Goal: Information Seeking & Learning: Learn about a topic

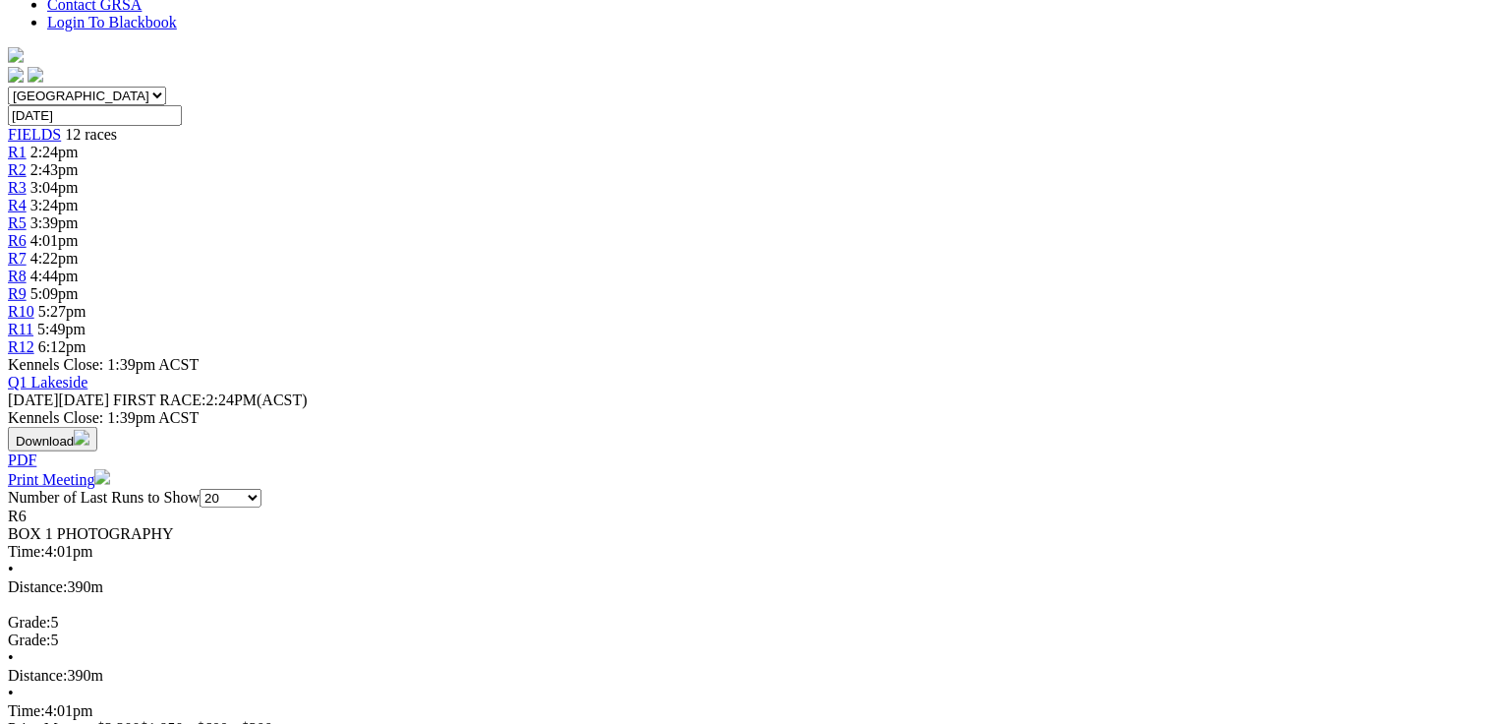
scroll to position [629, 0]
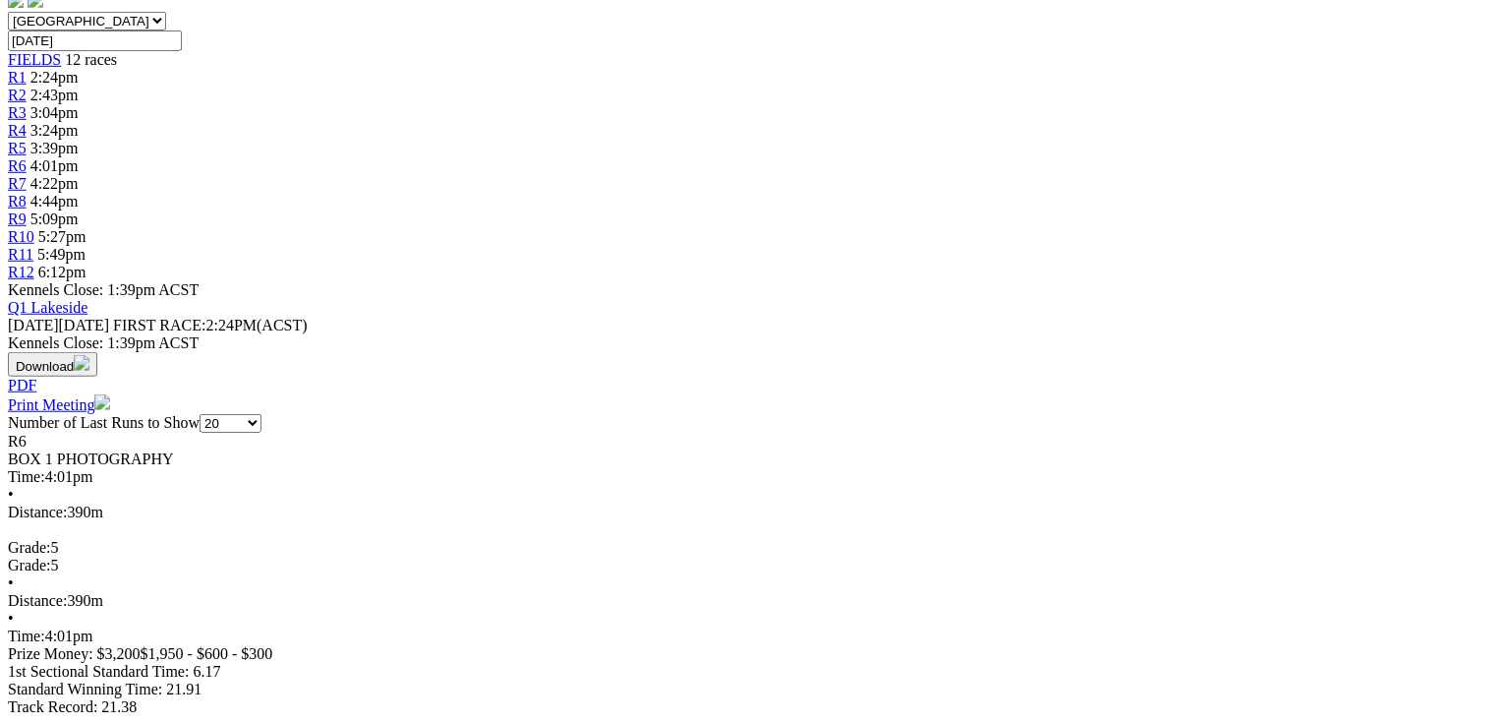
drag, startPoint x: 98, startPoint y: 102, endPoint x: 618, endPoint y: 117, distance: 520.3
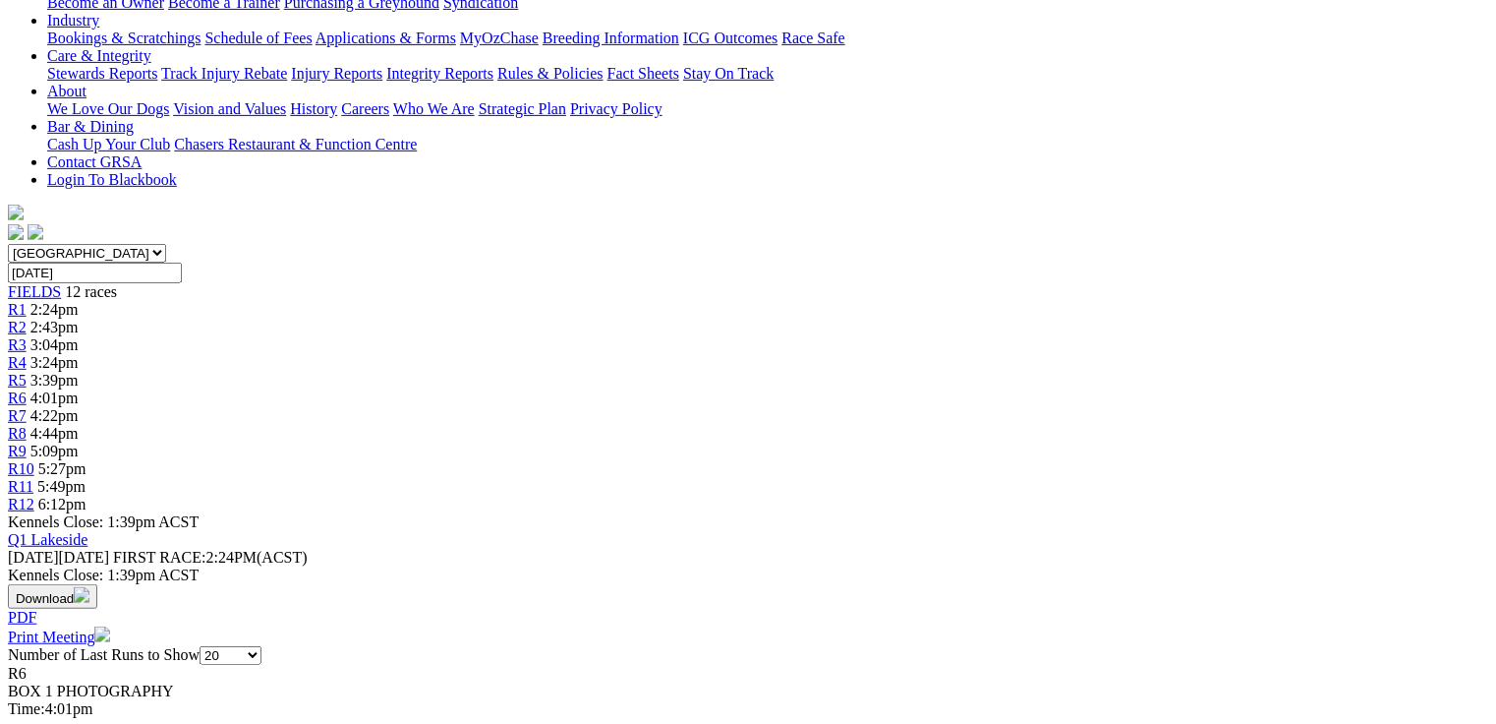
scroll to position [236, 0]
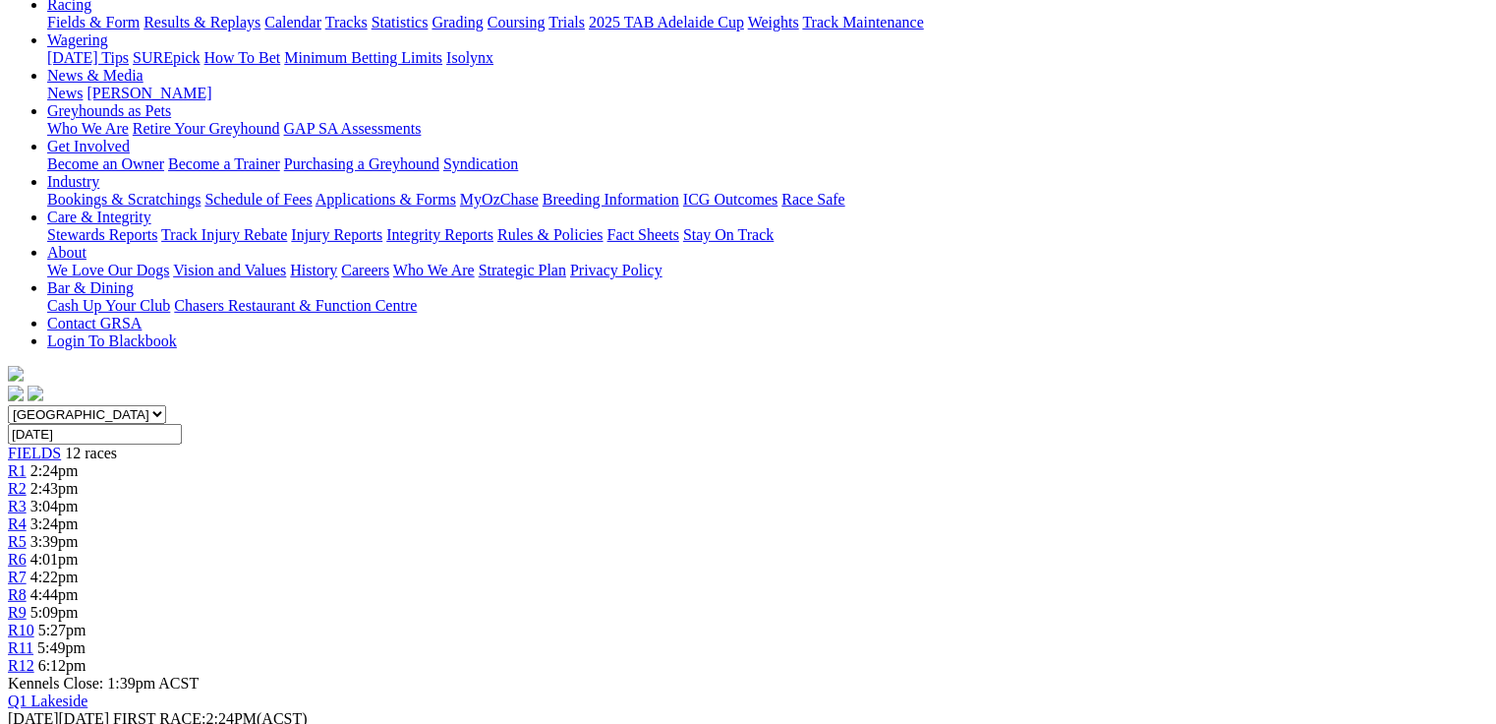
click at [27, 568] on span "R7" at bounding box center [17, 576] width 19 height 17
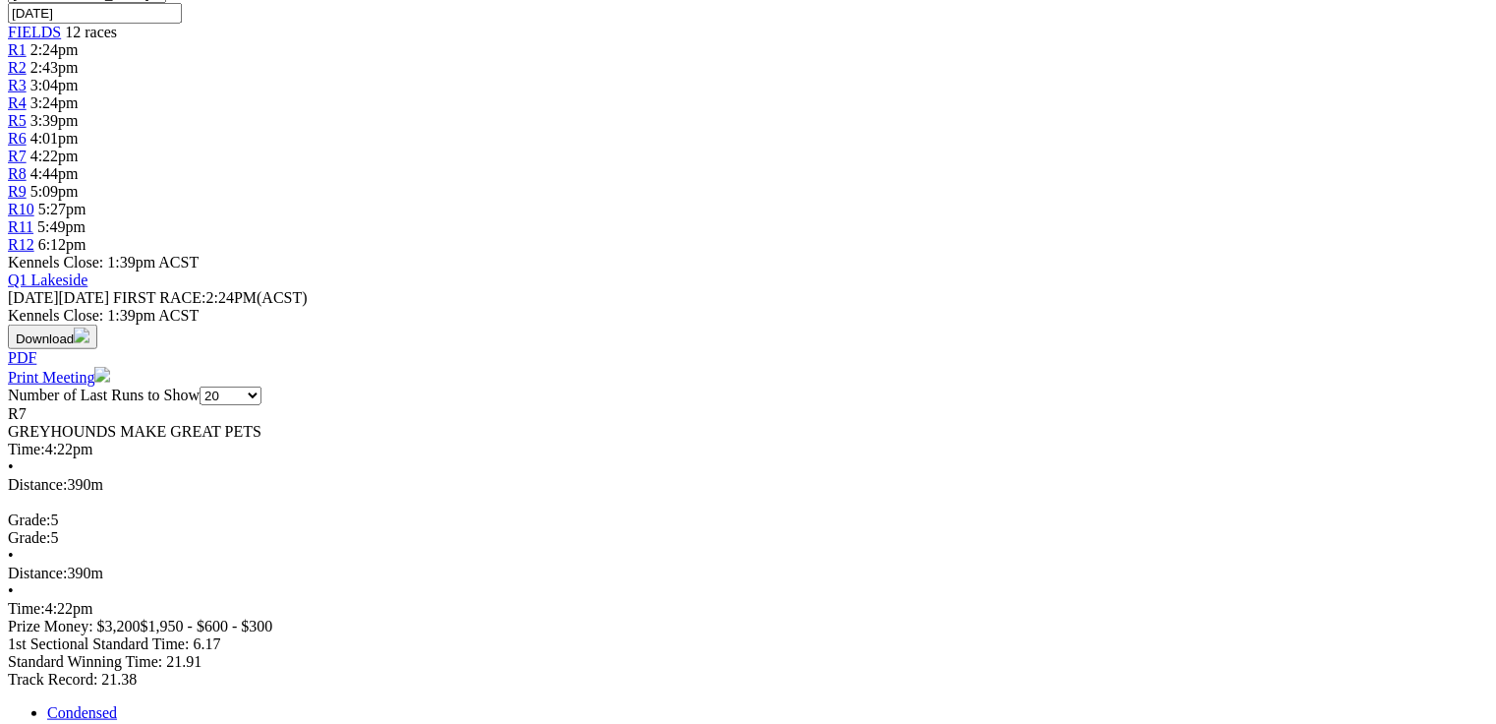
scroll to position [551, 0]
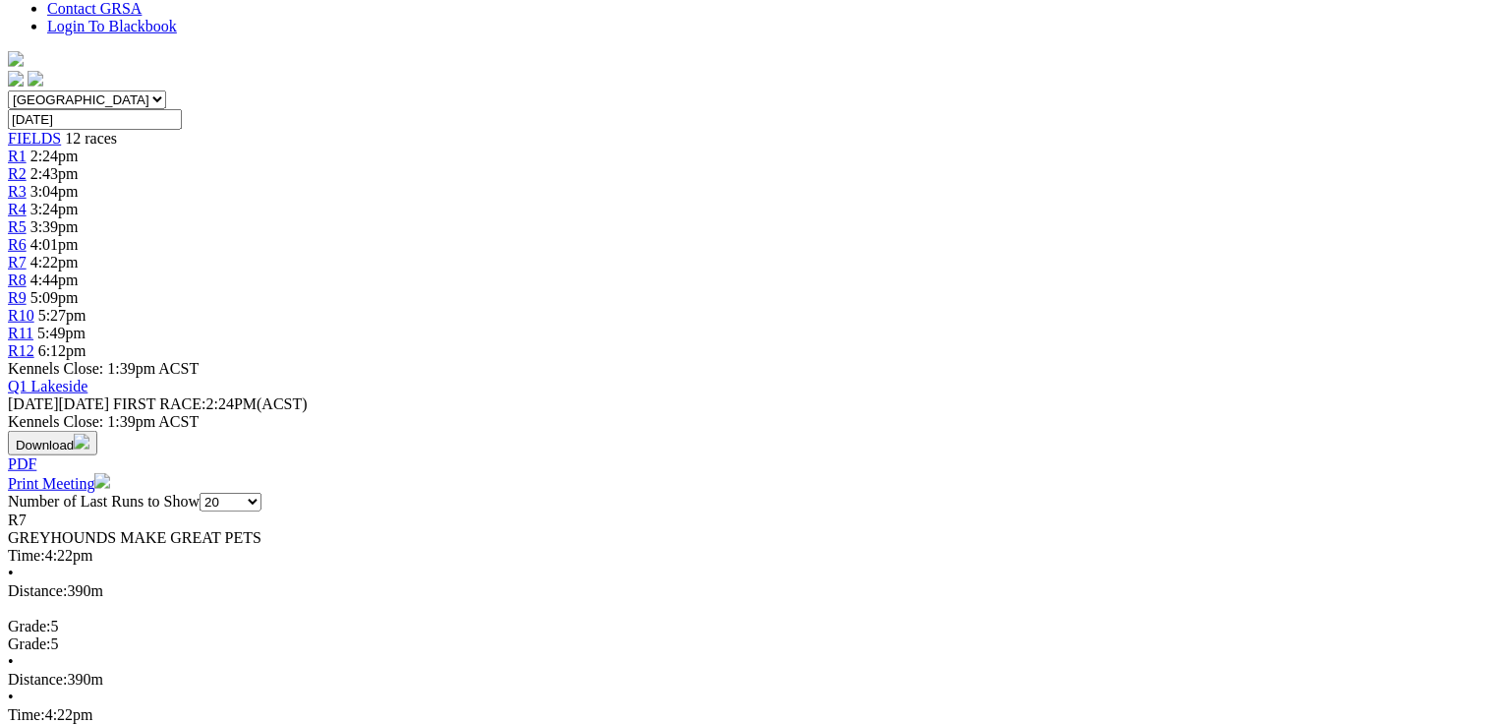
drag, startPoint x: 1308, startPoint y: 434, endPoint x: 1313, endPoint y: 444, distance: 12.3
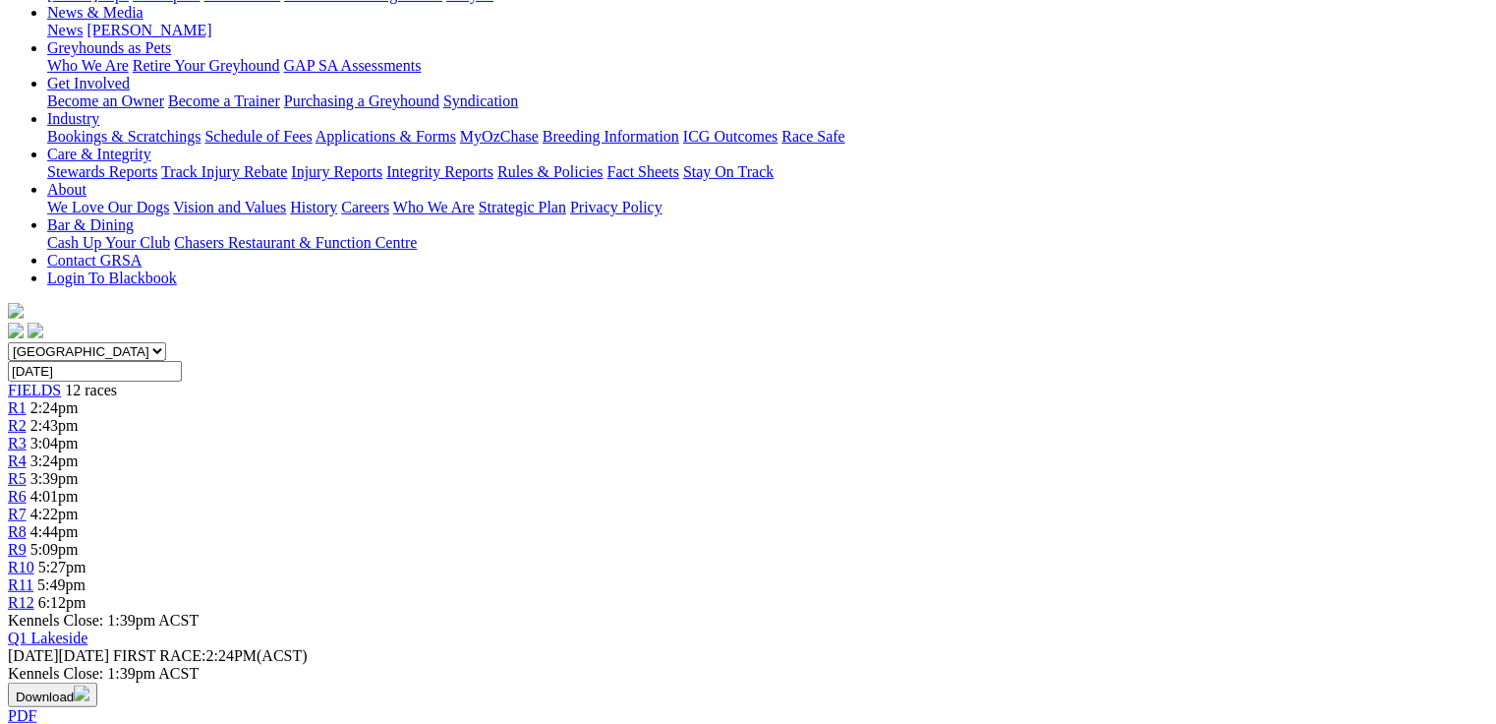
scroll to position [291, 0]
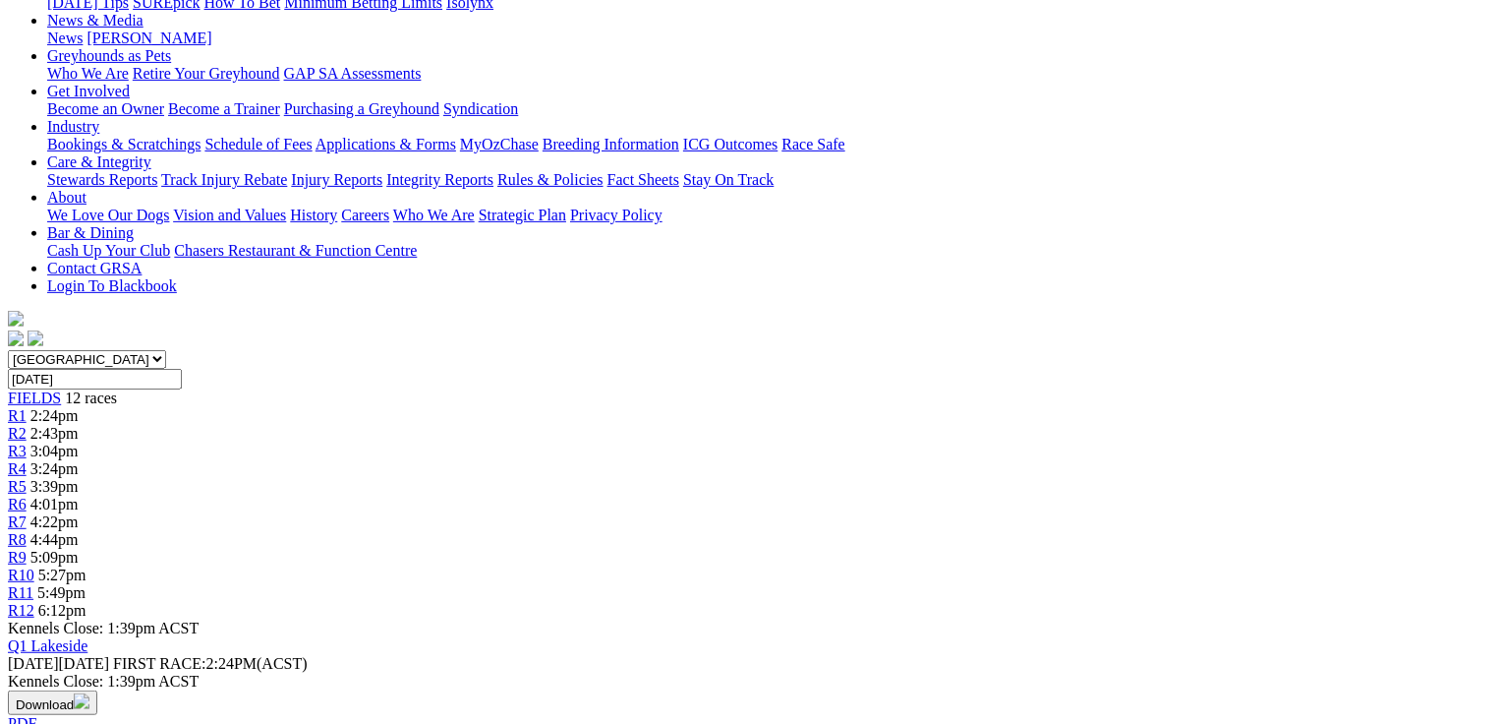
click at [79, 531] on span "4:44pm" at bounding box center [54, 539] width 48 height 17
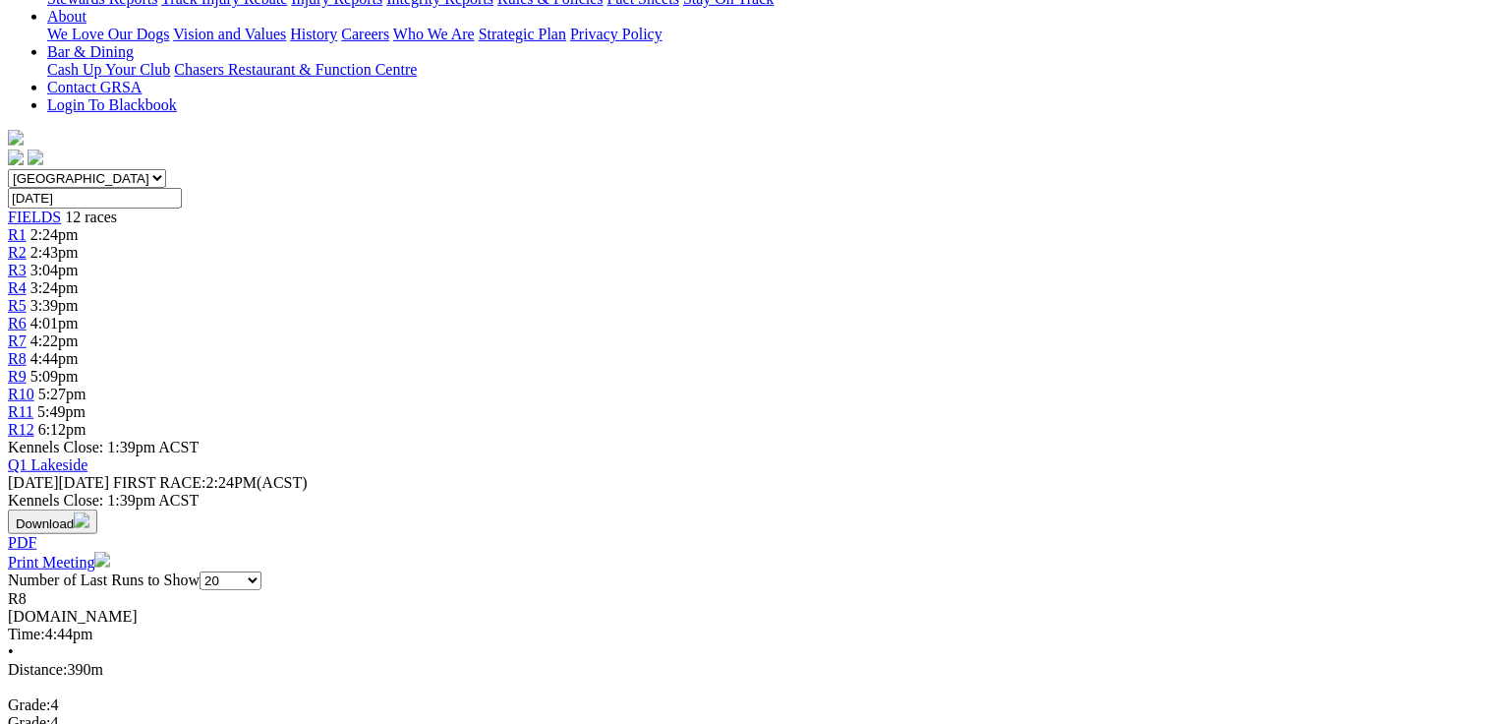
scroll to position [629, 0]
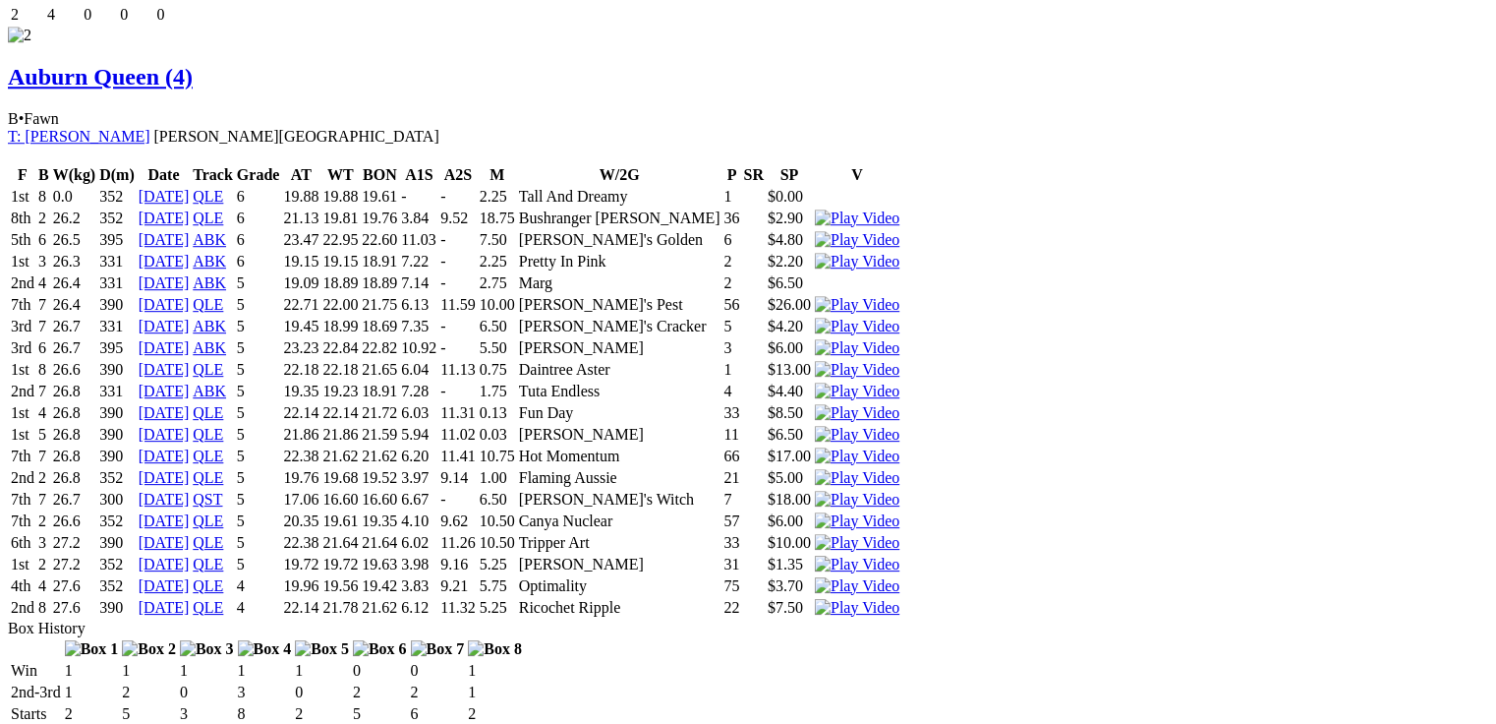
scroll to position [0, 0]
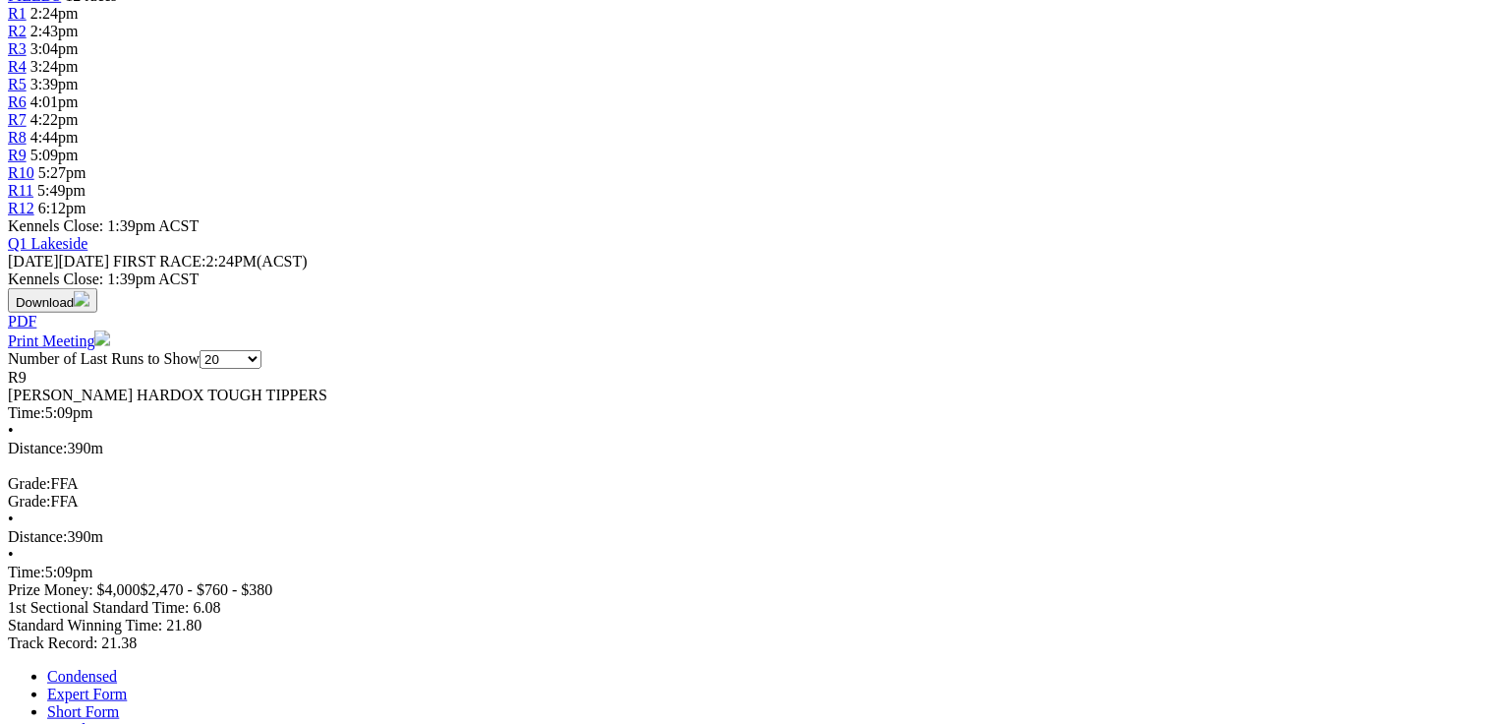
scroll to position [708, 0]
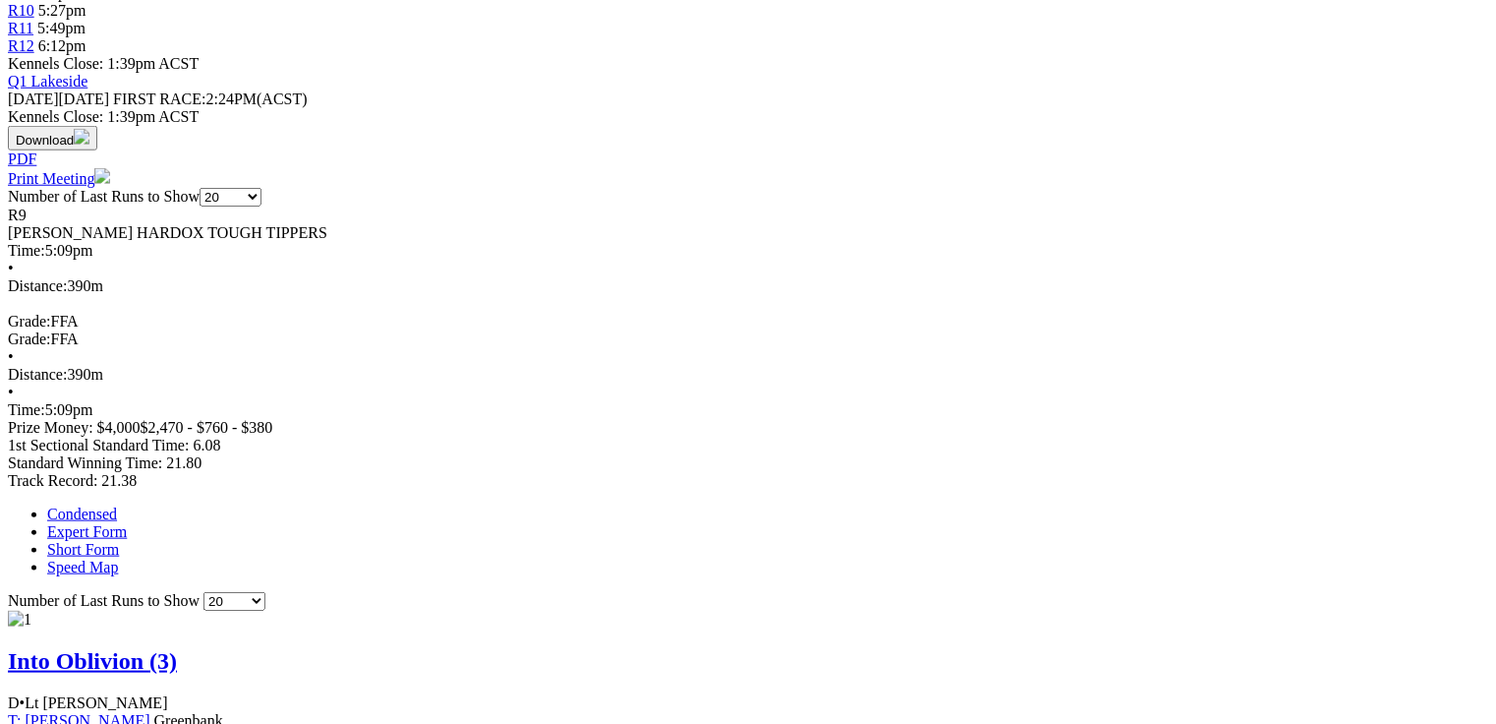
scroll to position [0, 0]
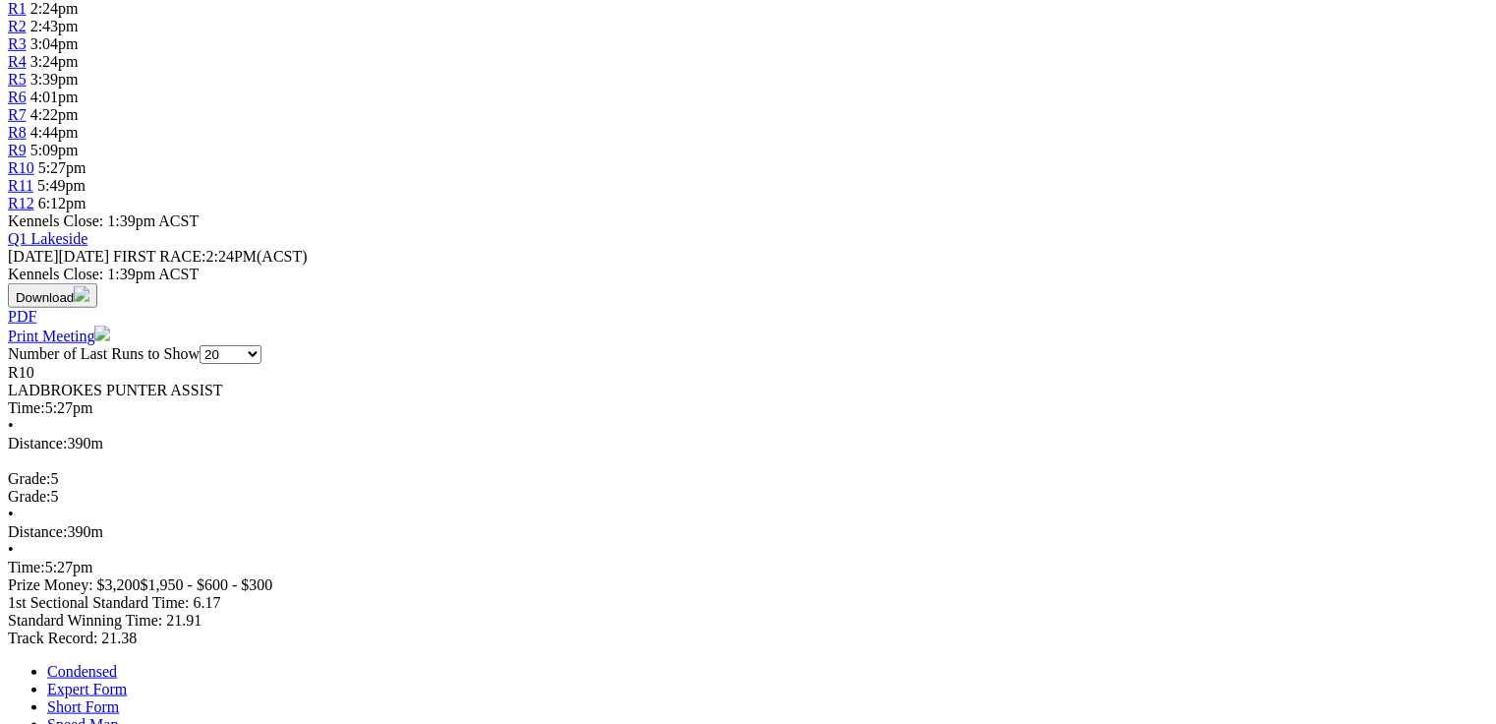
scroll to position [708, 0]
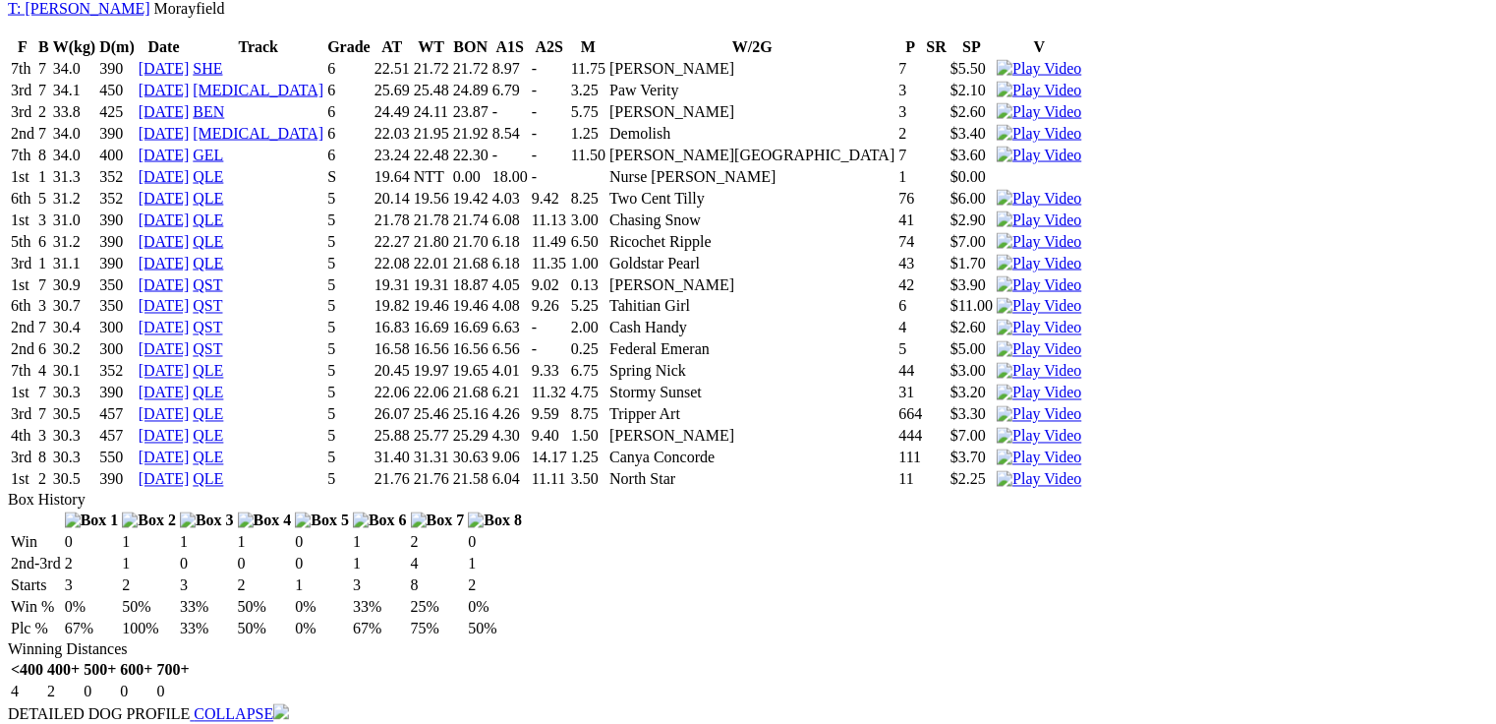
scroll to position [0, 0]
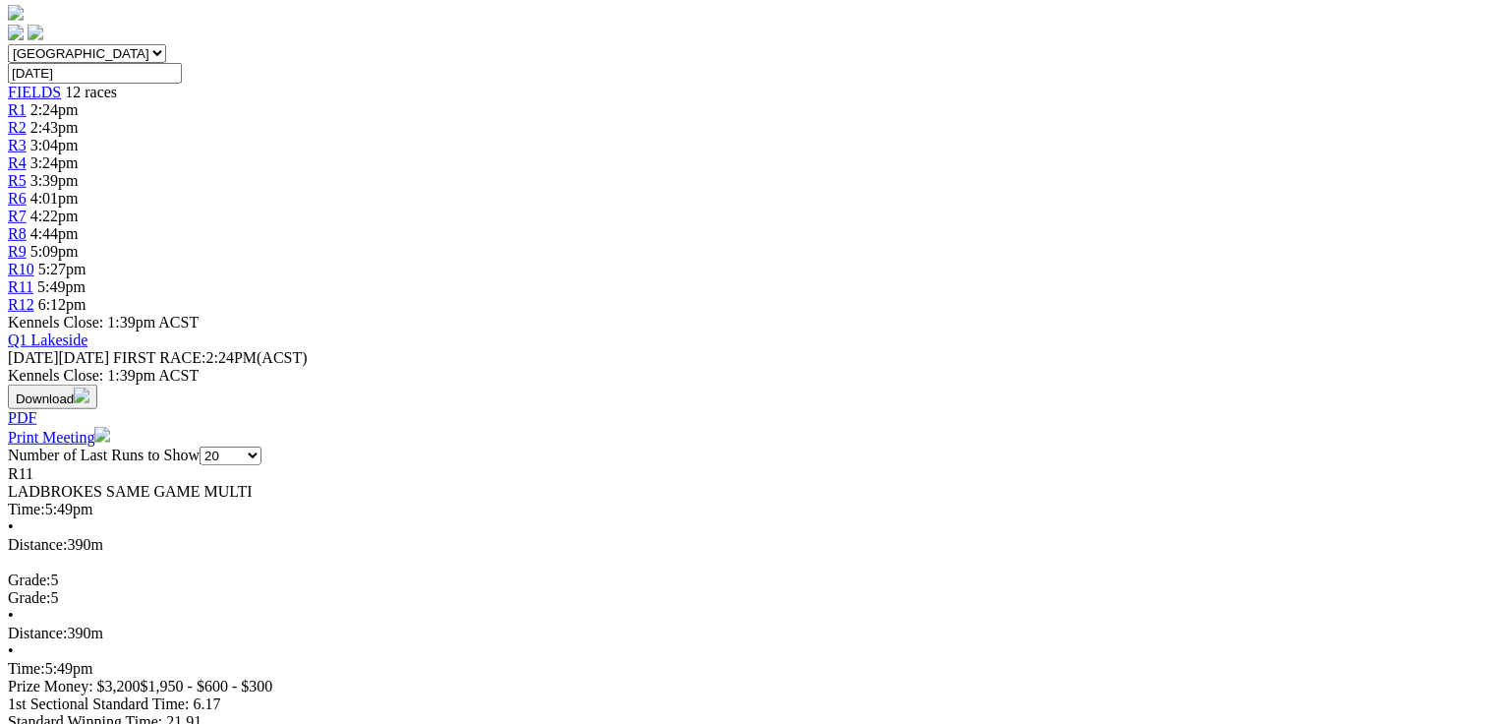
scroll to position [561, 0]
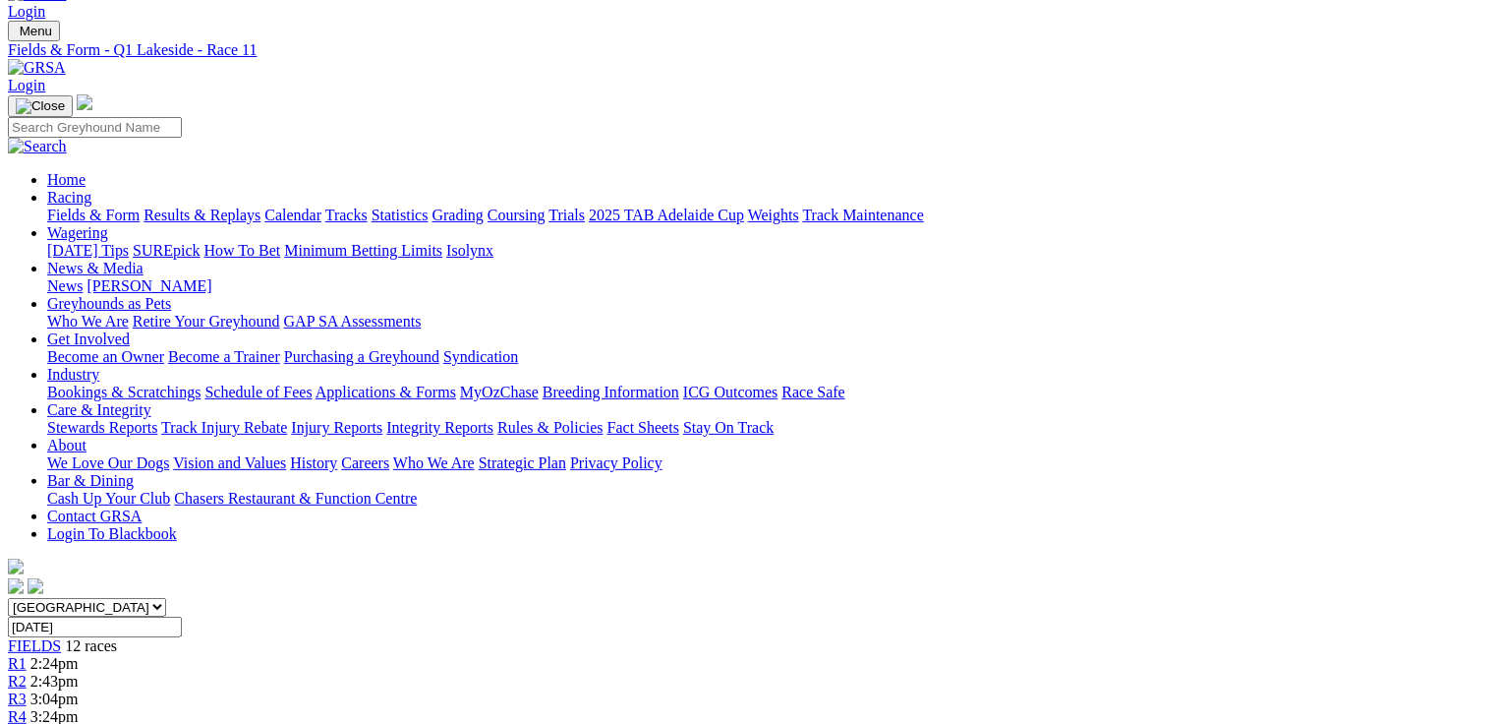
scroll to position [0, 0]
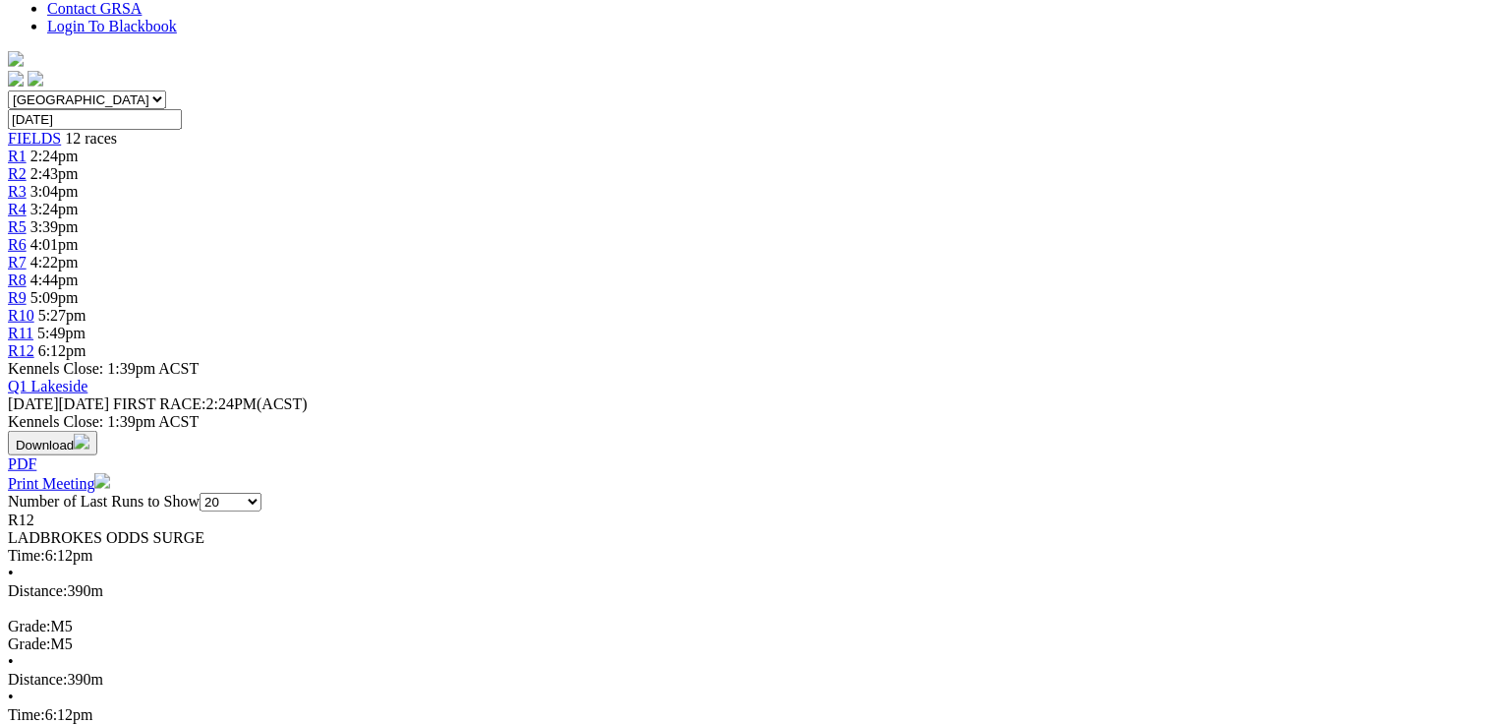
scroll to position [551, 0]
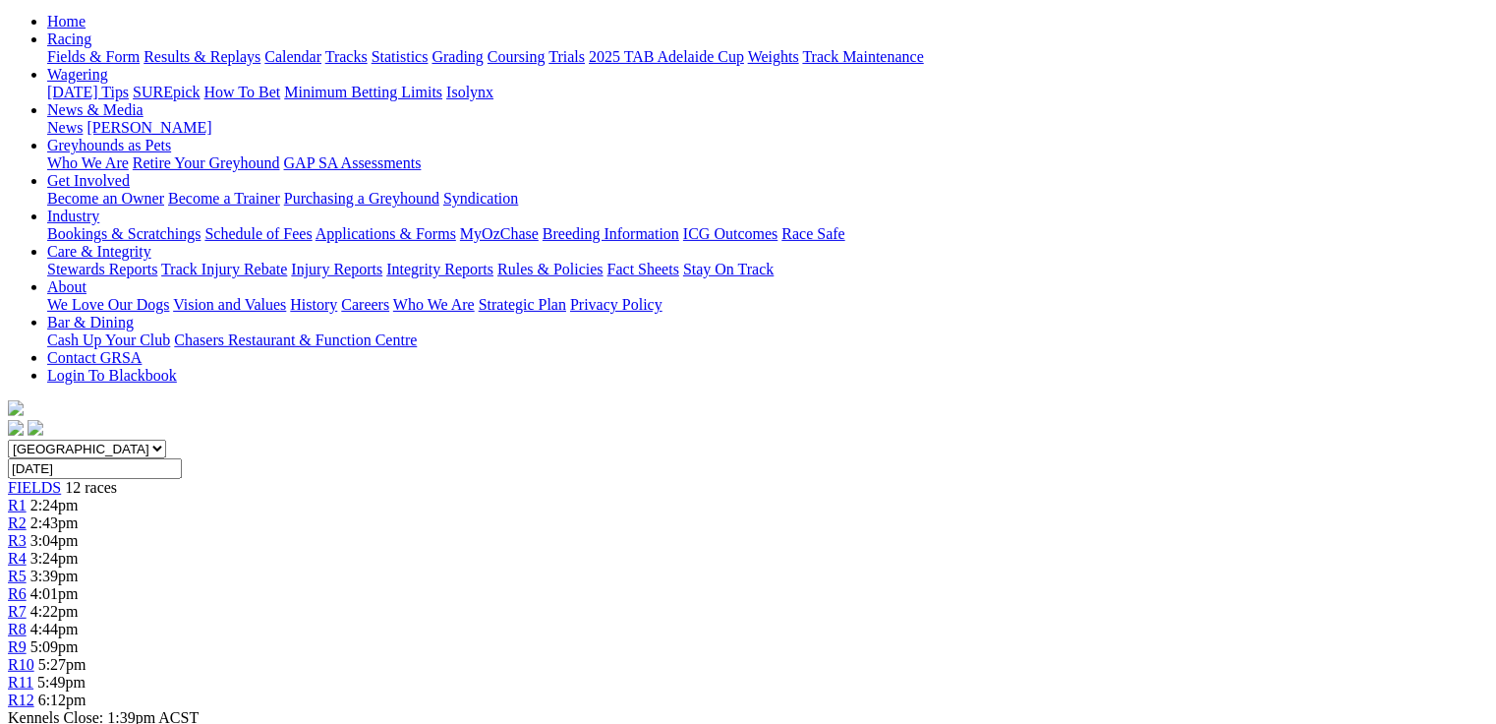
scroll to position [0, 0]
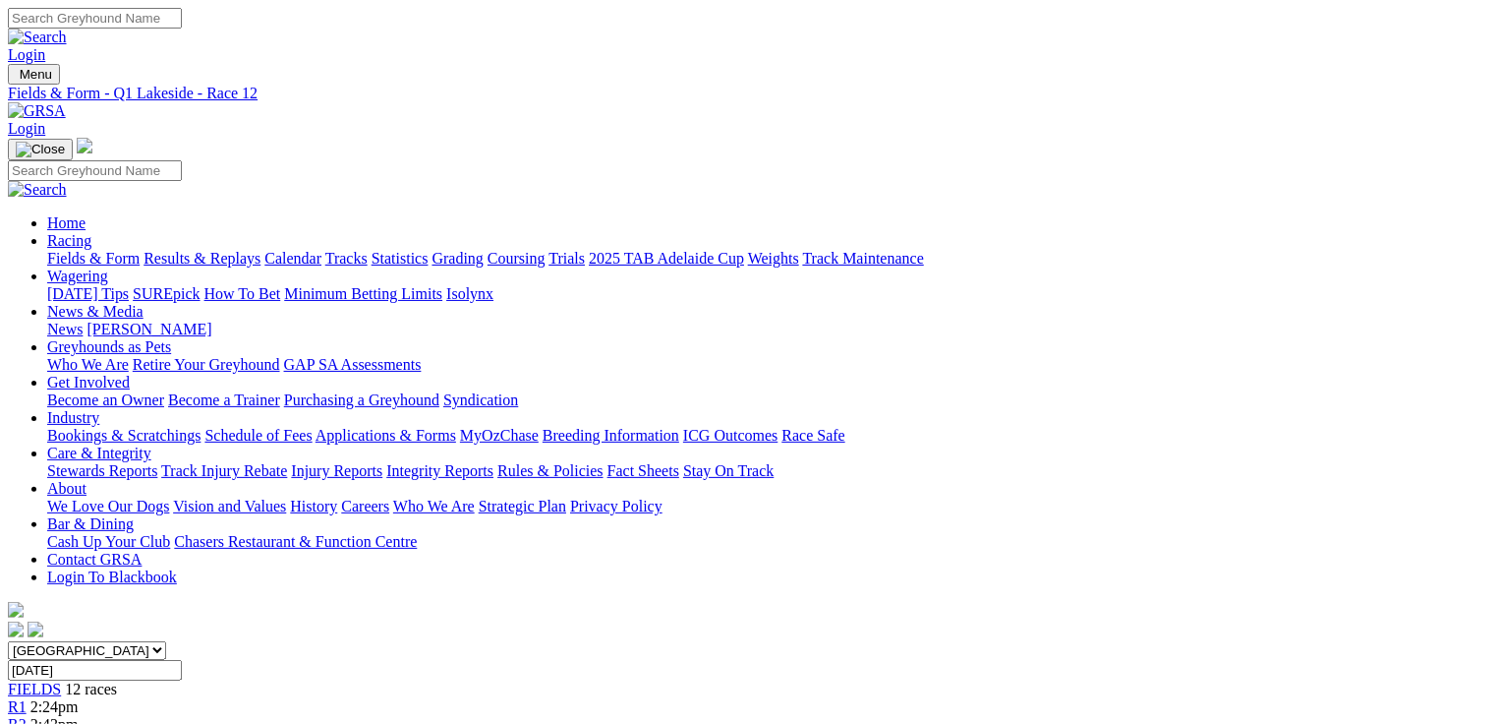
click at [75, 250] on link "Fields & Form" at bounding box center [93, 258] width 92 height 17
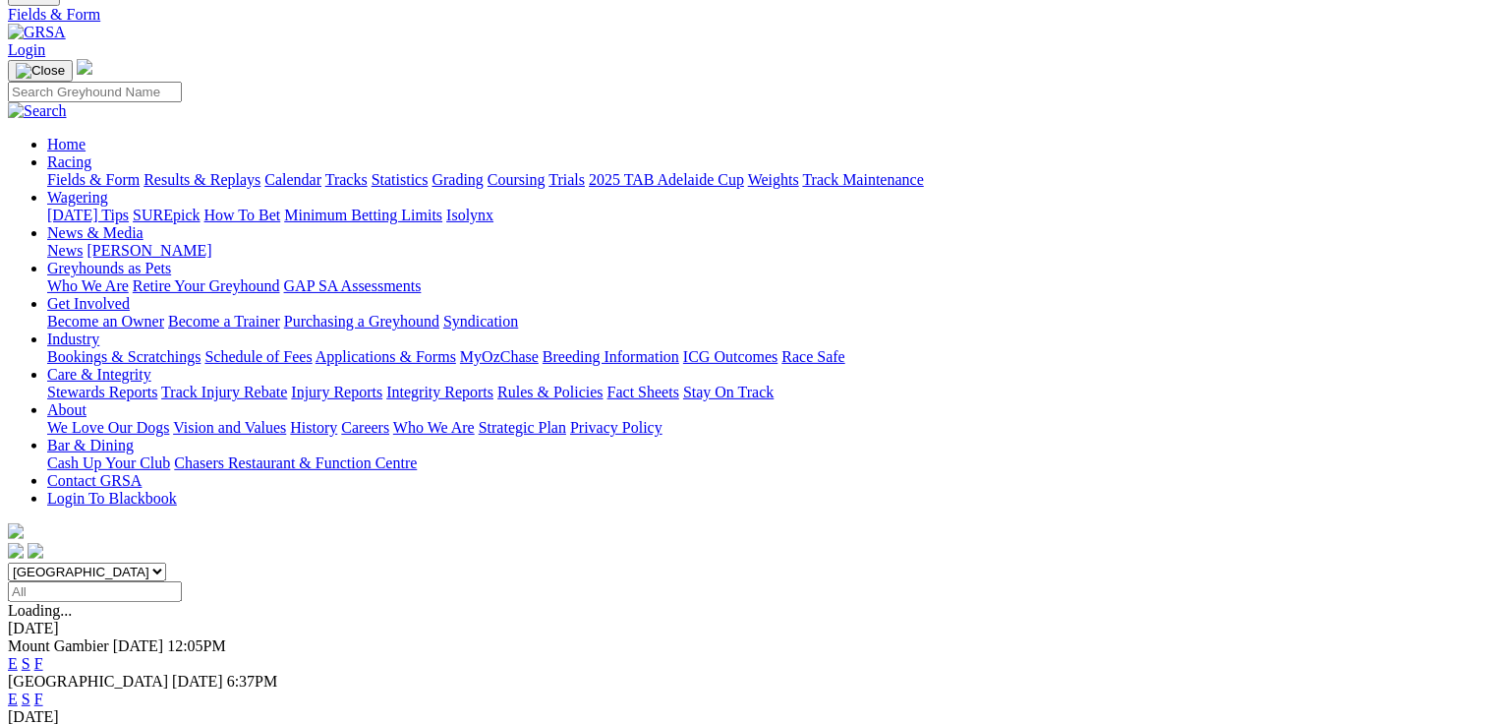
select select "QLD"
click at [133, 562] on select "South Australia New South Wales Northern Territory Queensland Tasmania Victoria…" at bounding box center [87, 571] width 158 height 19
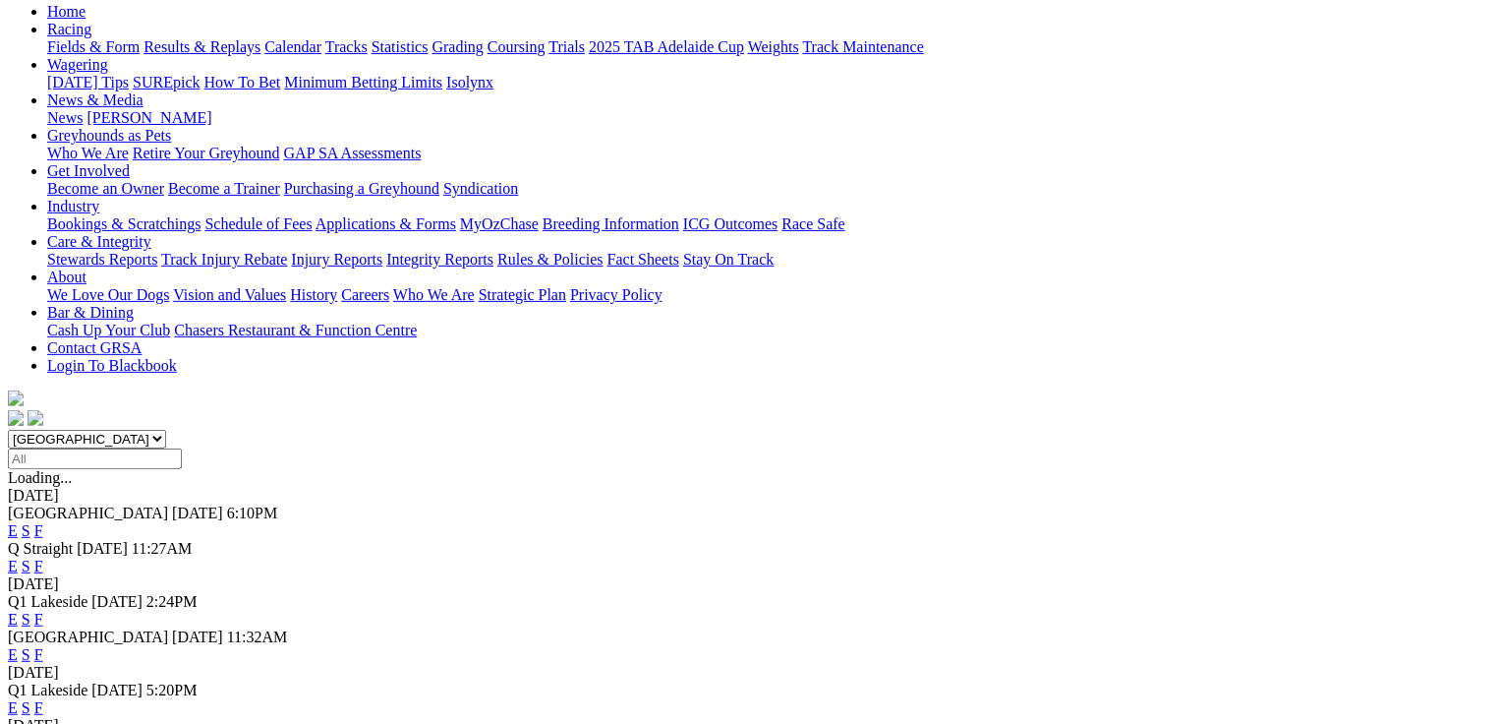
scroll to position [236, 0]
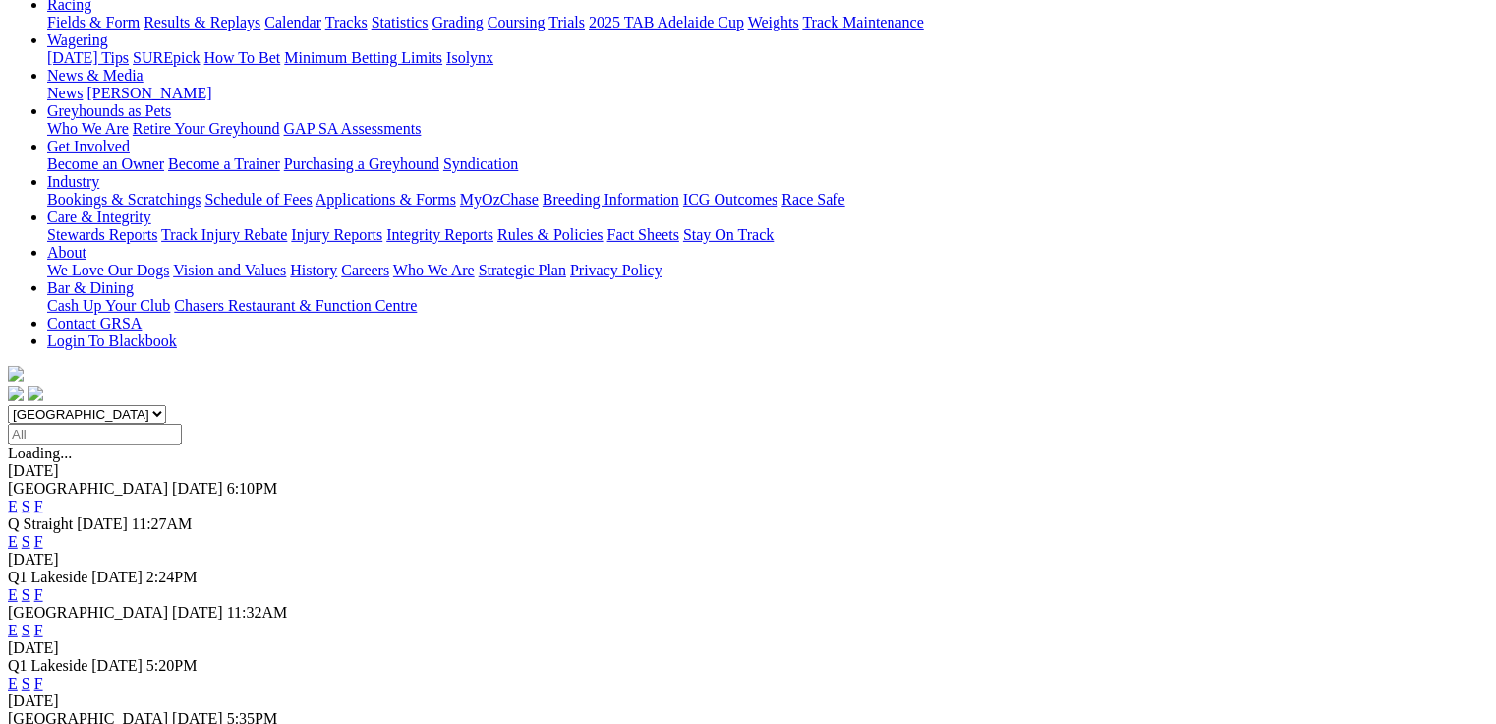
click at [18, 674] on link "E" at bounding box center [13, 682] width 10 height 17
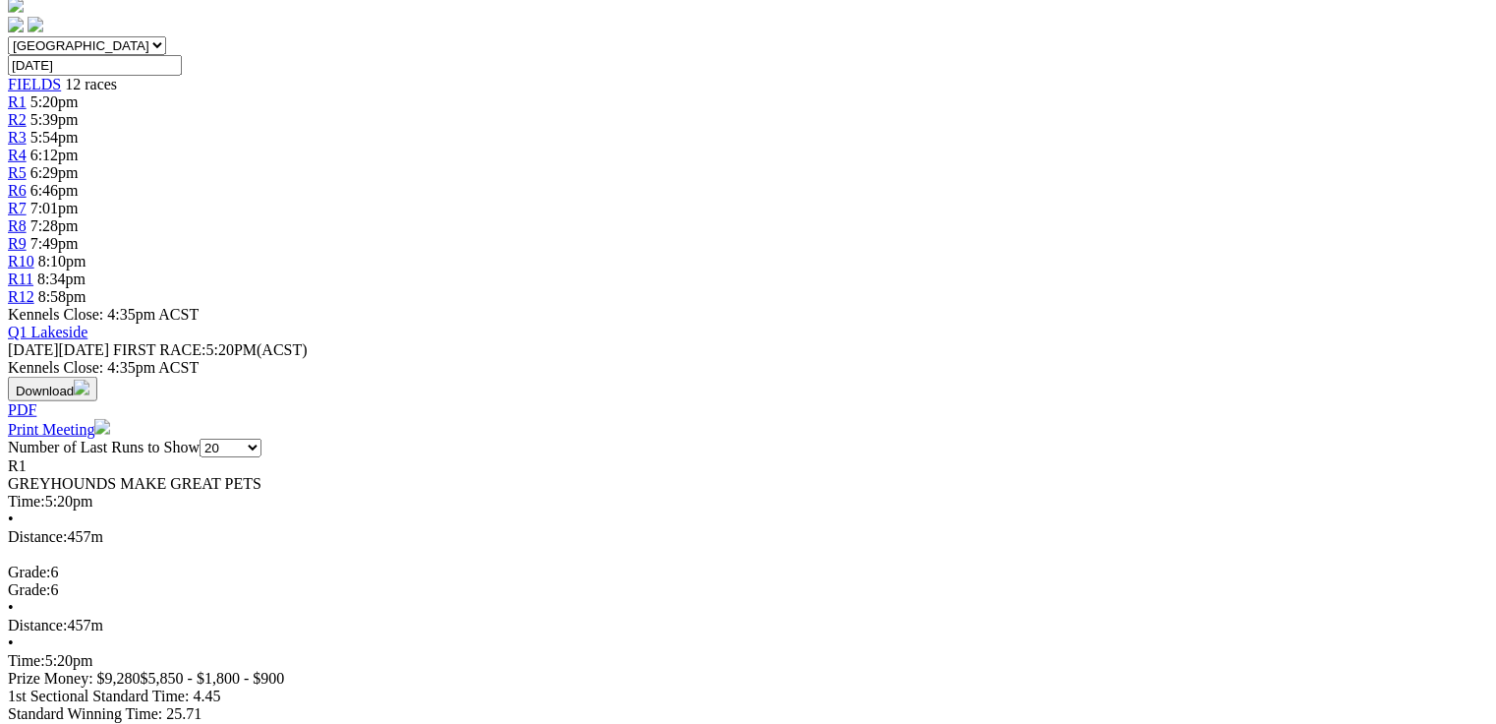
scroll to position [629, 0]
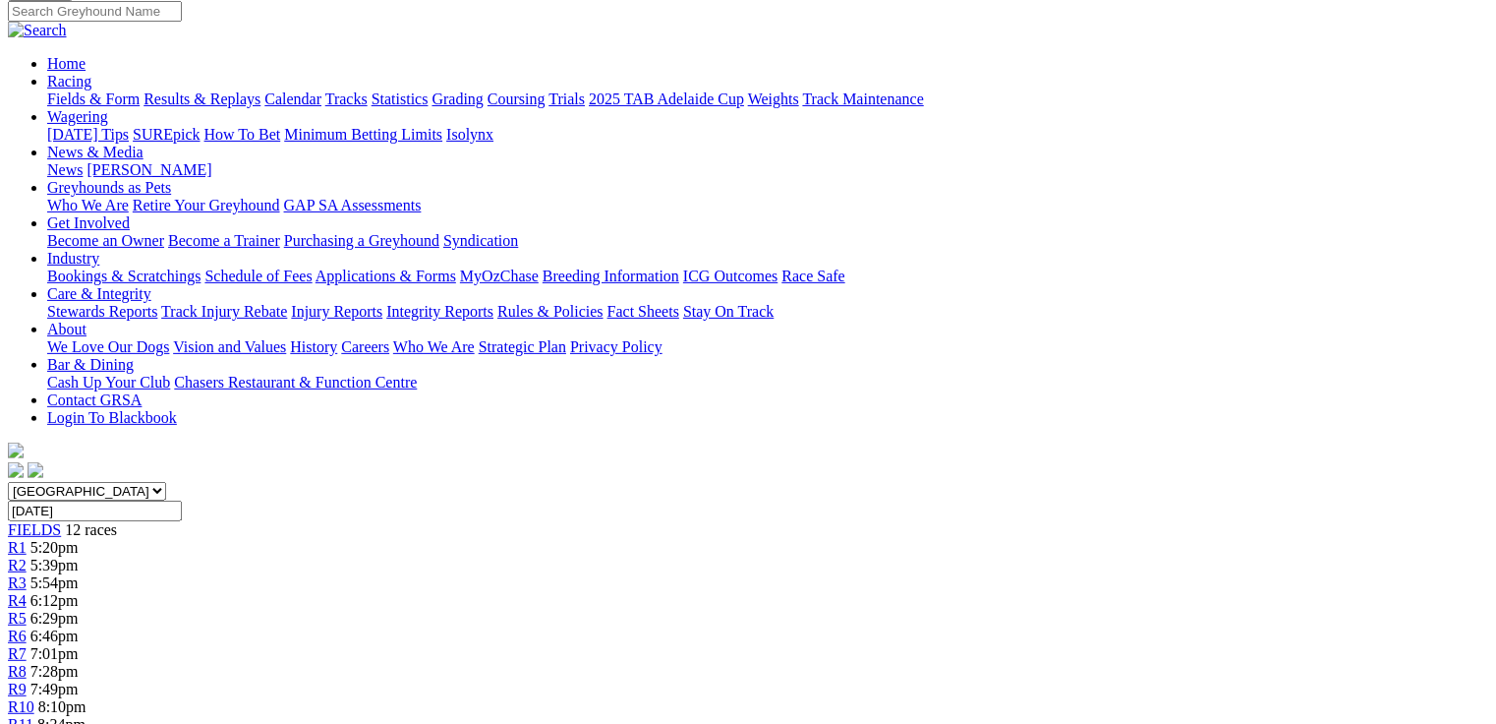
scroll to position [142, 0]
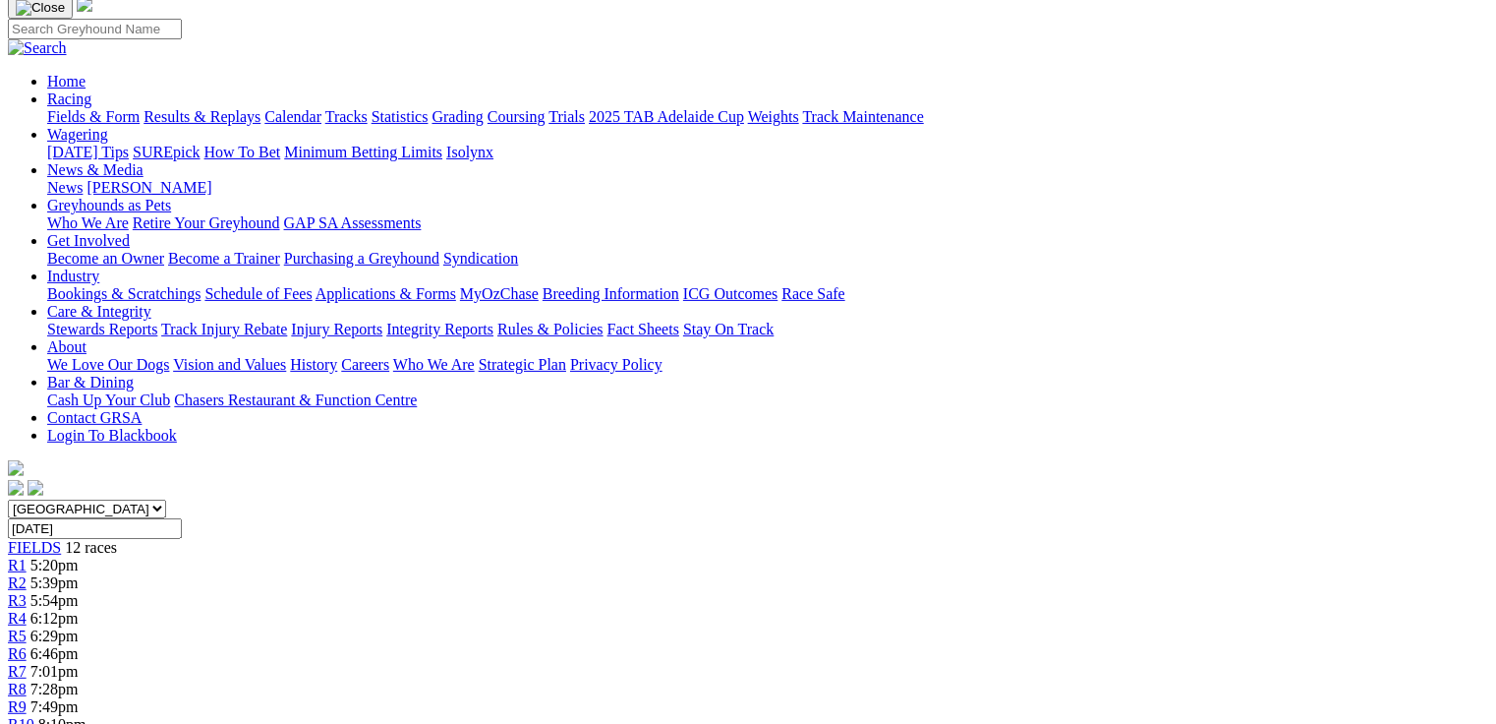
click at [79, 574] on span "5:39pm" at bounding box center [54, 582] width 48 height 17
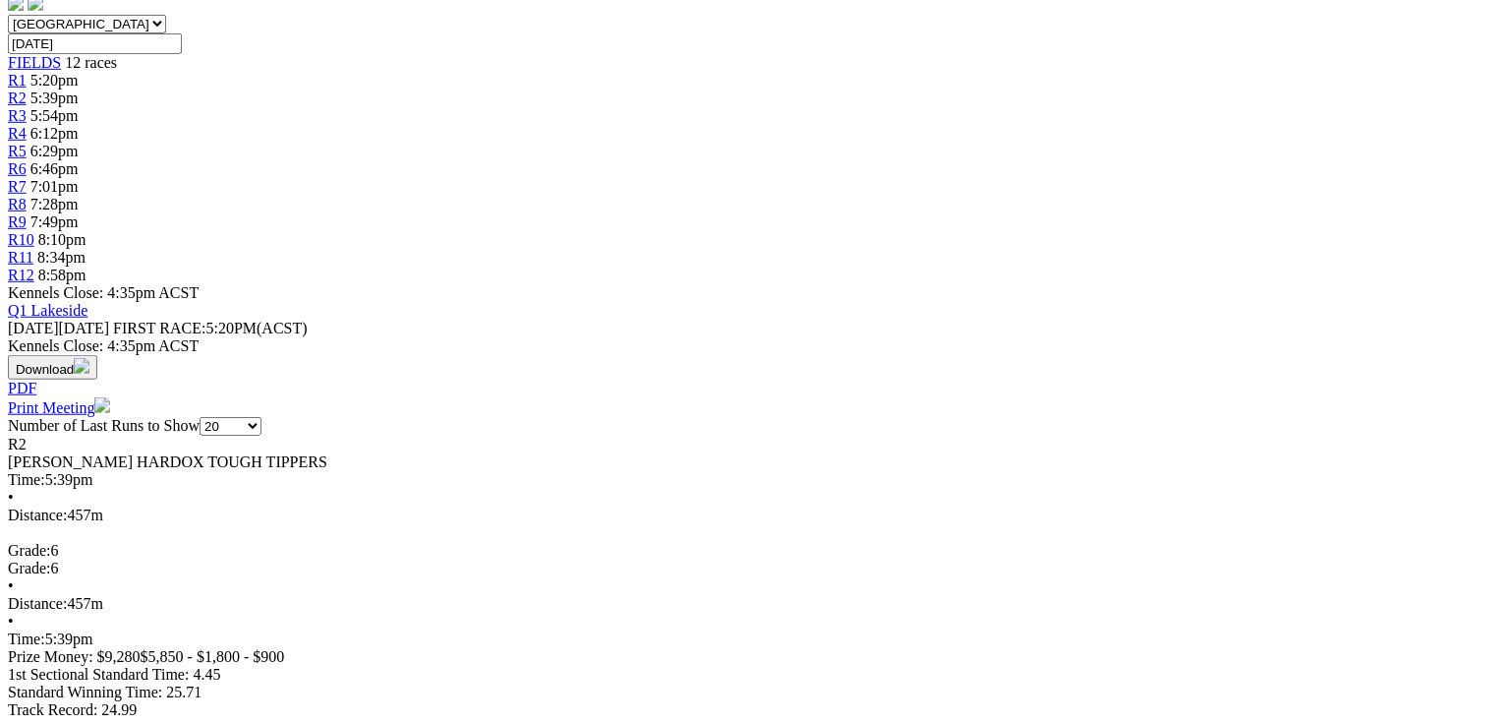
scroll to position [629, 0]
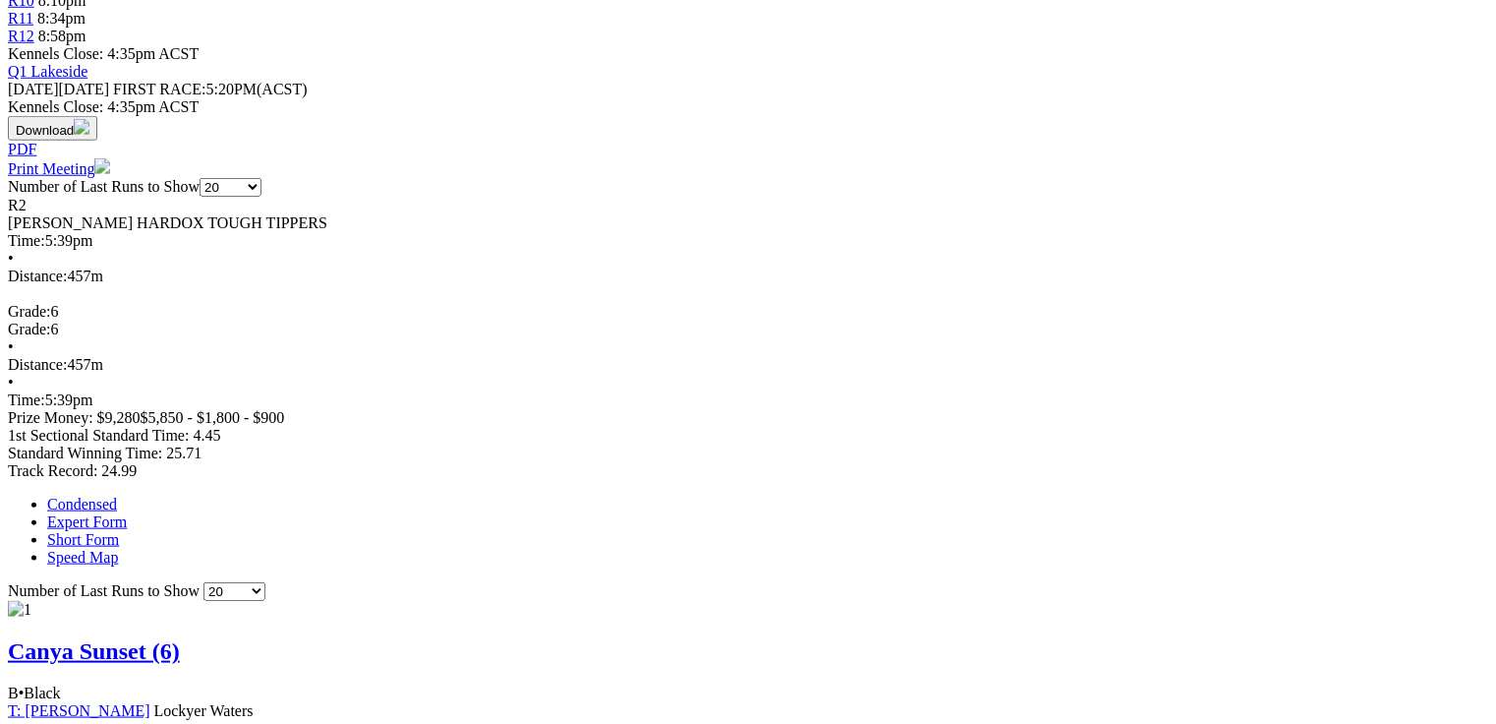
scroll to position [0, 0]
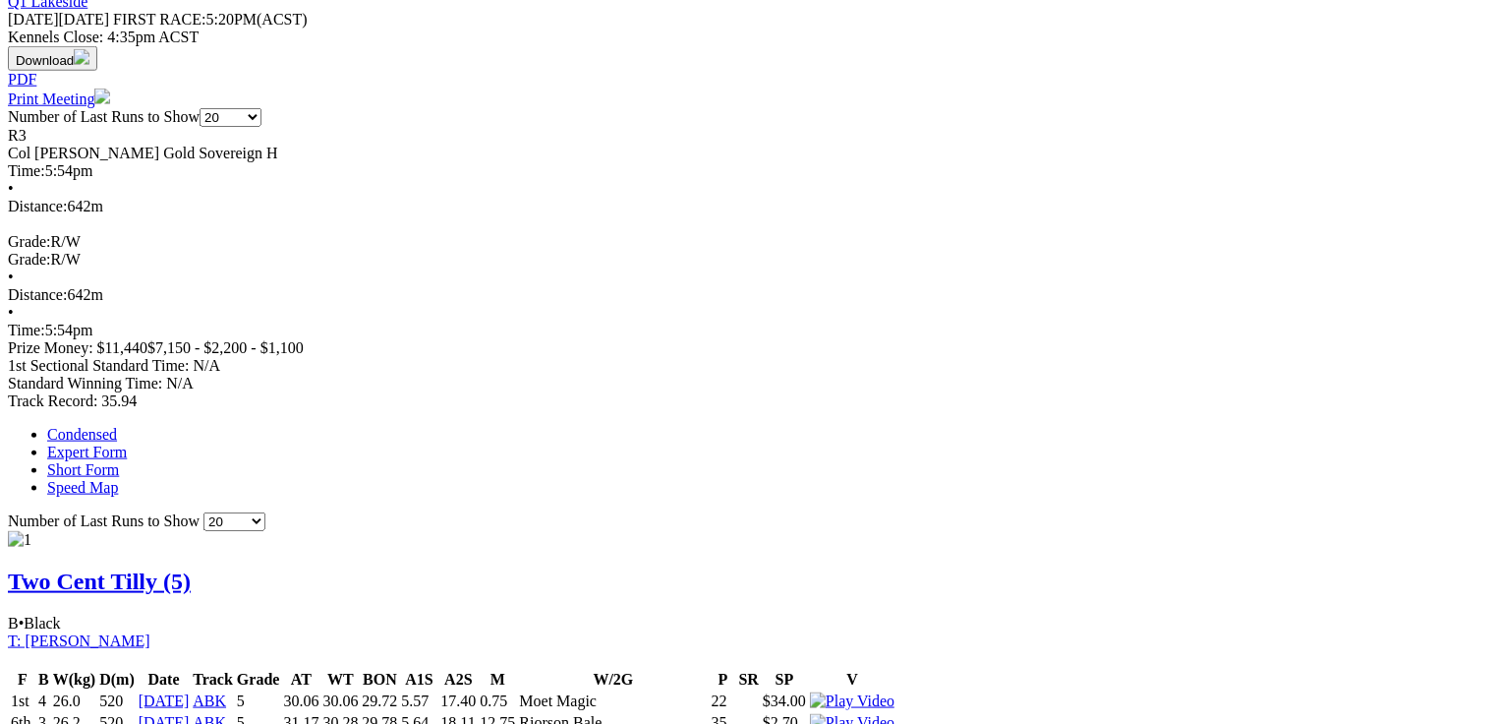
scroll to position [1101, 0]
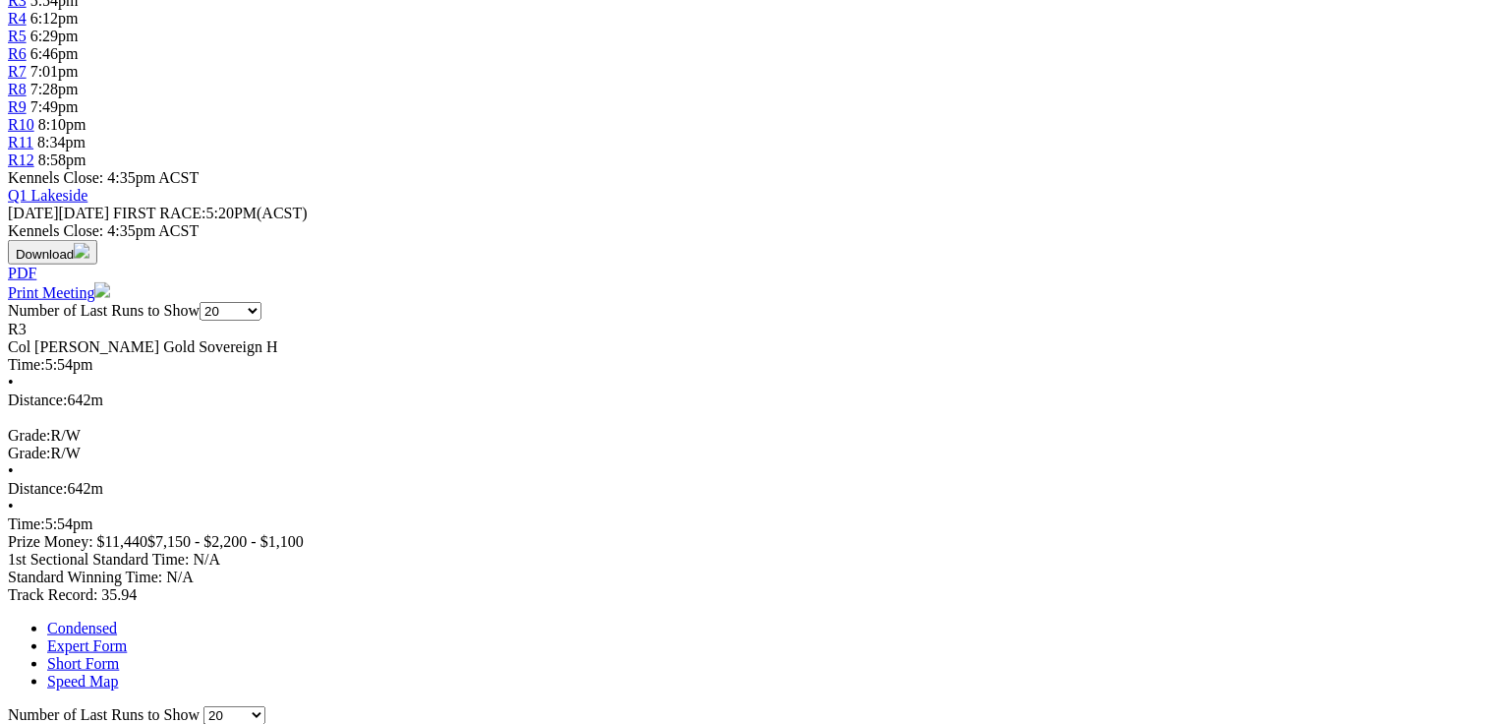
scroll to position [644, 0]
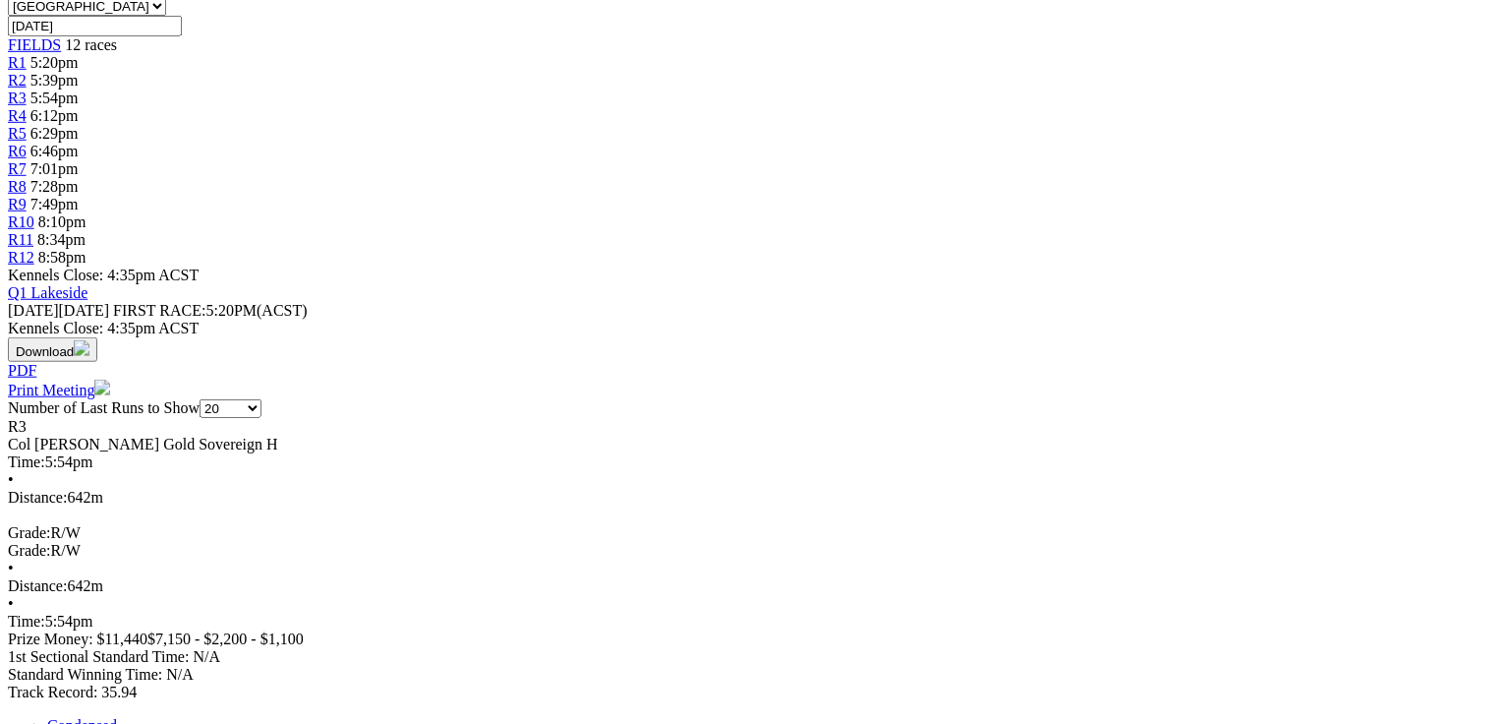
drag, startPoint x: 492, startPoint y: 403, endPoint x: 824, endPoint y: 409, distance: 332.4
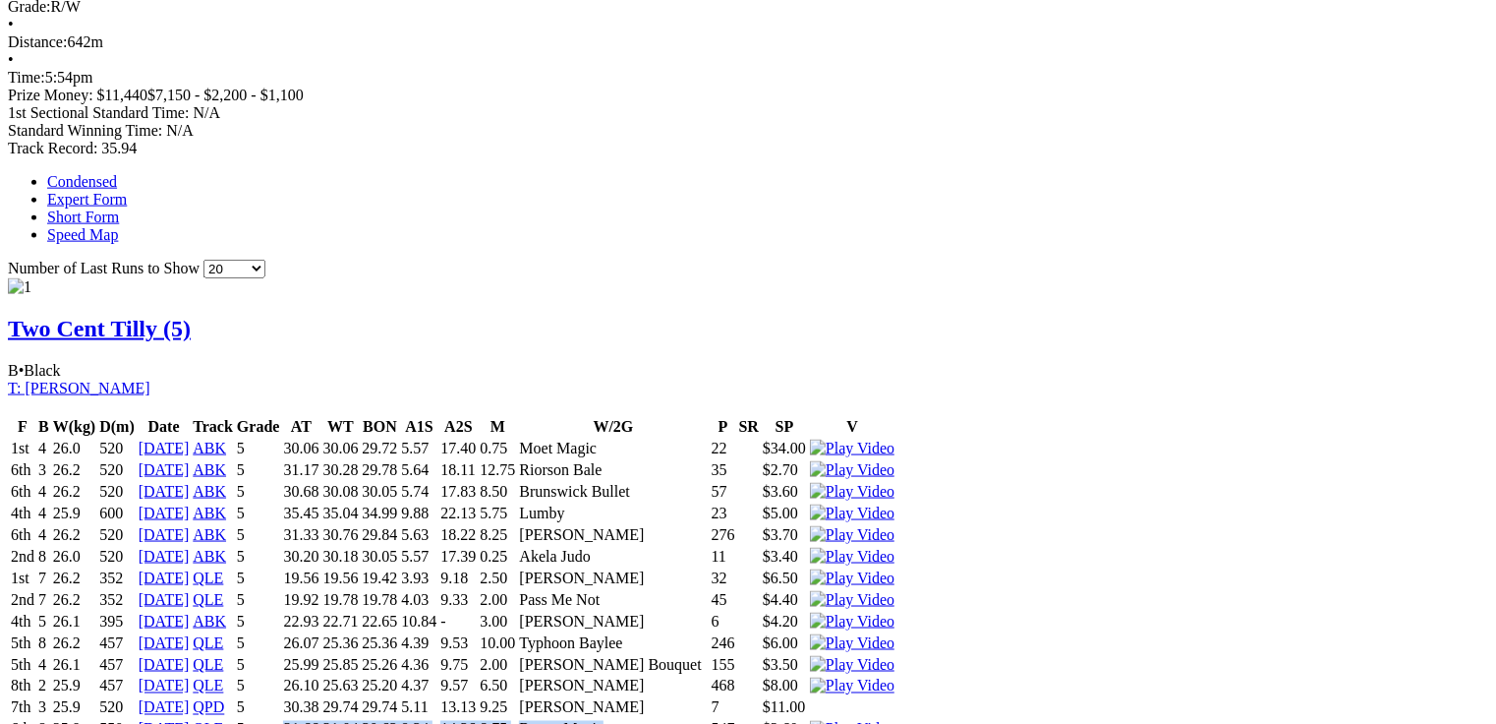
scroll to position [1273, 0]
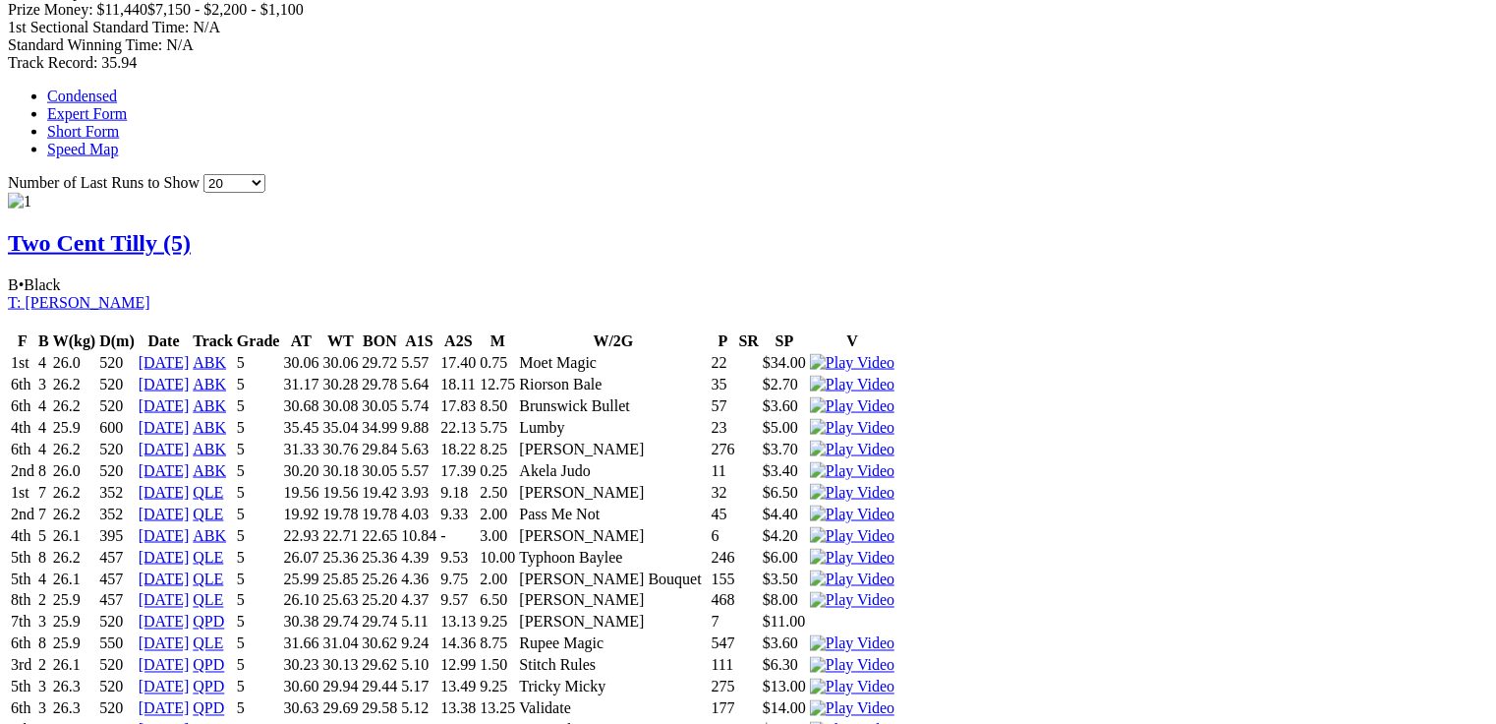
drag, startPoint x: 51, startPoint y: 67, endPoint x: 511, endPoint y: 83, distance: 460.4
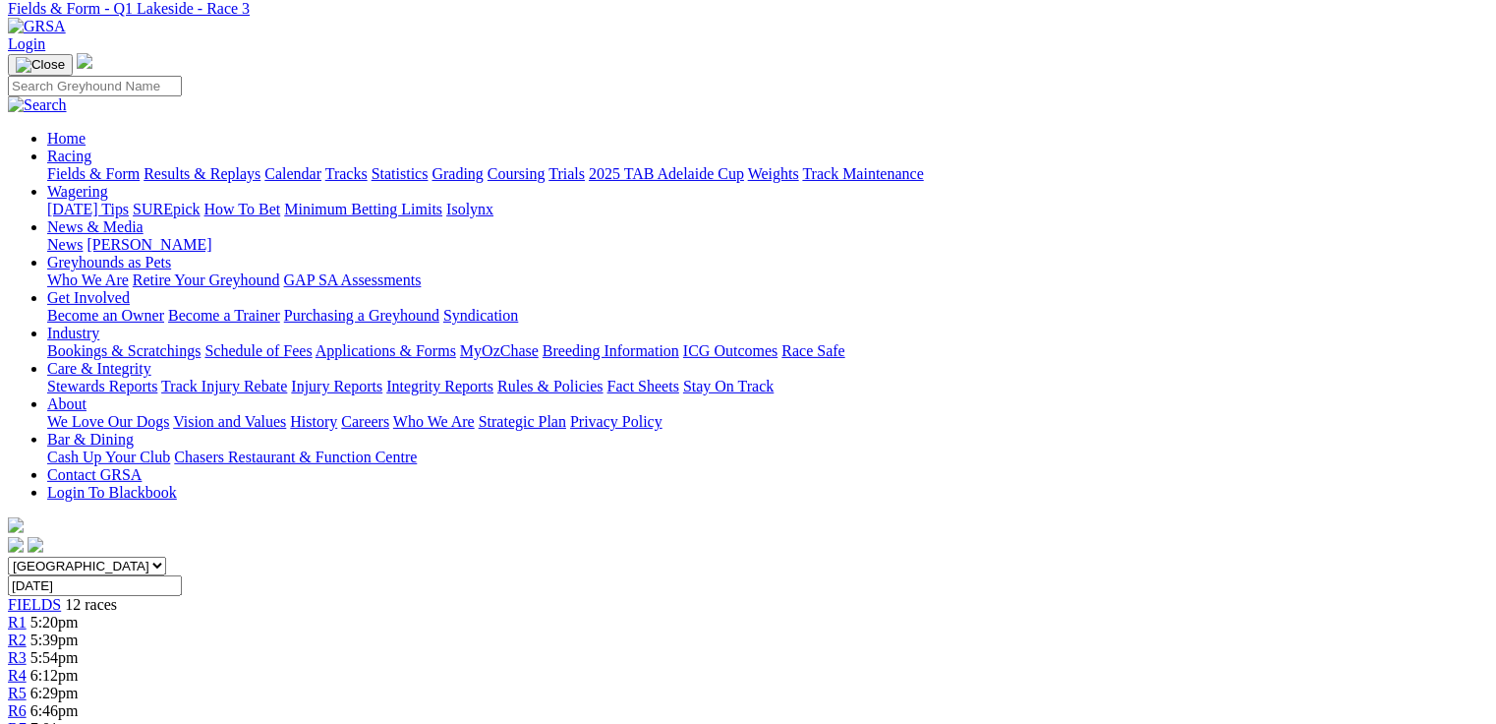
scroll to position [0, 0]
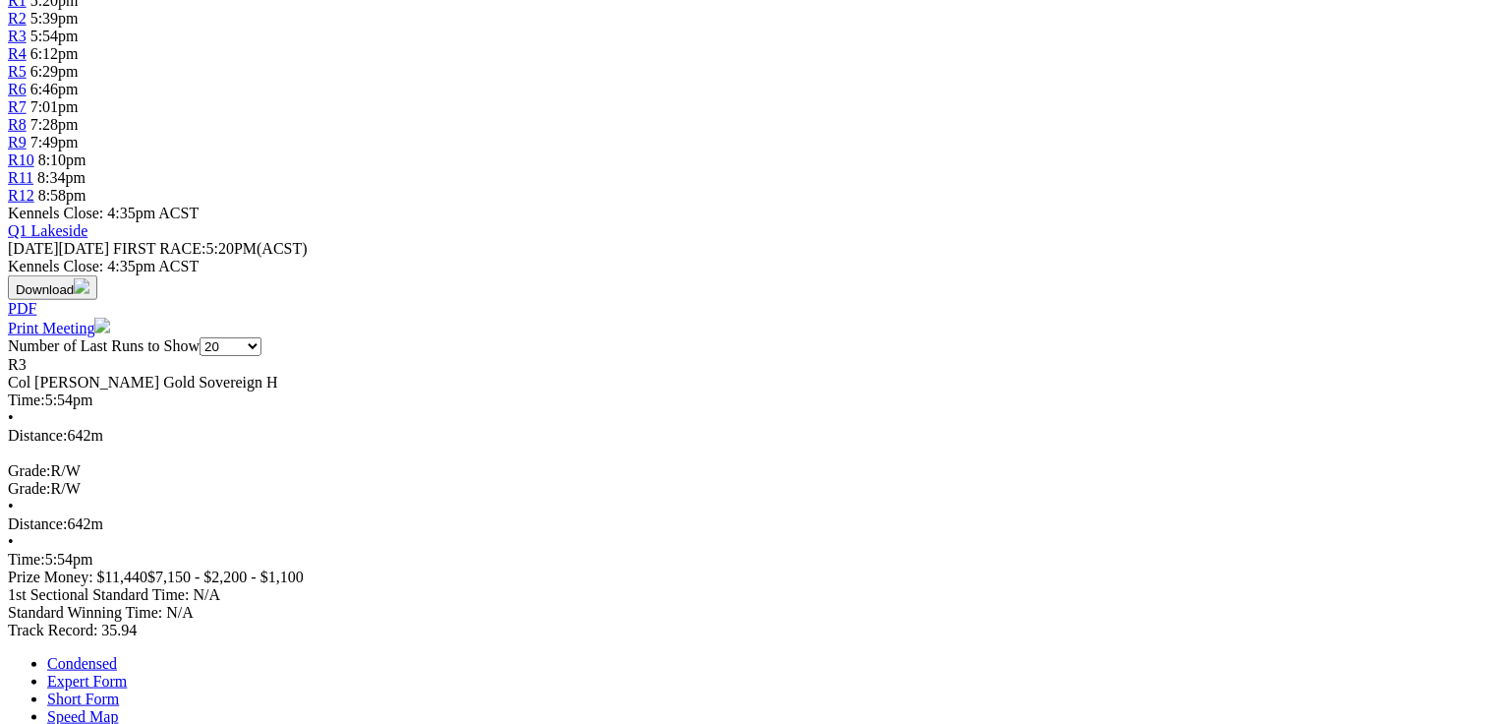
scroll to position [708, 0]
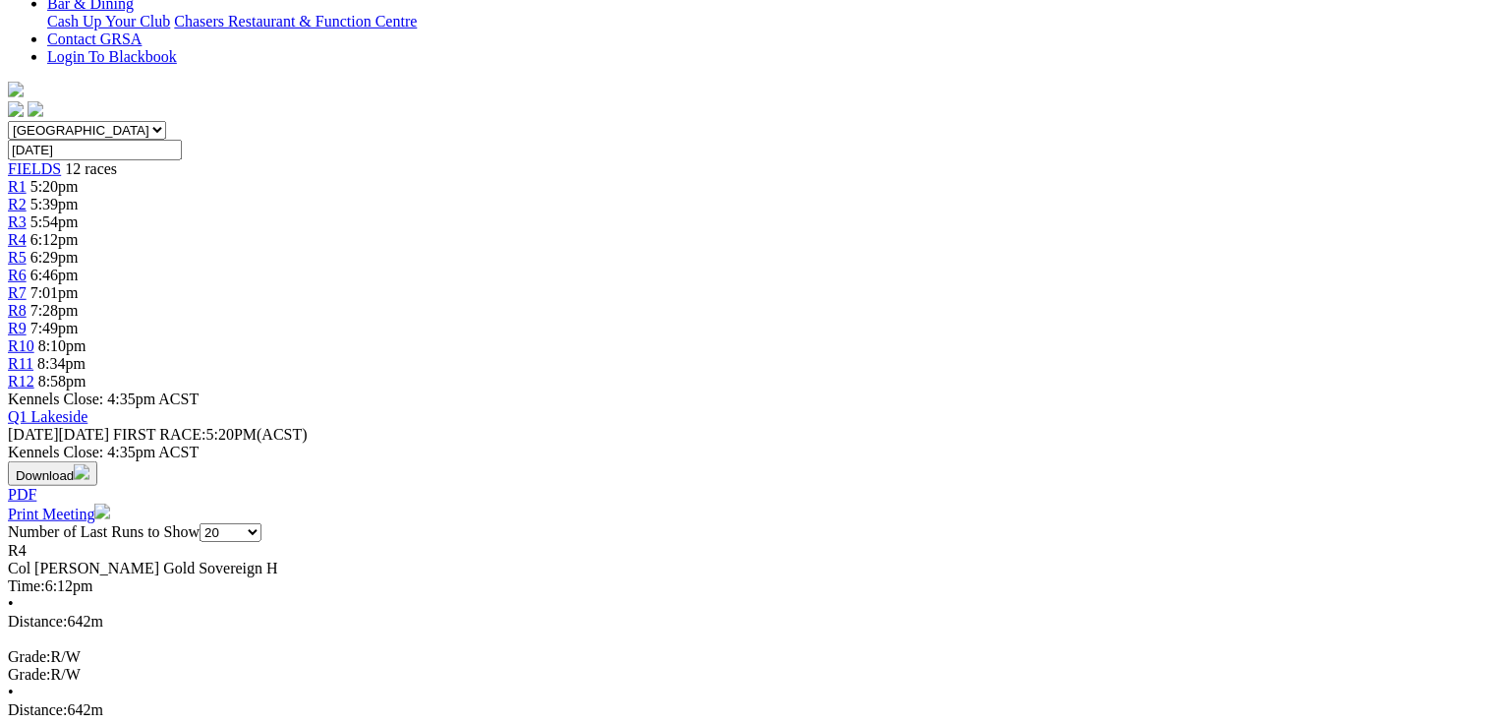
scroll to position [551, 0]
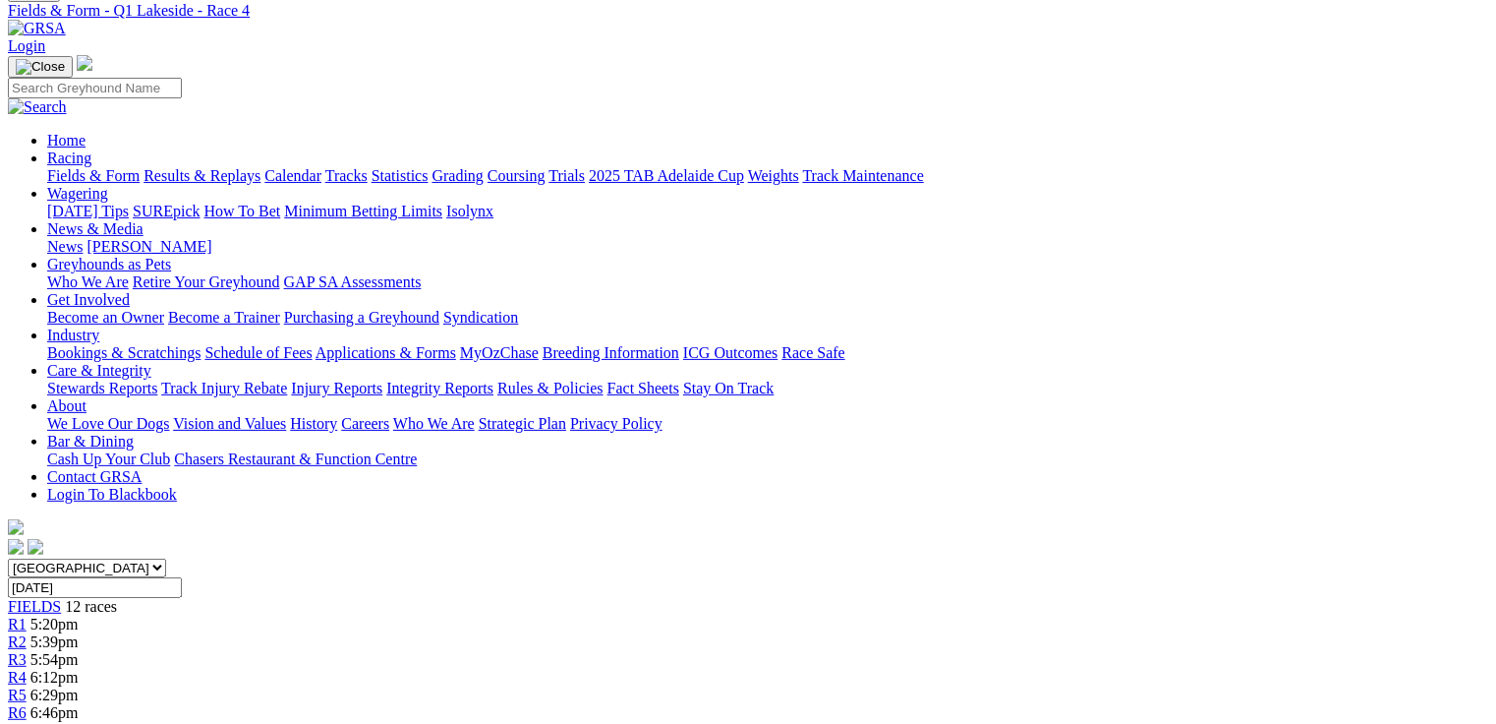
scroll to position [0, 0]
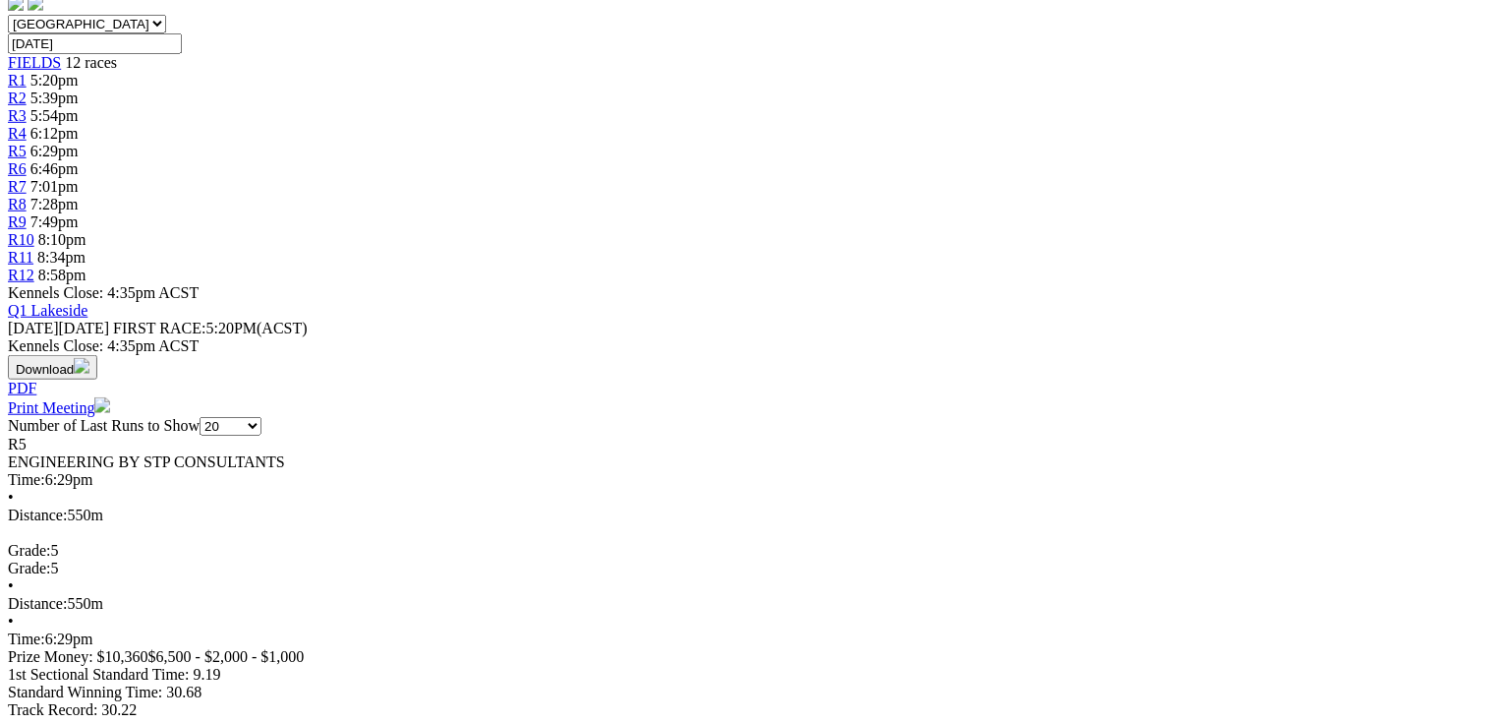
scroll to position [629, 0]
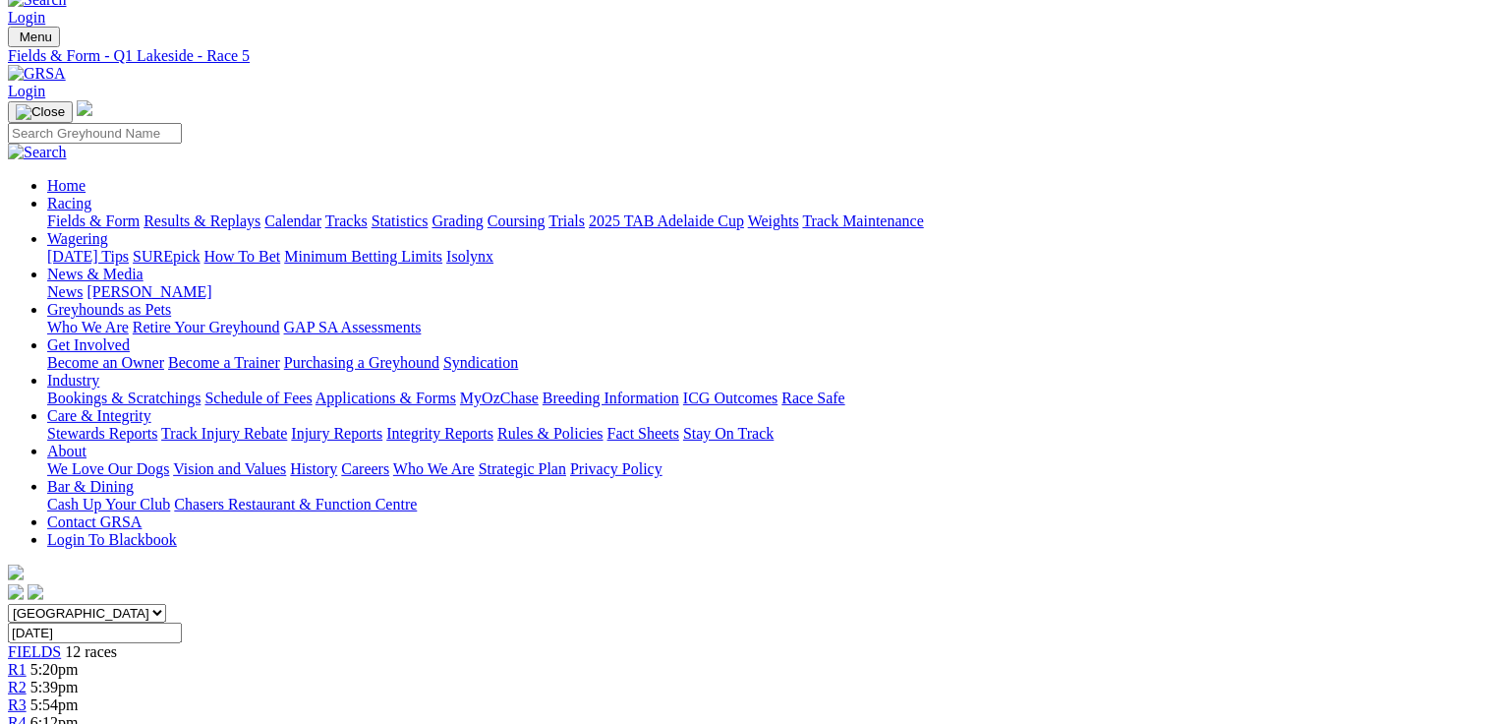
scroll to position [0, 0]
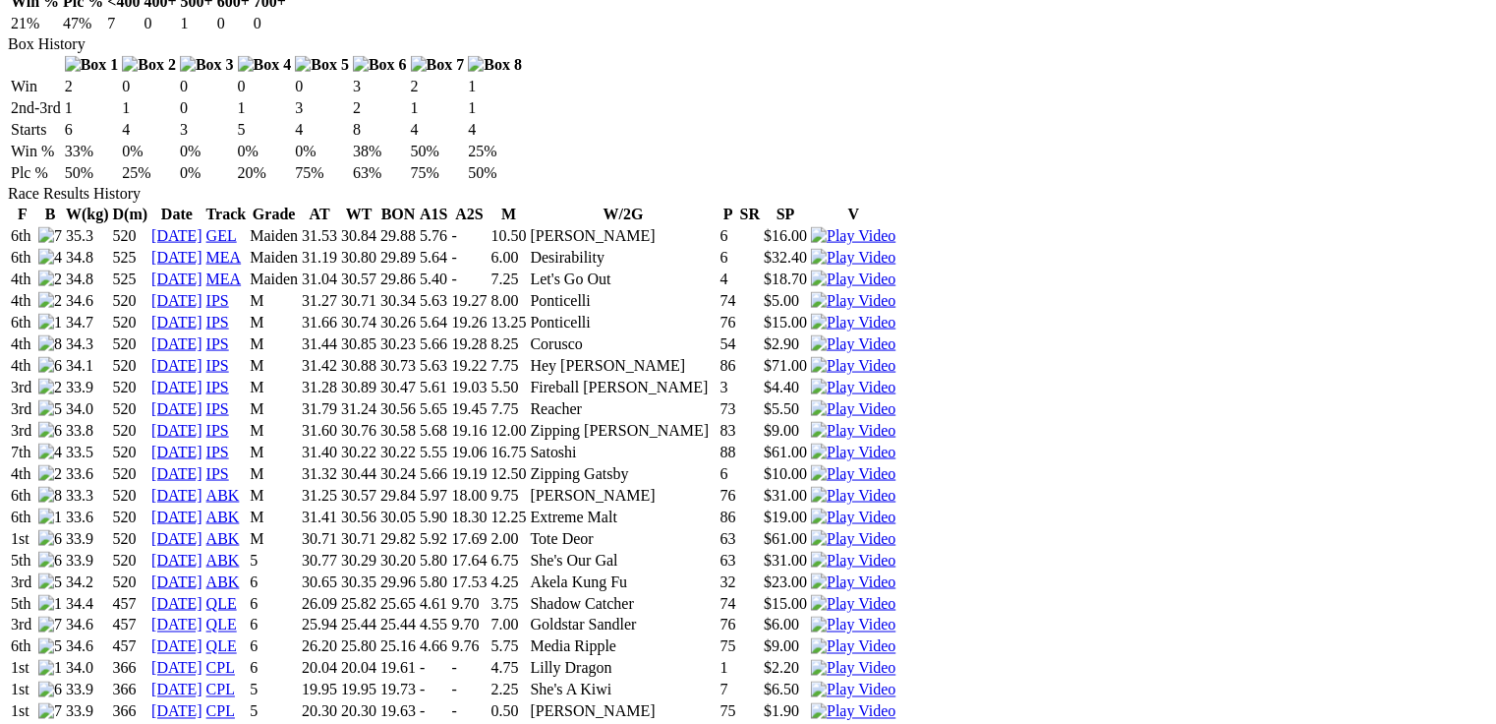
scroll to position [1652, 0]
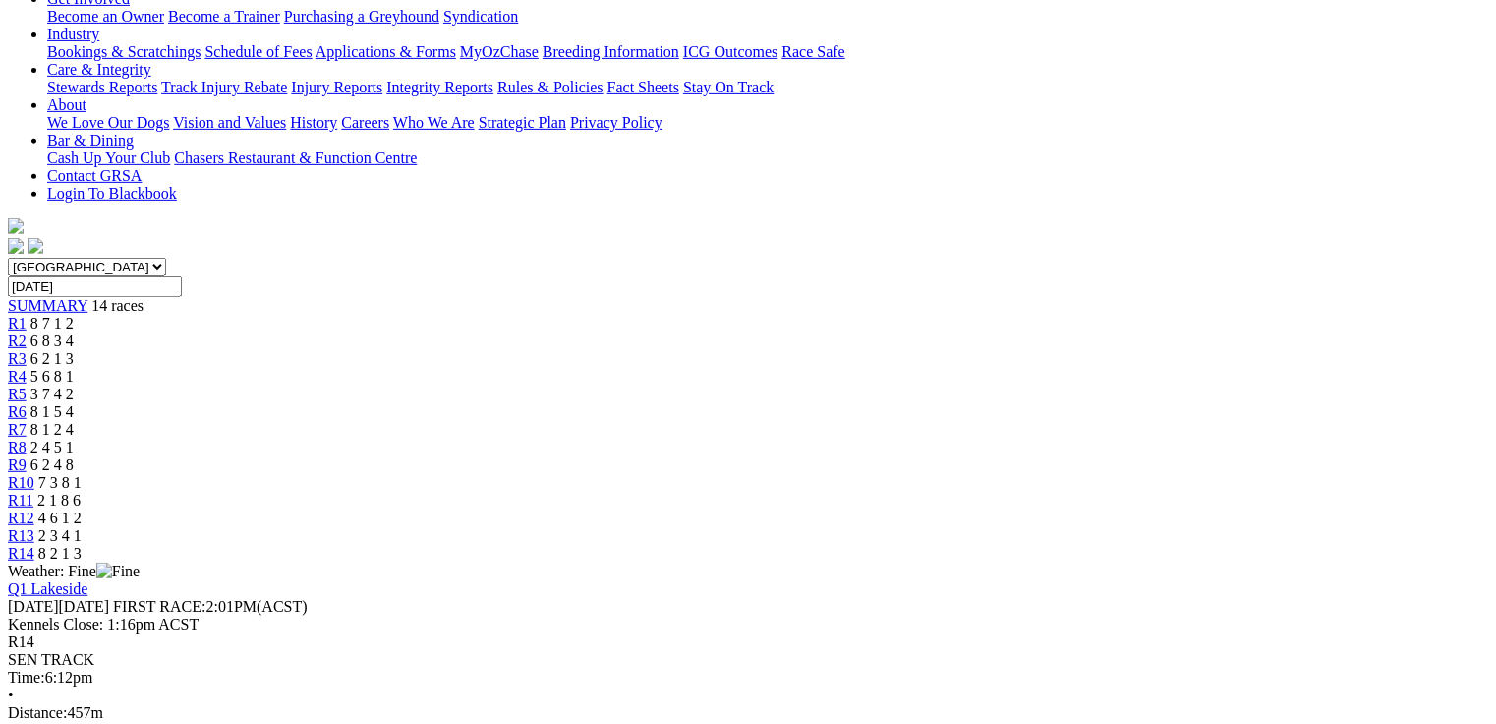
scroll to position [629, 0]
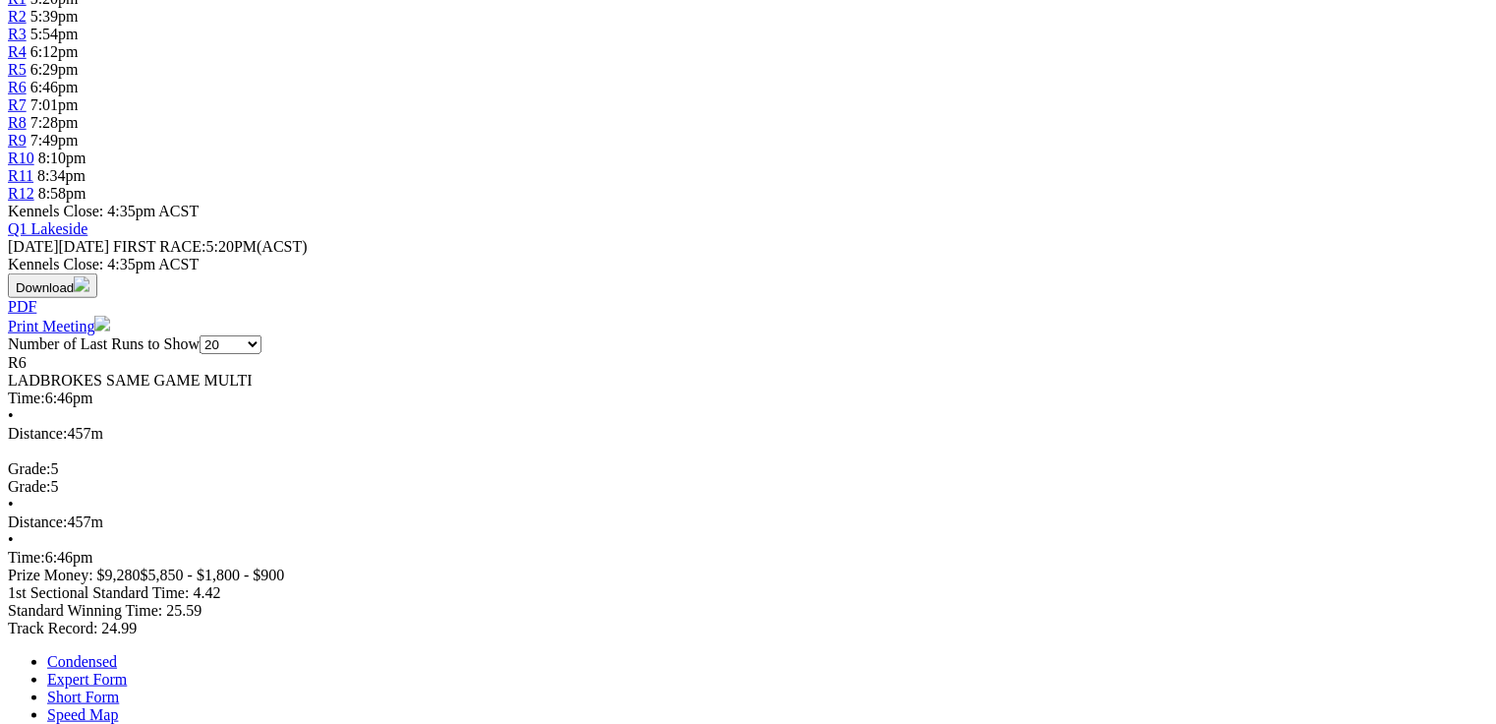
scroll to position [708, 0]
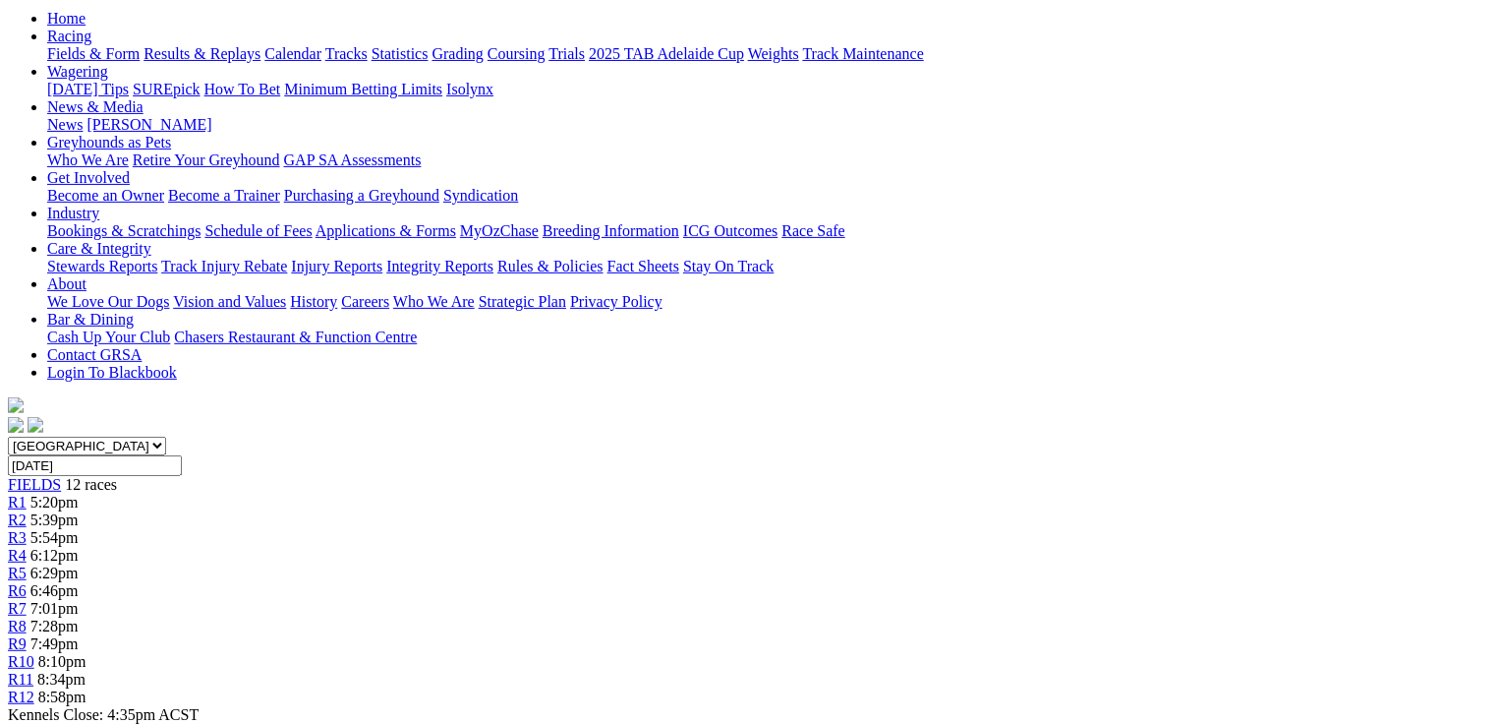
scroll to position [0, 0]
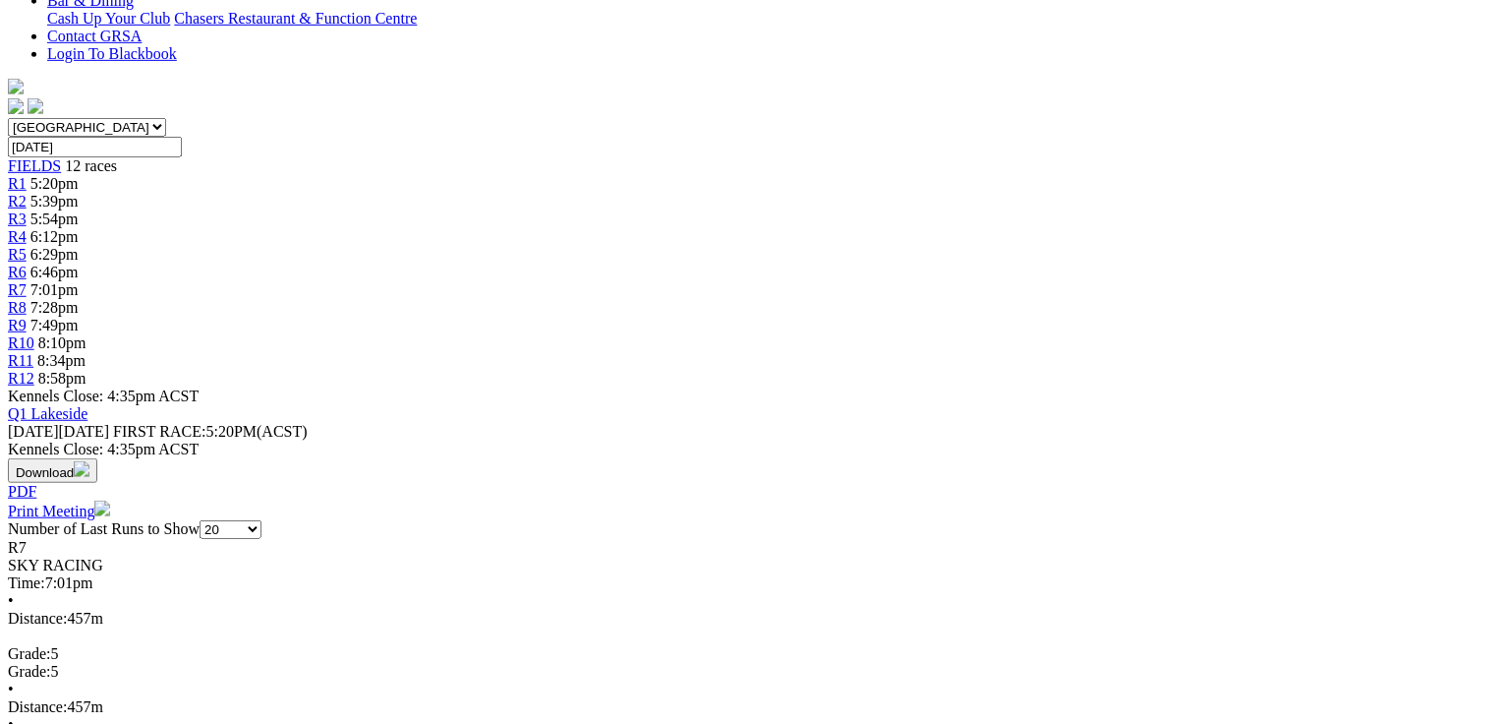
scroll to position [551, 0]
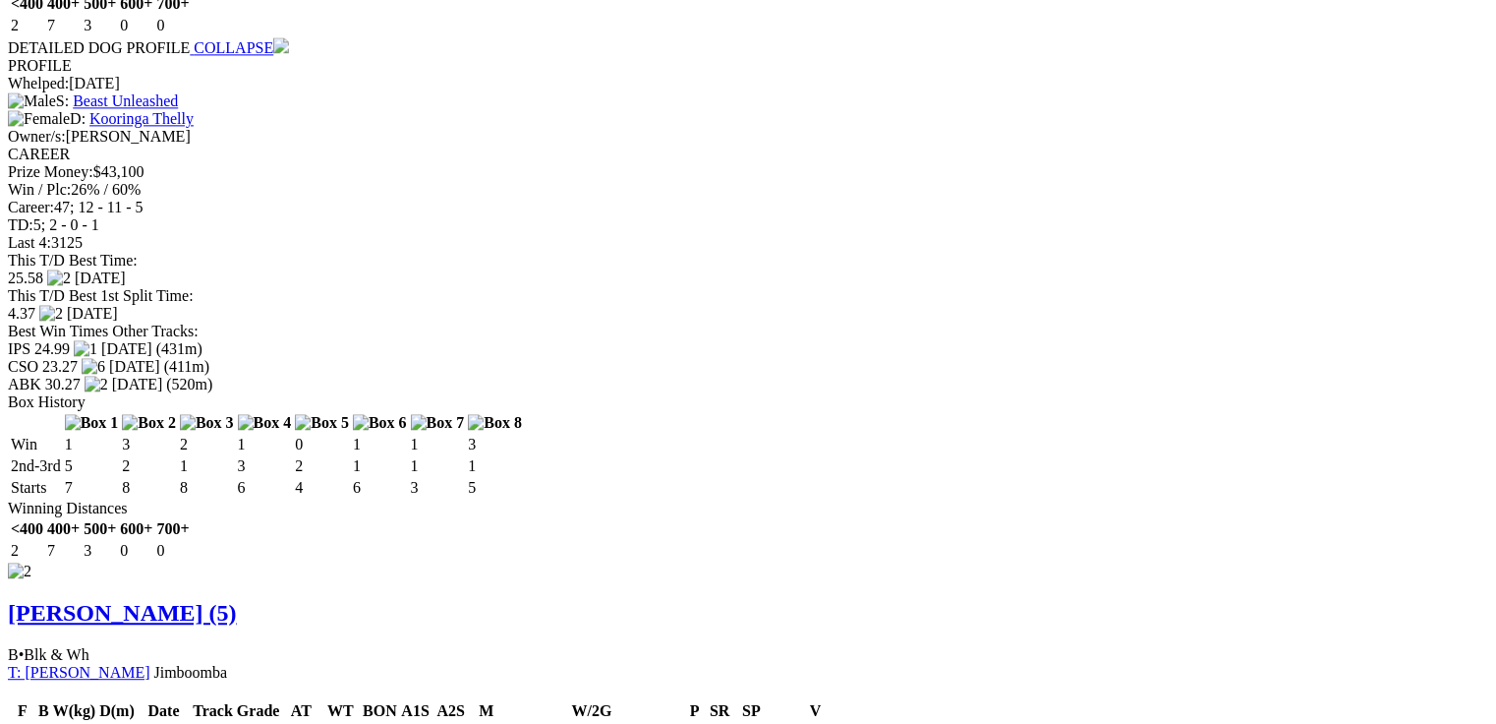
scroll to position [2360, 0]
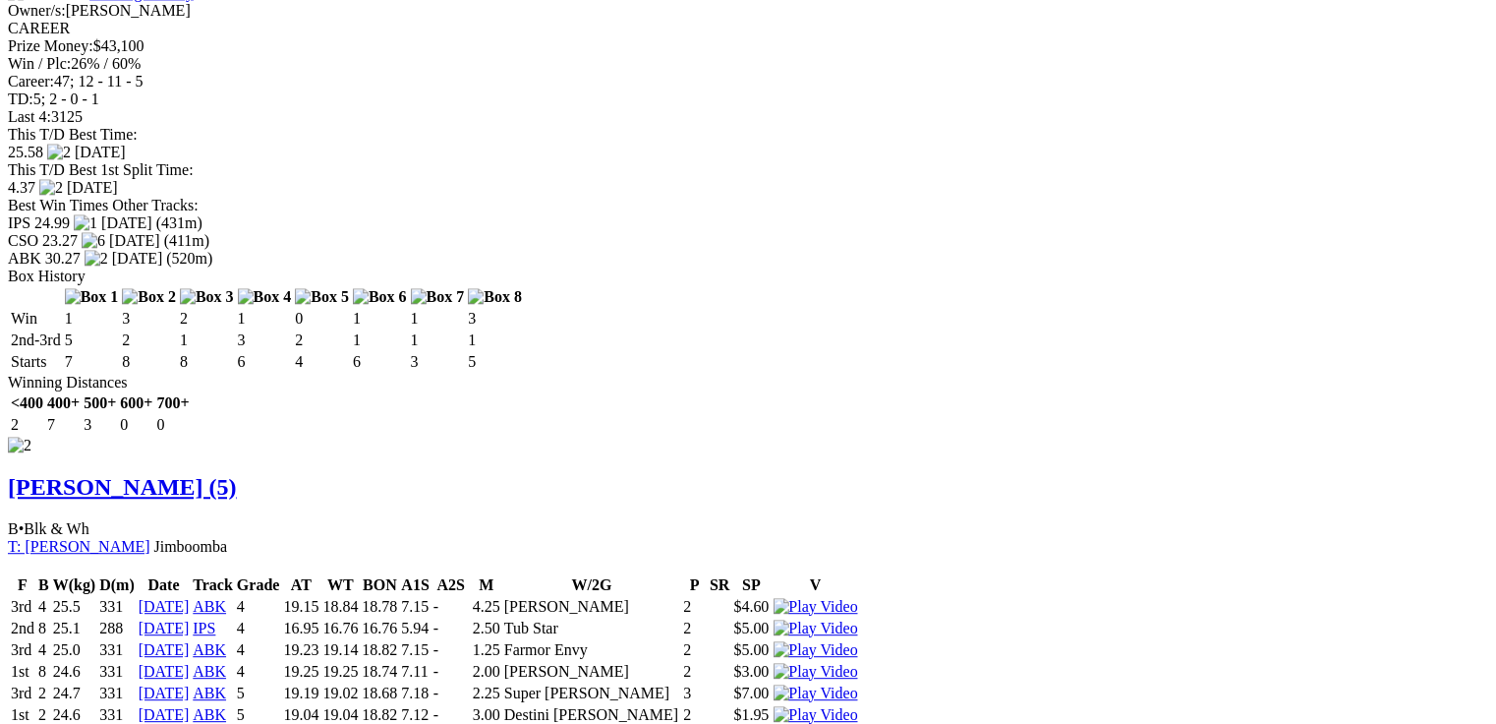
drag, startPoint x: 604, startPoint y: 385, endPoint x: 617, endPoint y: 389, distance: 14.3
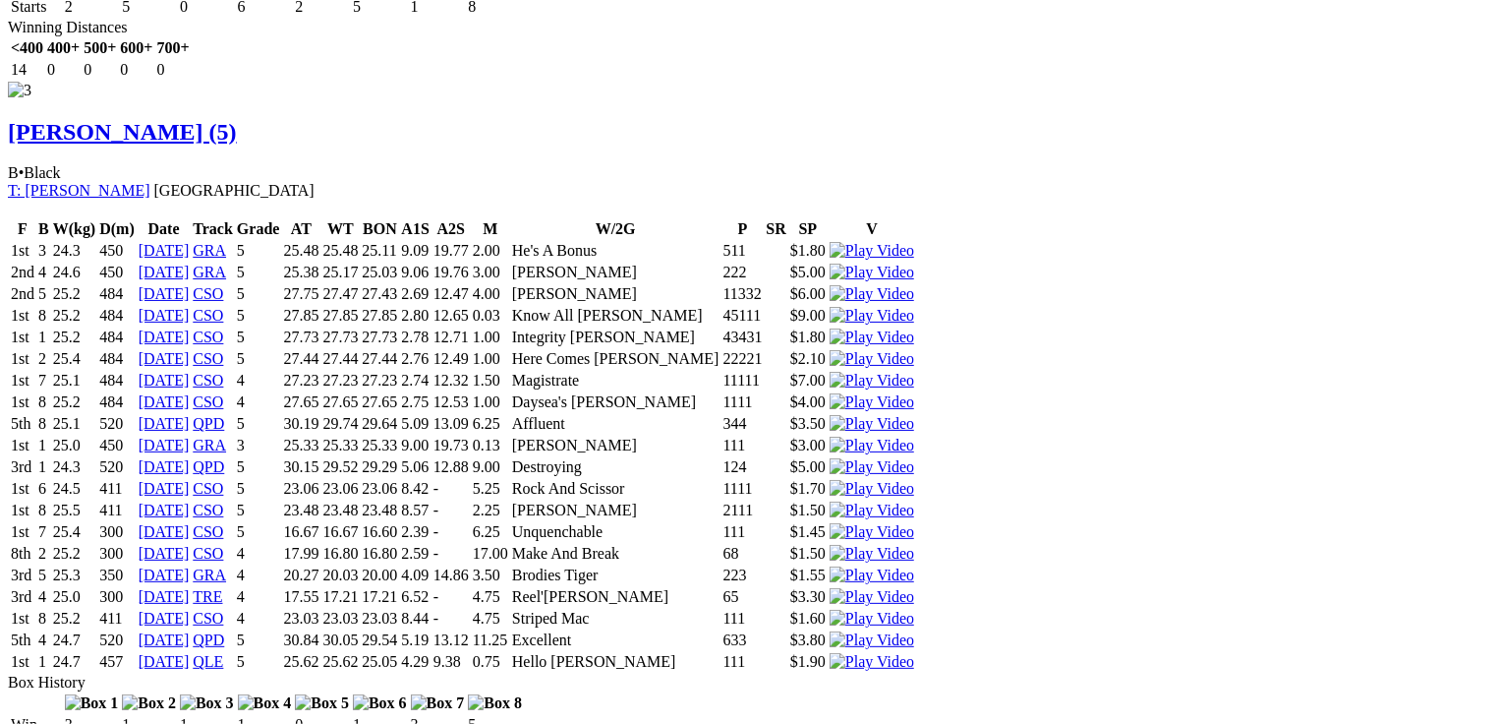
scroll to position [4011, 0]
drag, startPoint x: 641, startPoint y: 319, endPoint x: 667, endPoint y: 315, distance: 25.9
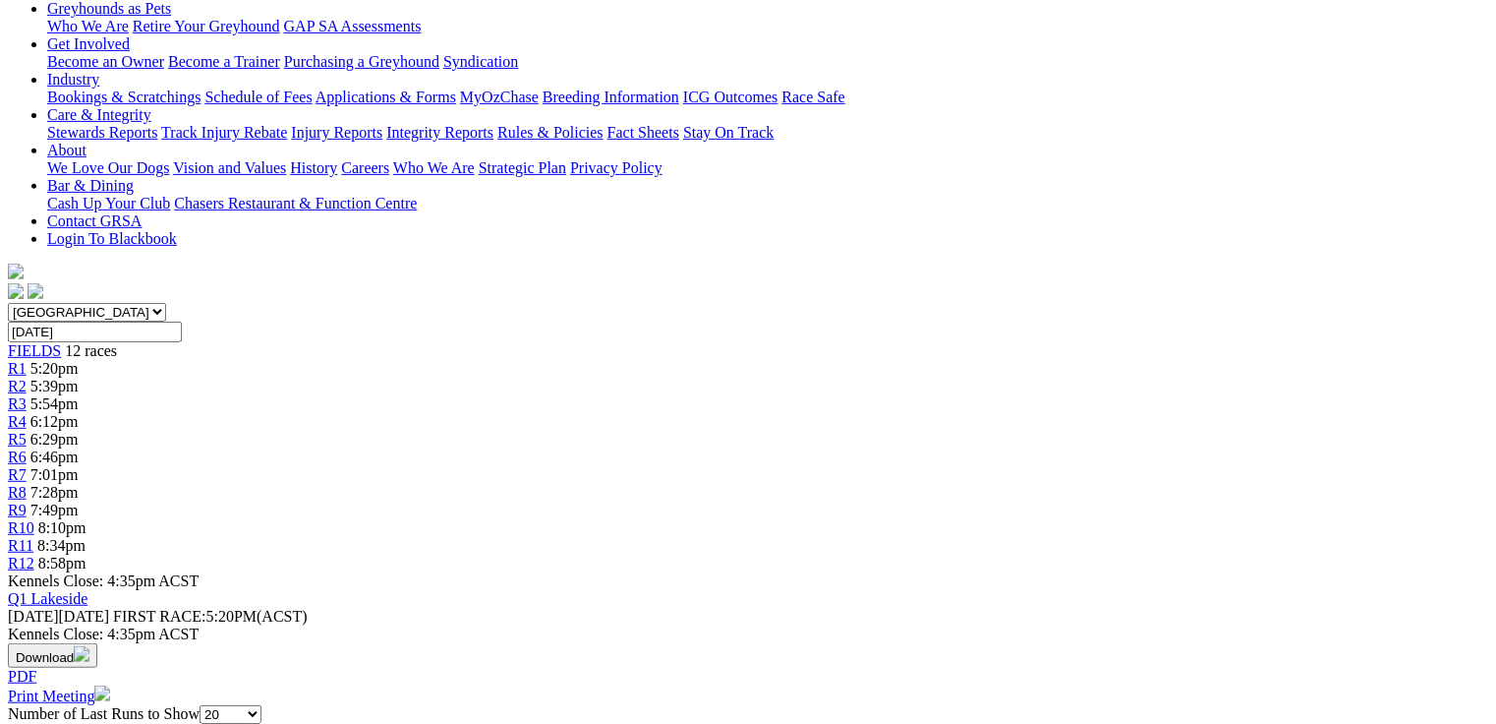
scroll to position [37, 0]
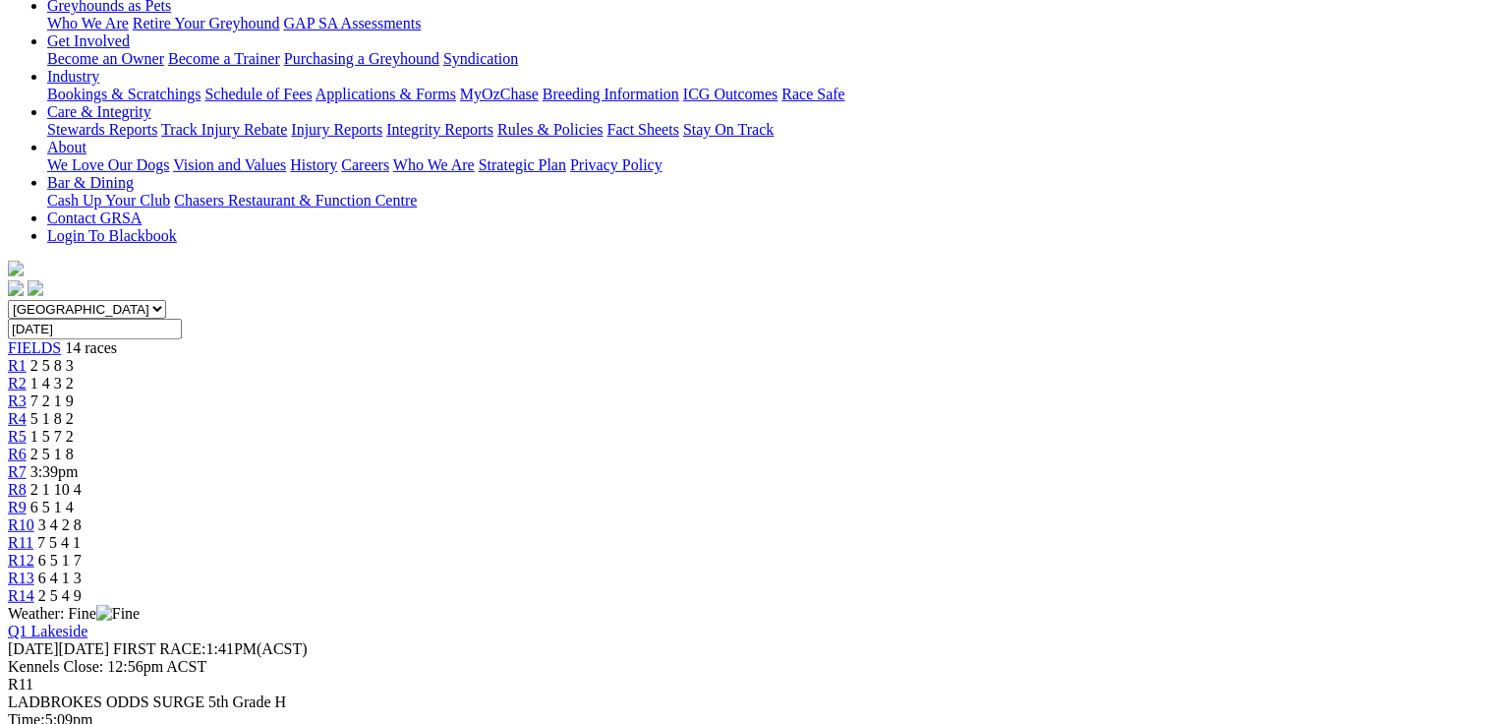
scroll to position [420, 0]
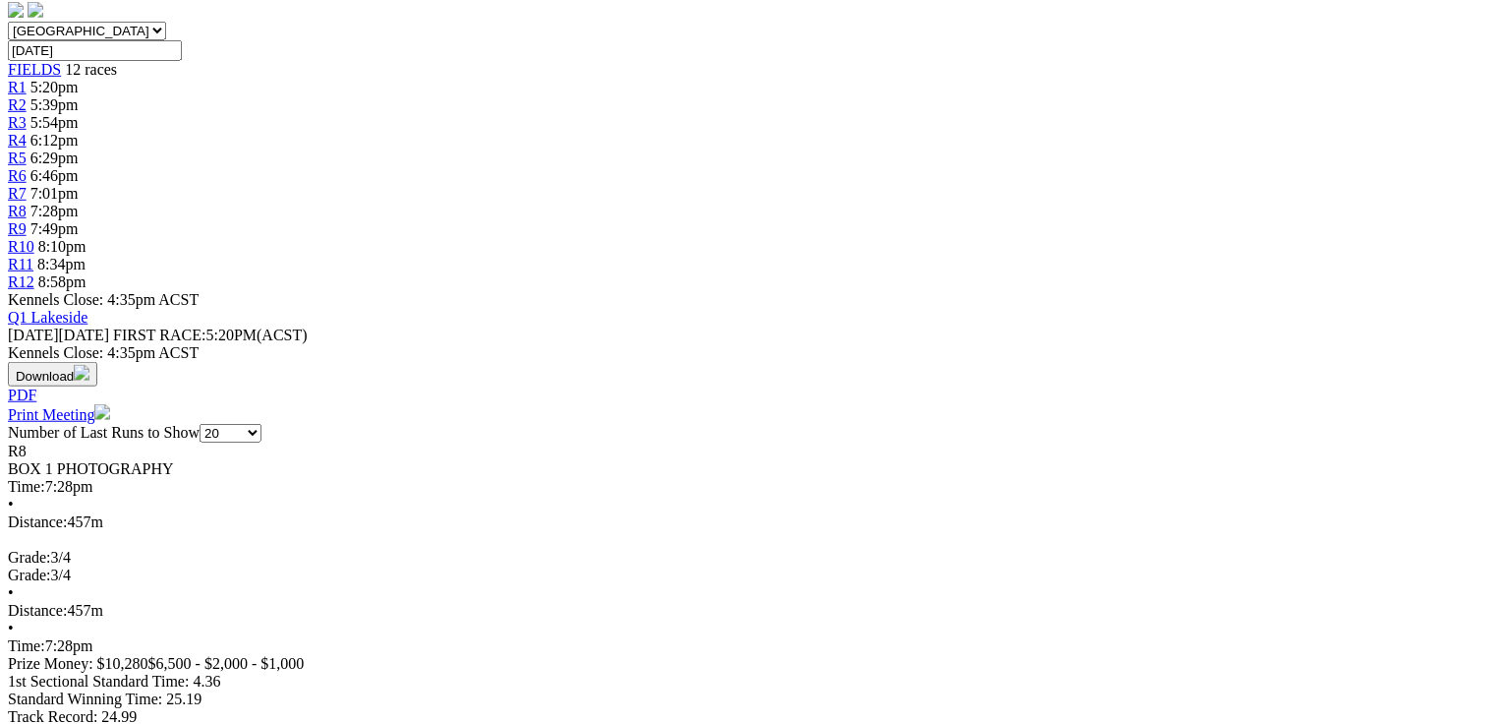
scroll to position [629, 0]
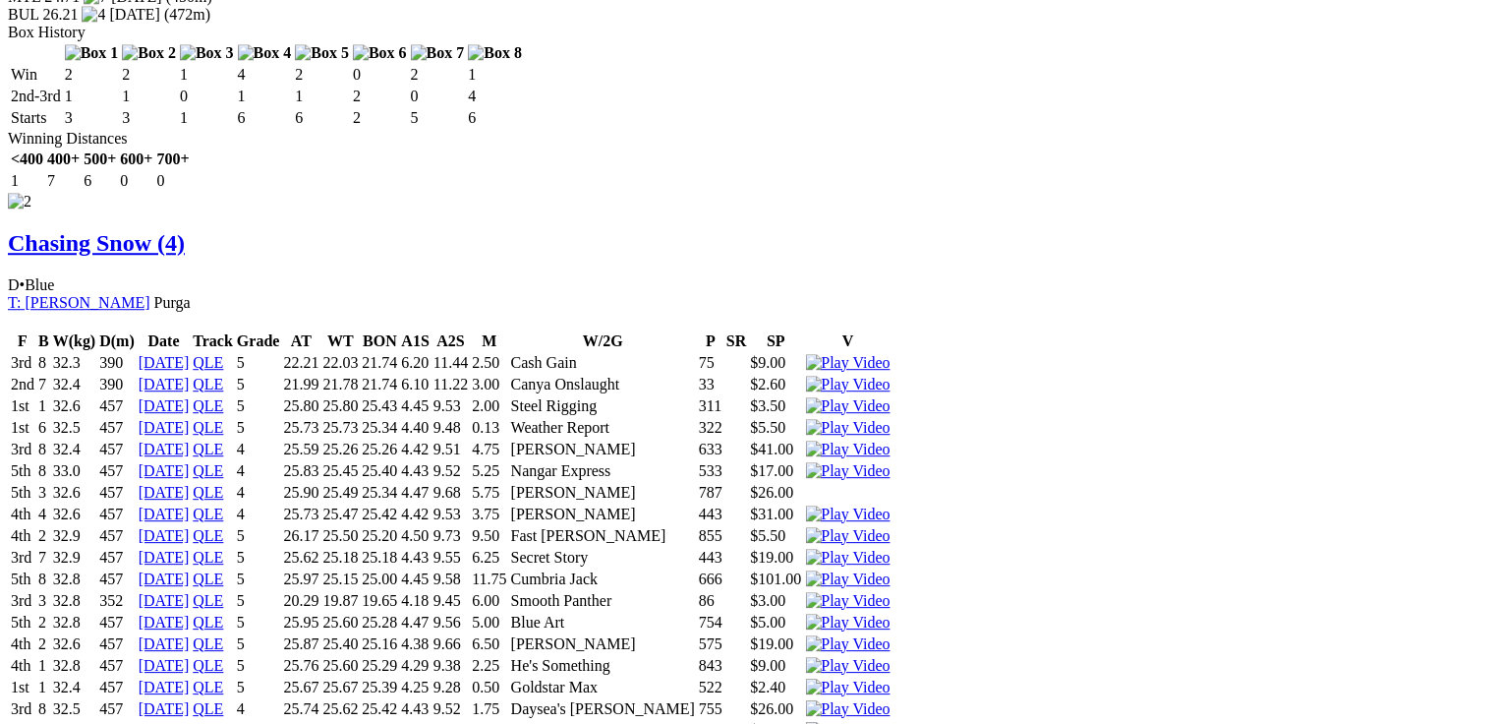
scroll to position [0, 0]
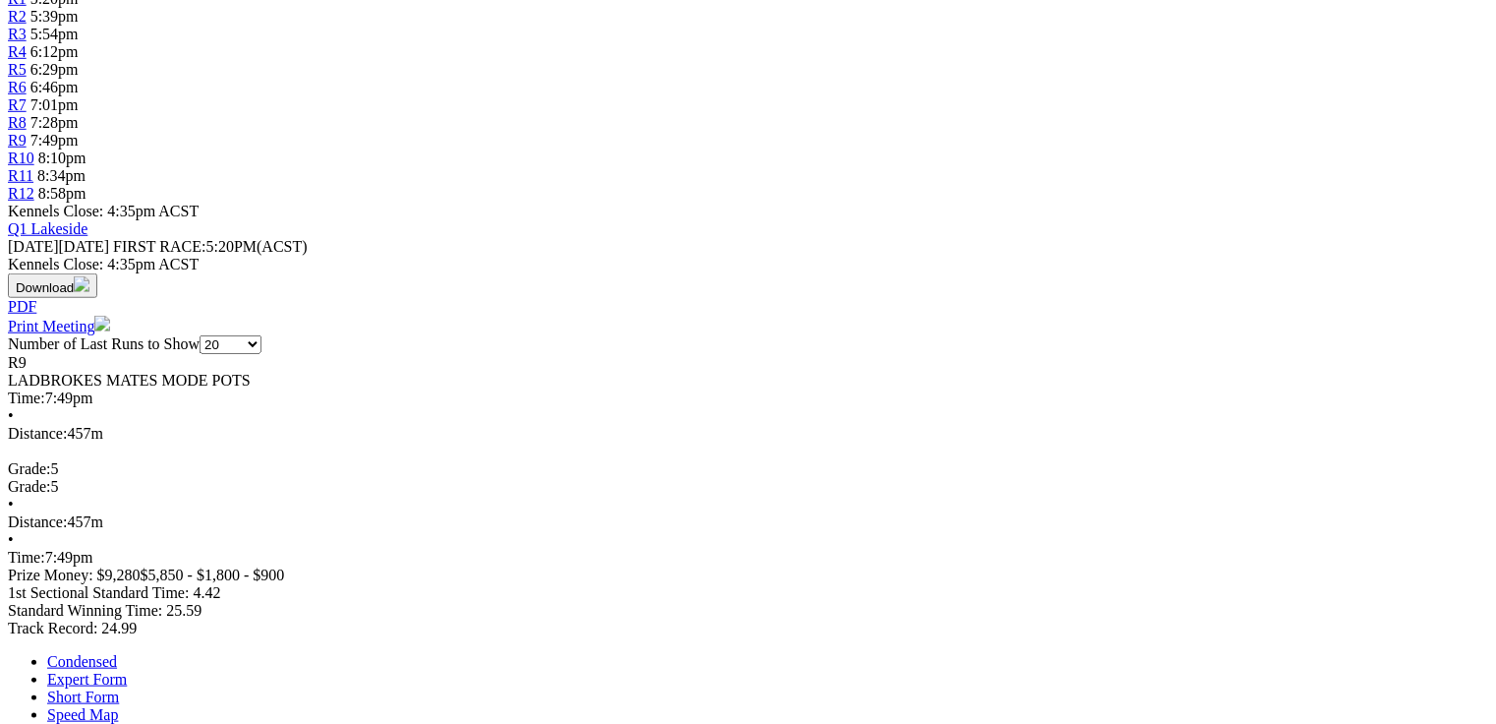
scroll to position [702, 0]
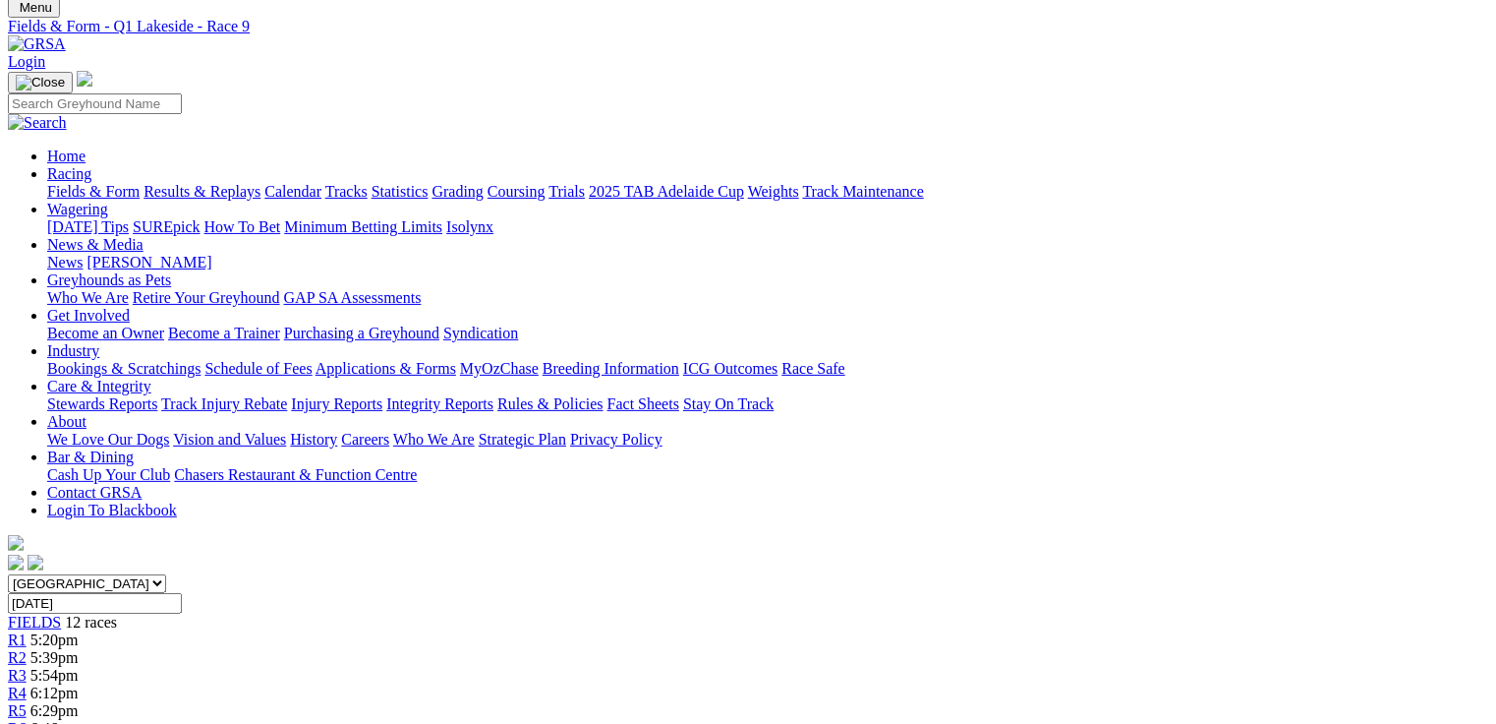
scroll to position [0, 0]
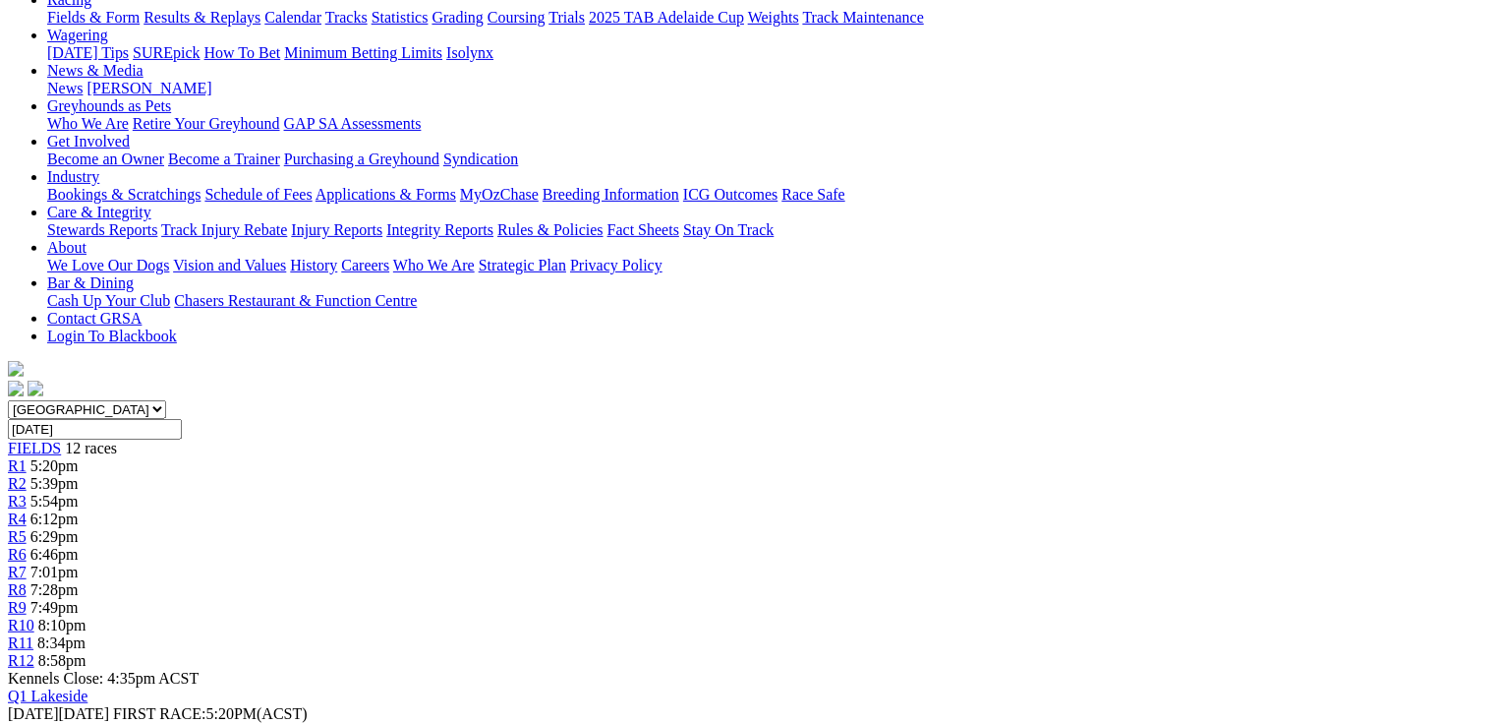
scroll to position [551, 0]
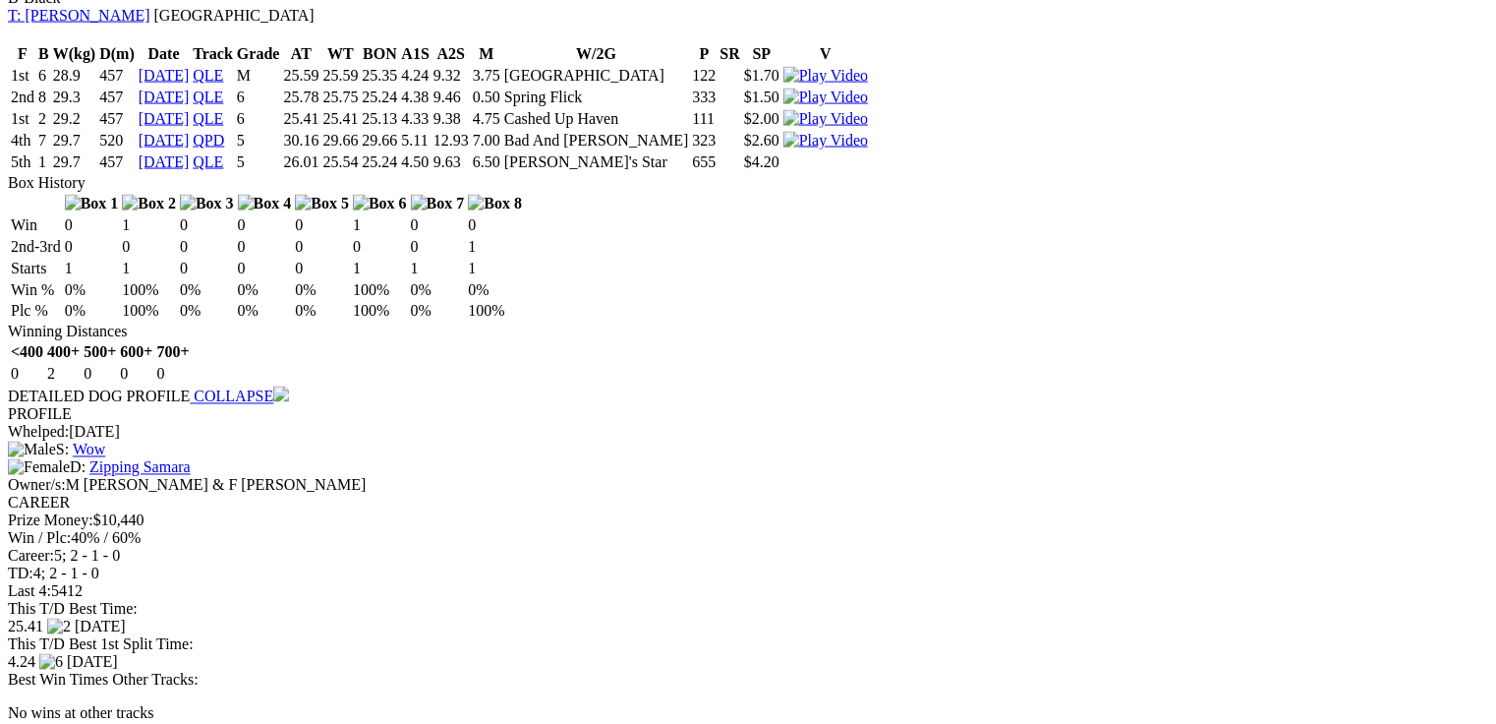
scroll to position [1573, 0]
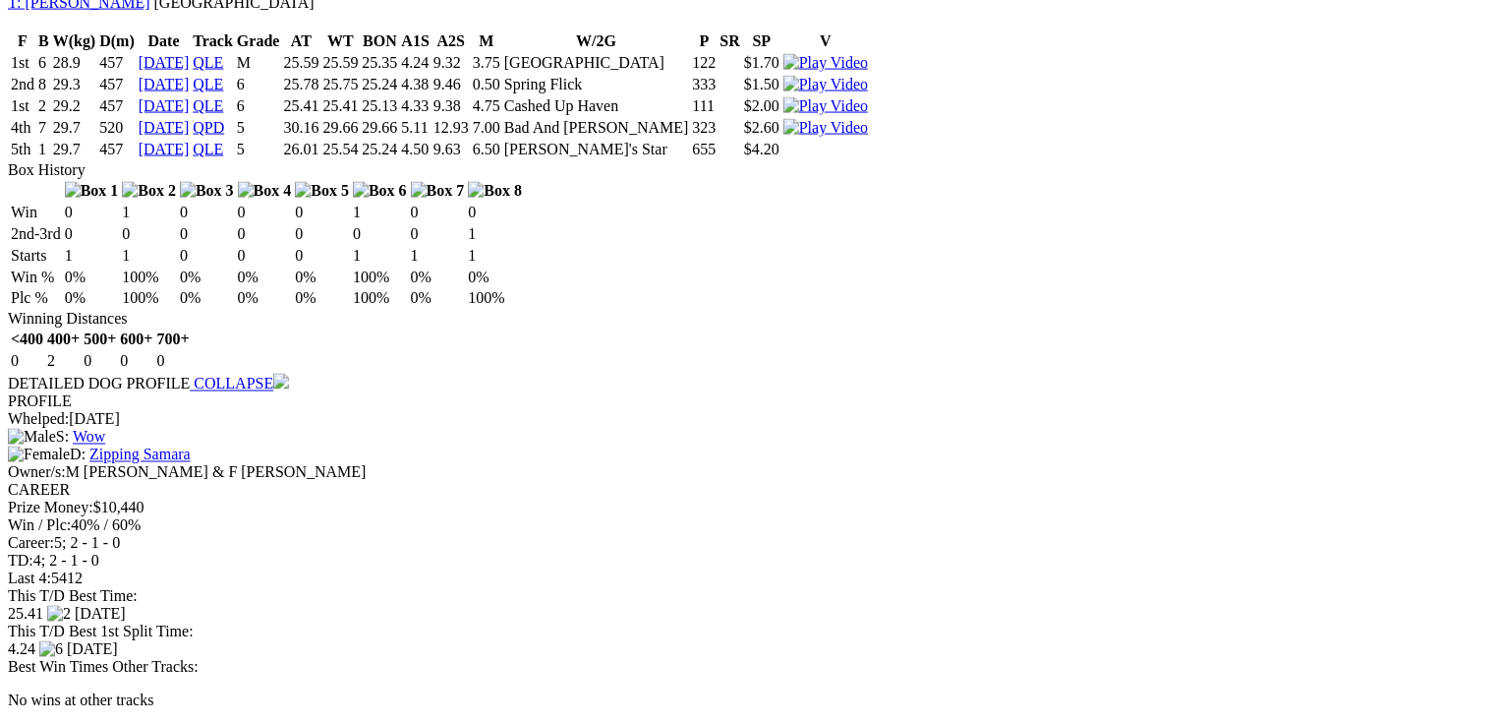
drag, startPoint x: 432, startPoint y: 290, endPoint x: 475, endPoint y: 282, distance: 44.0
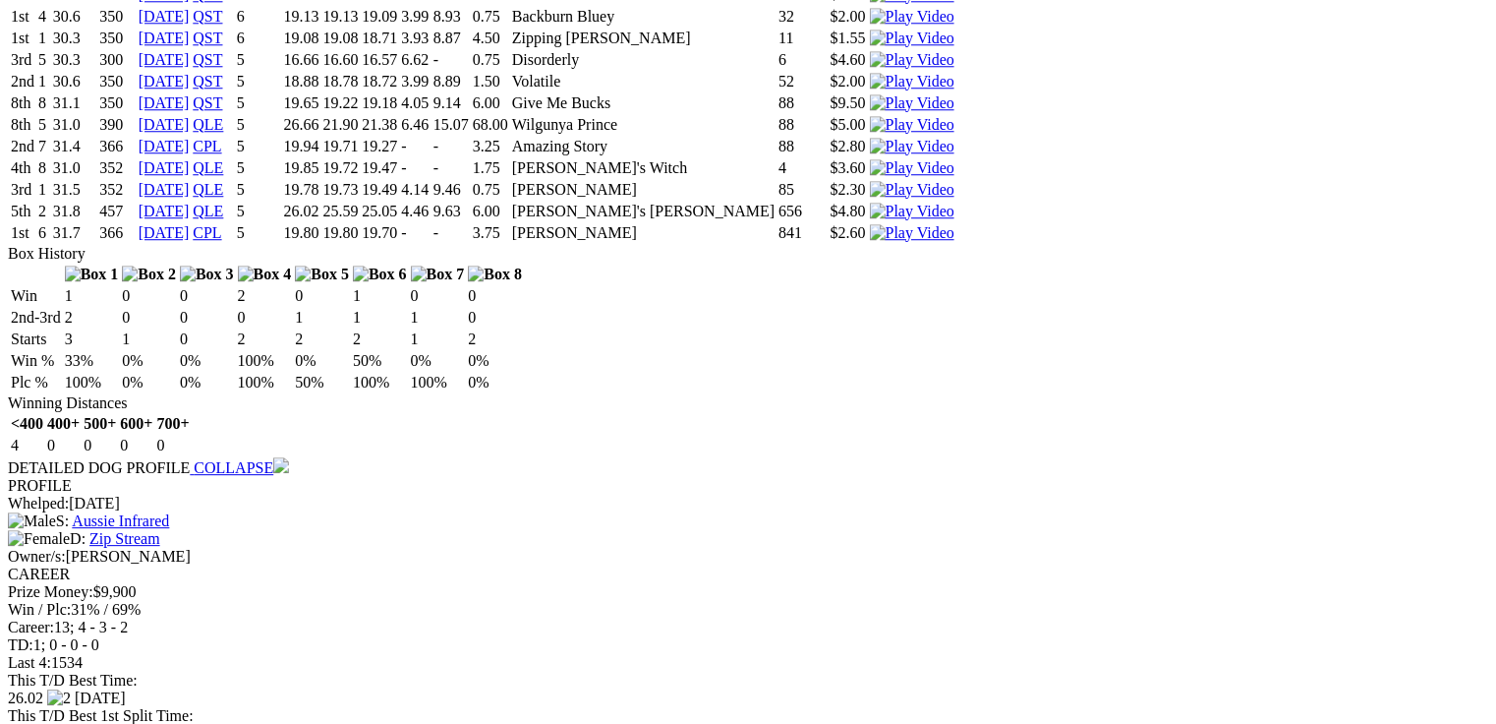
scroll to position [2674, 0]
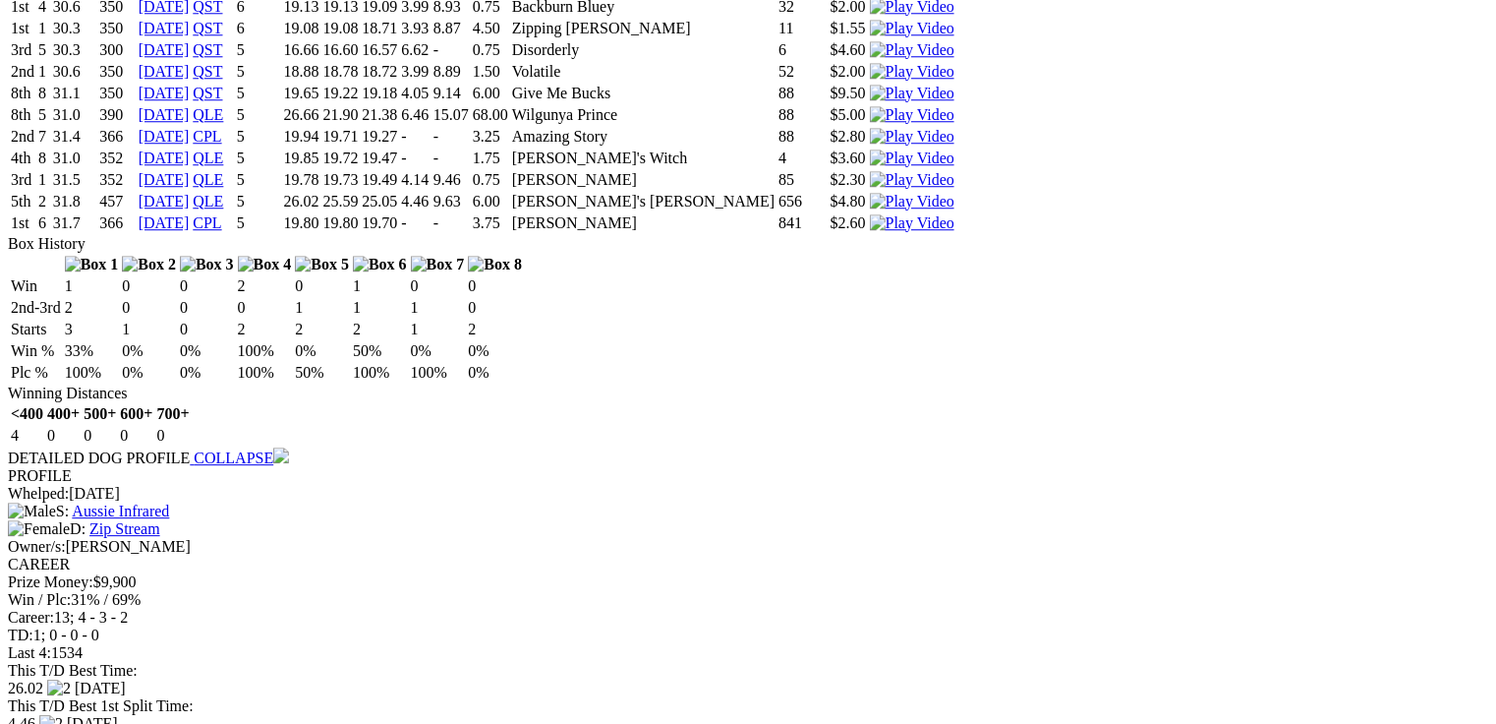
drag, startPoint x: 588, startPoint y: 334, endPoint x: 637, endPoint y: 344, distance: 50.1
drag, startPoint x: 645, startPoint y: 331, endPoint x: 621, endPoint y: 323, distance: 24.9
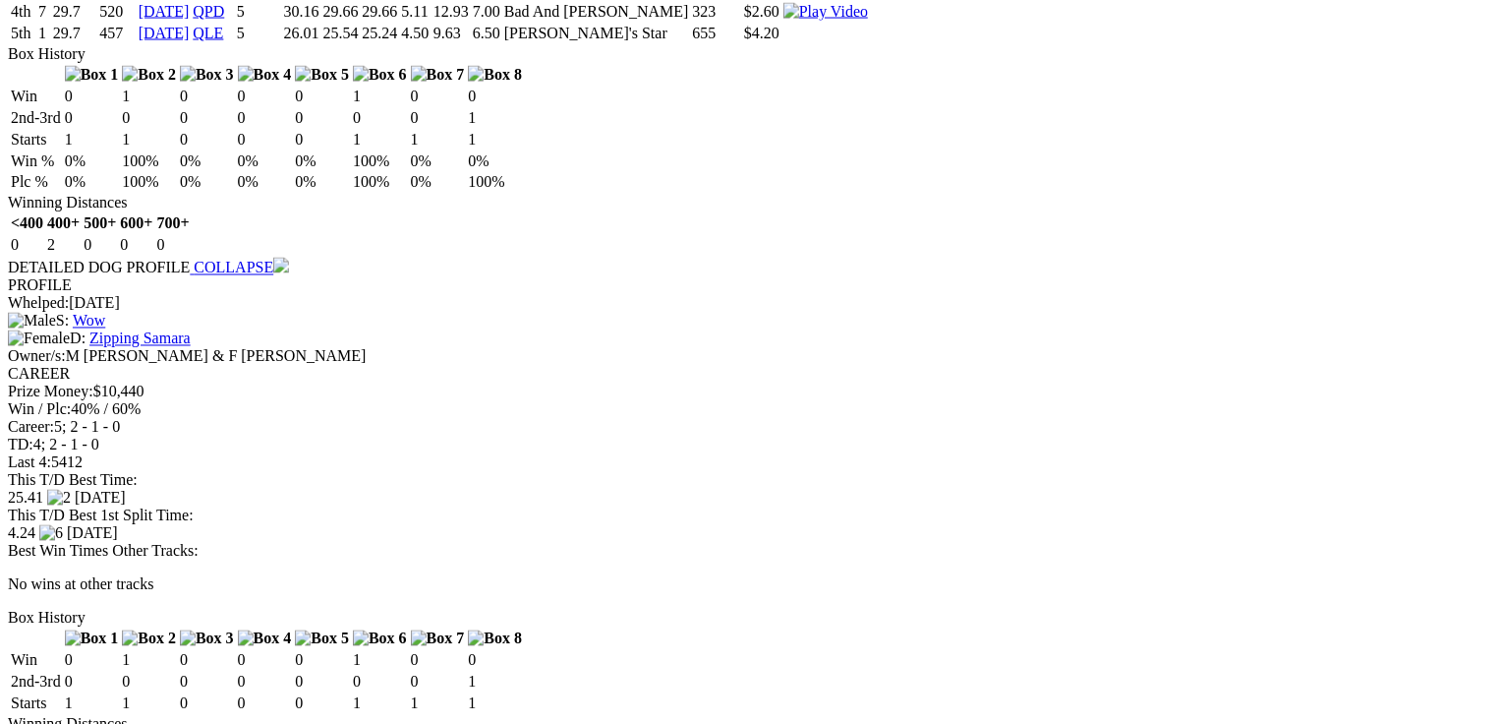
scroll to position [0, 0]
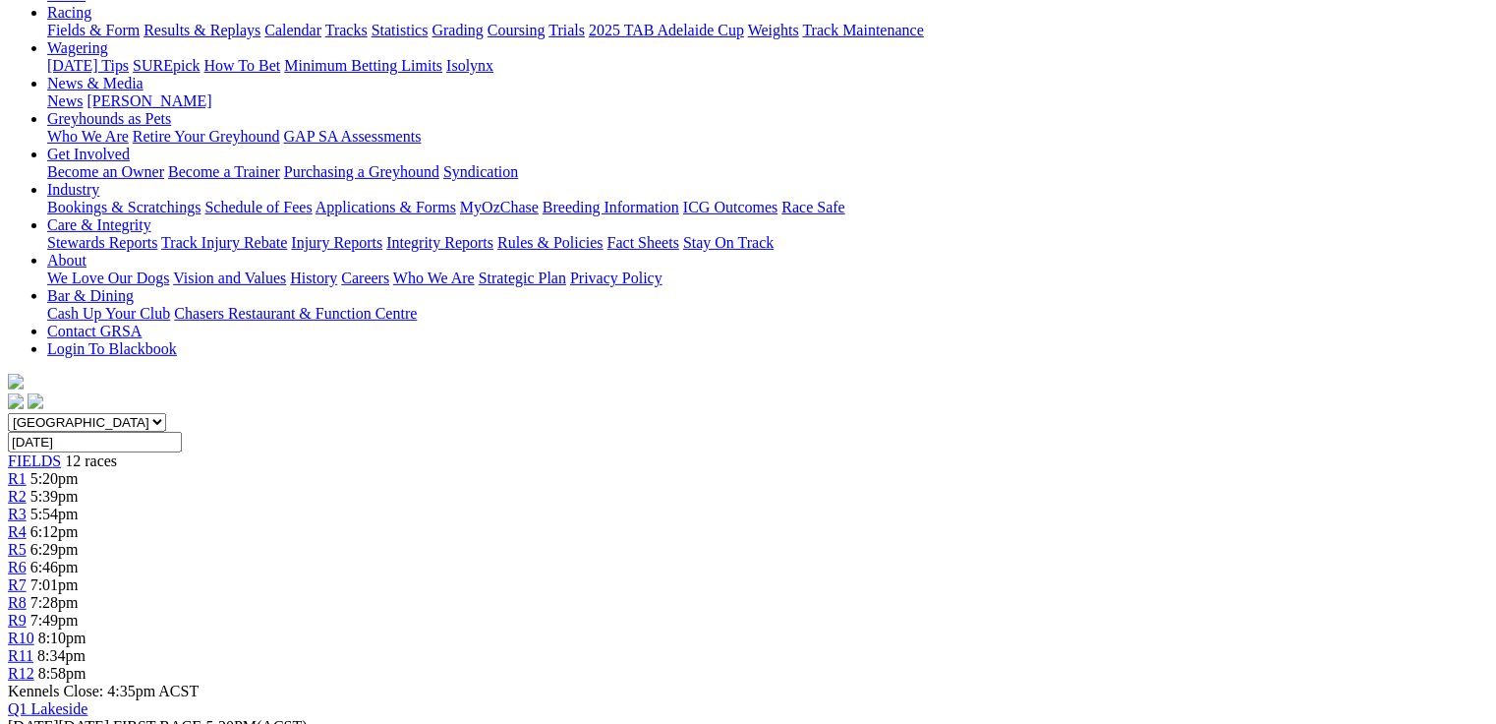
scroll to position [236, 0]
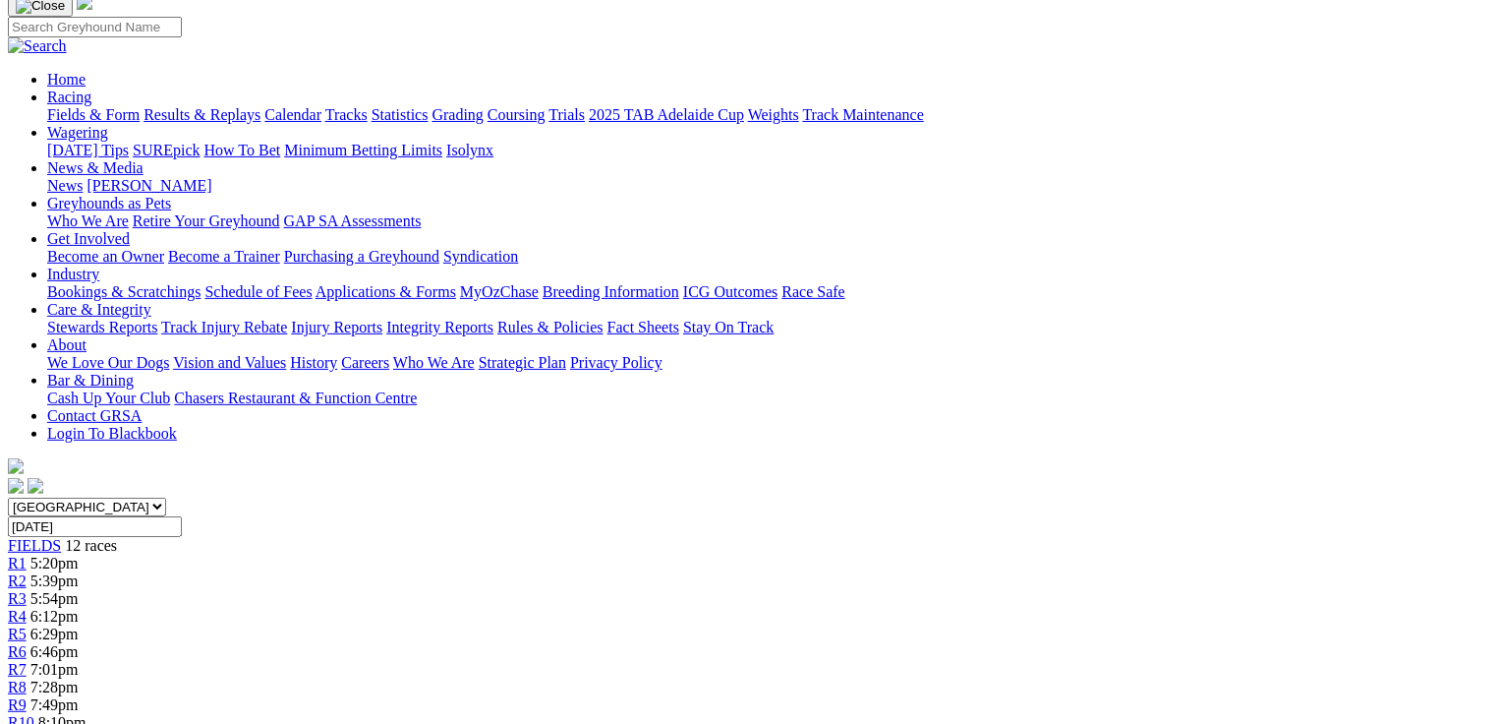
scroll to position [629, 0]
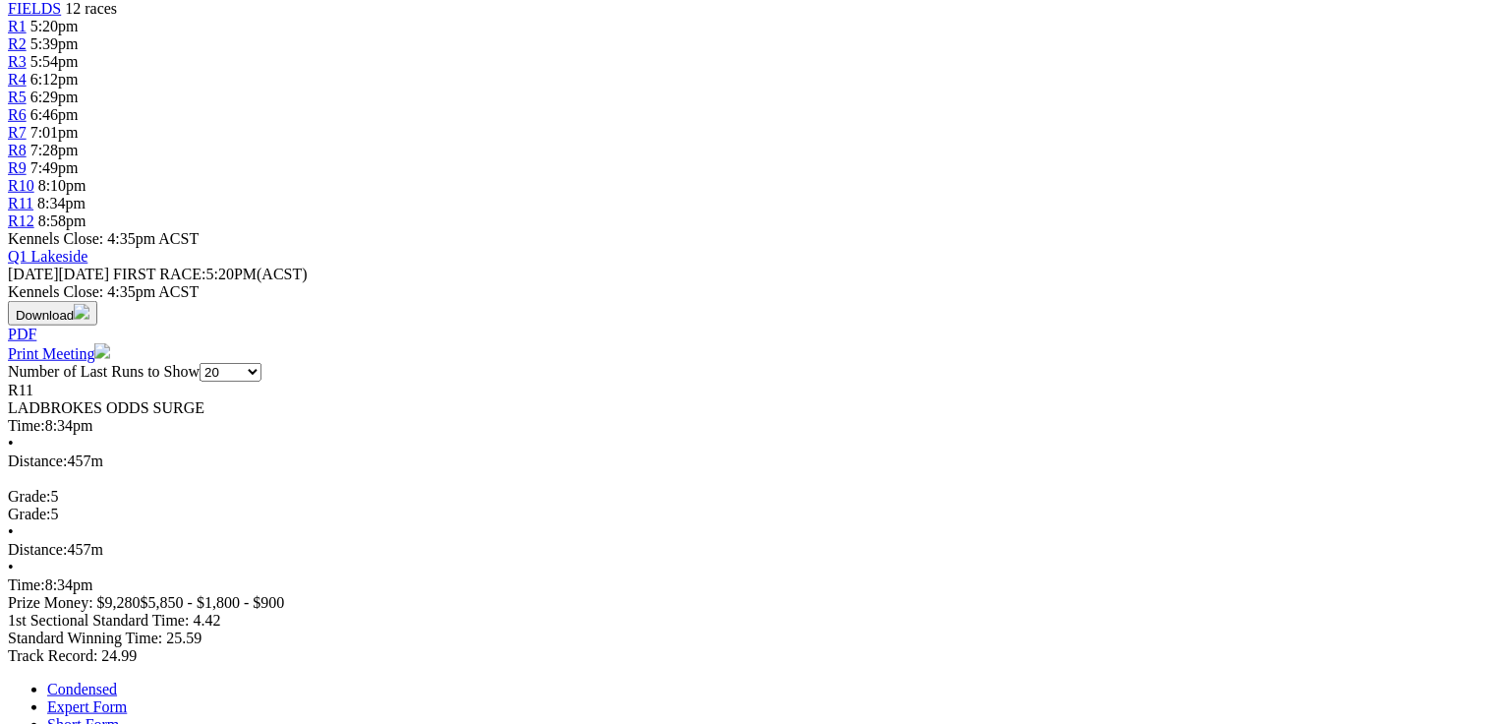
scroll to position [708, 0]
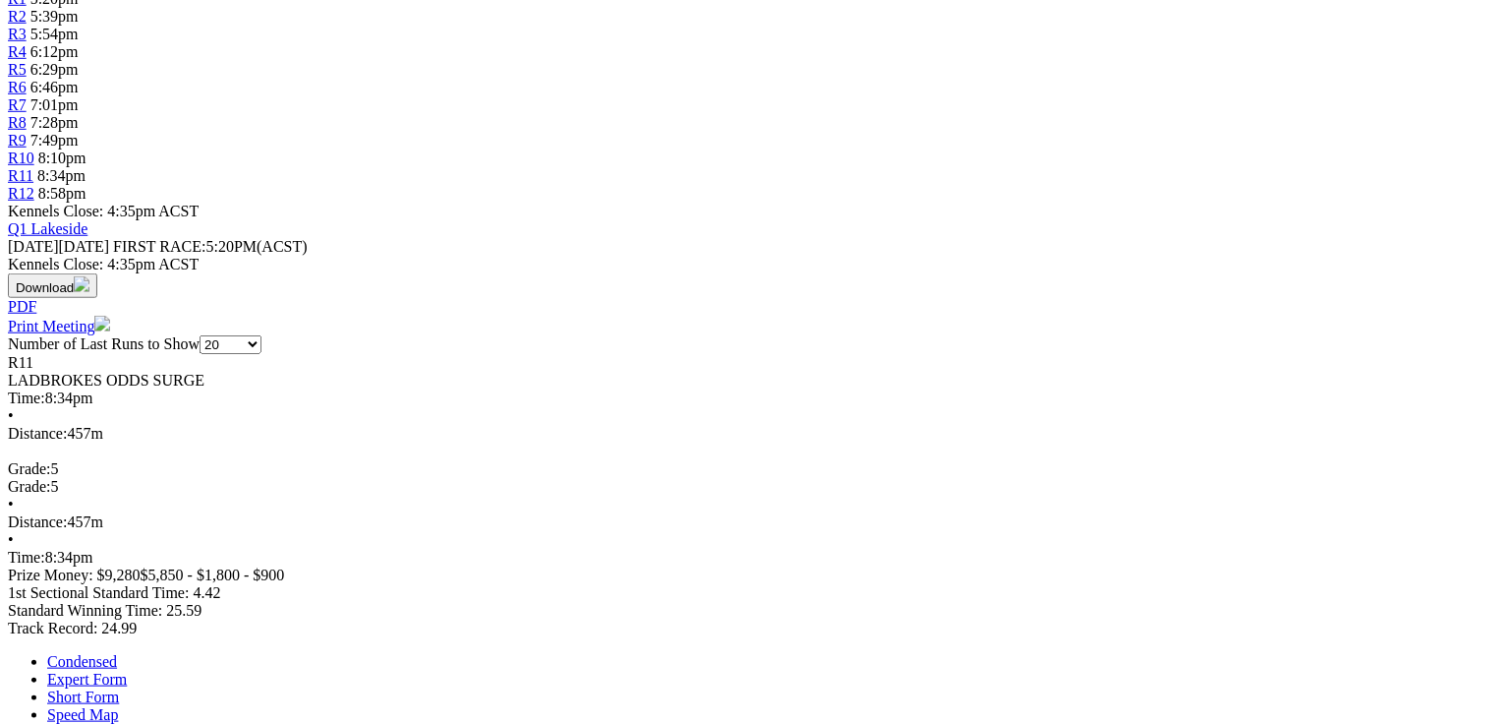
drag, startPoint x: 445, startPoint y: 460, endPoint x: 487, endPoint y: 467, distance: 41.9
drag, startPoint x: 113, startPoint y: 570, endPoint x: 350, endPoint y: 580, distance: 237.1
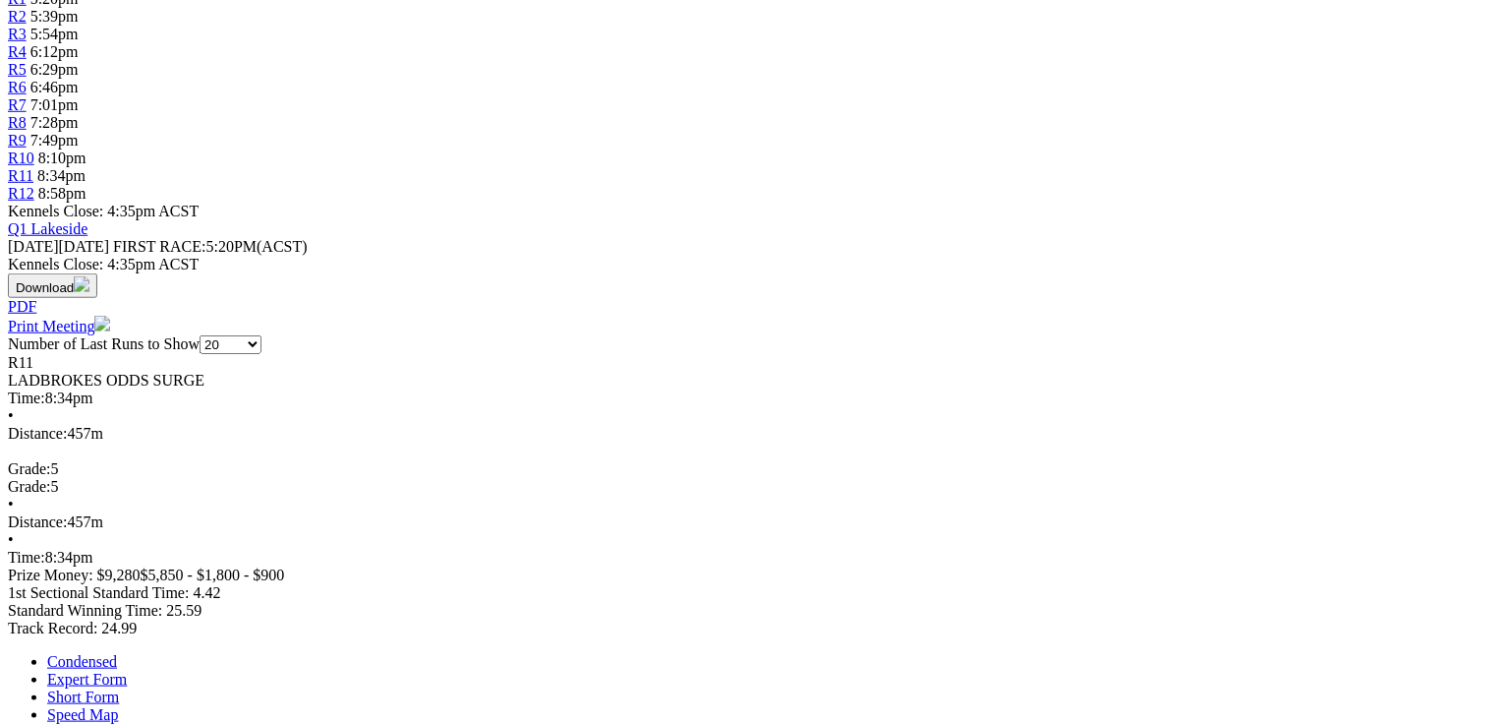
drag, startPoint x: 350, startPoint y: 582, endPoint x: 95, endPoint y: 496, distance: 268.9
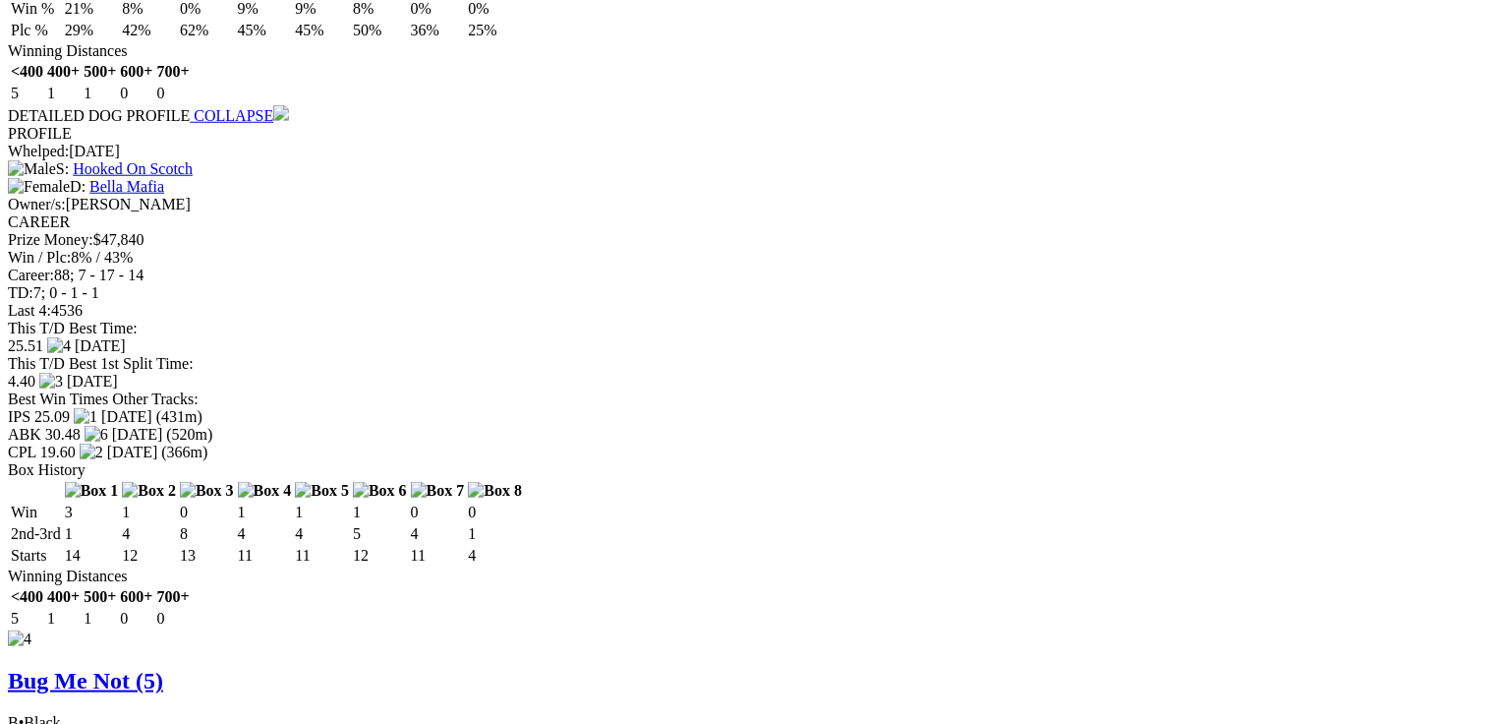
scroll to position [0, 0]
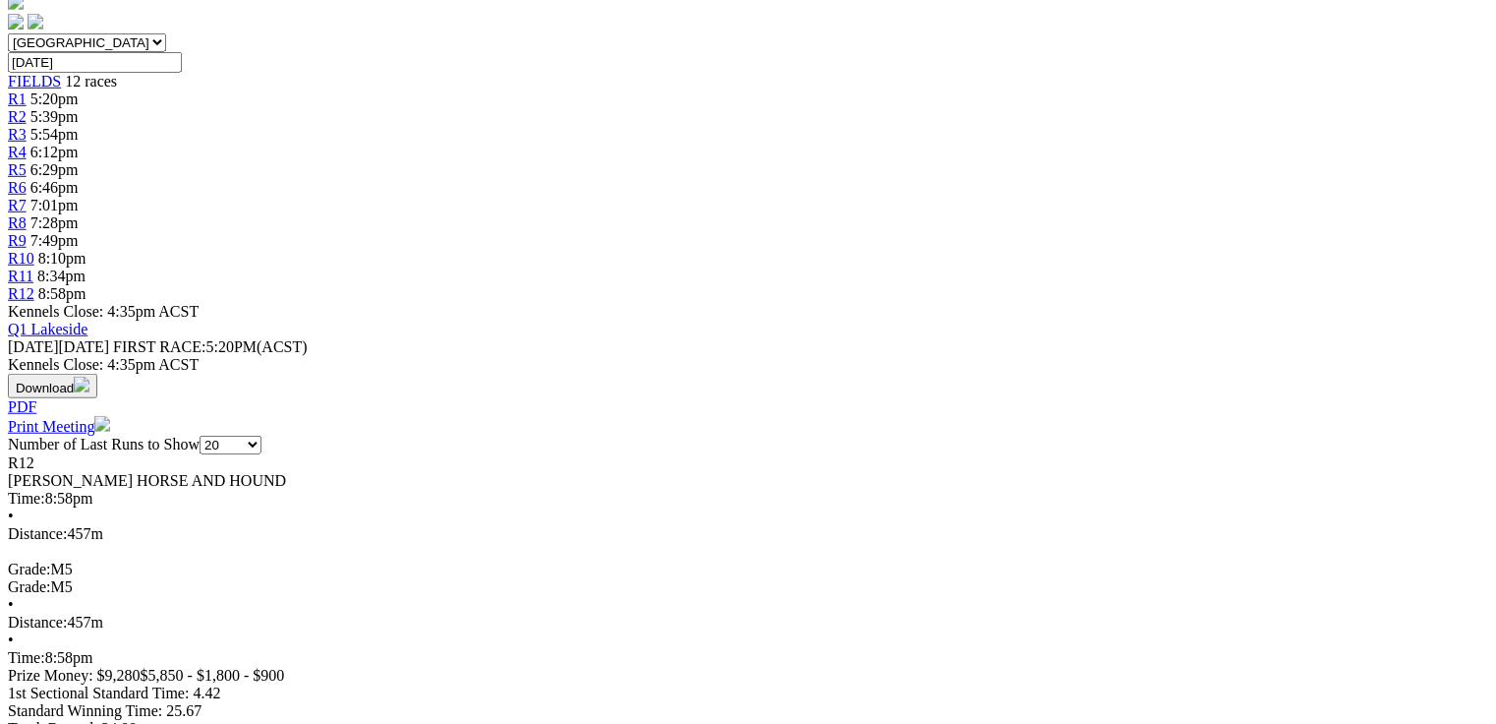
scroll to position [629, 0]
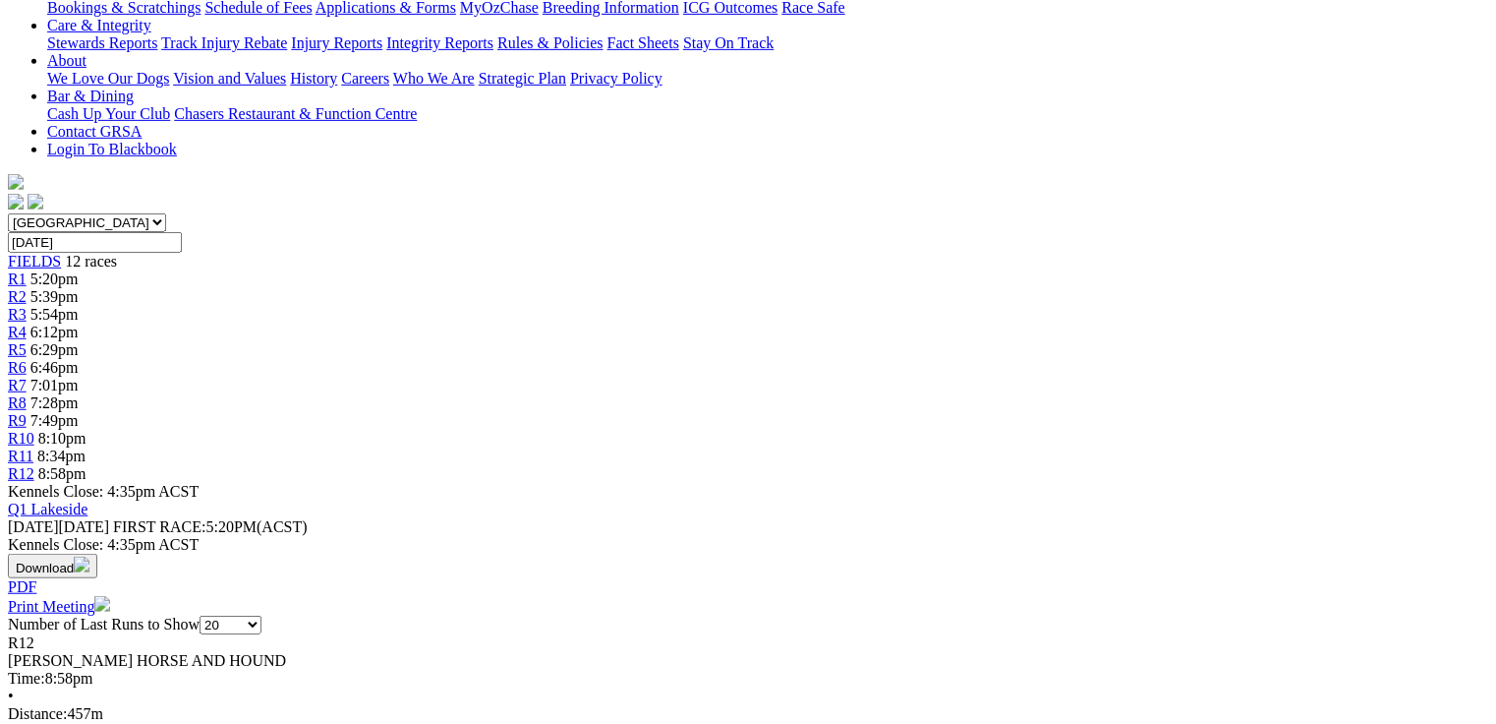
scroll to position [79, 0]
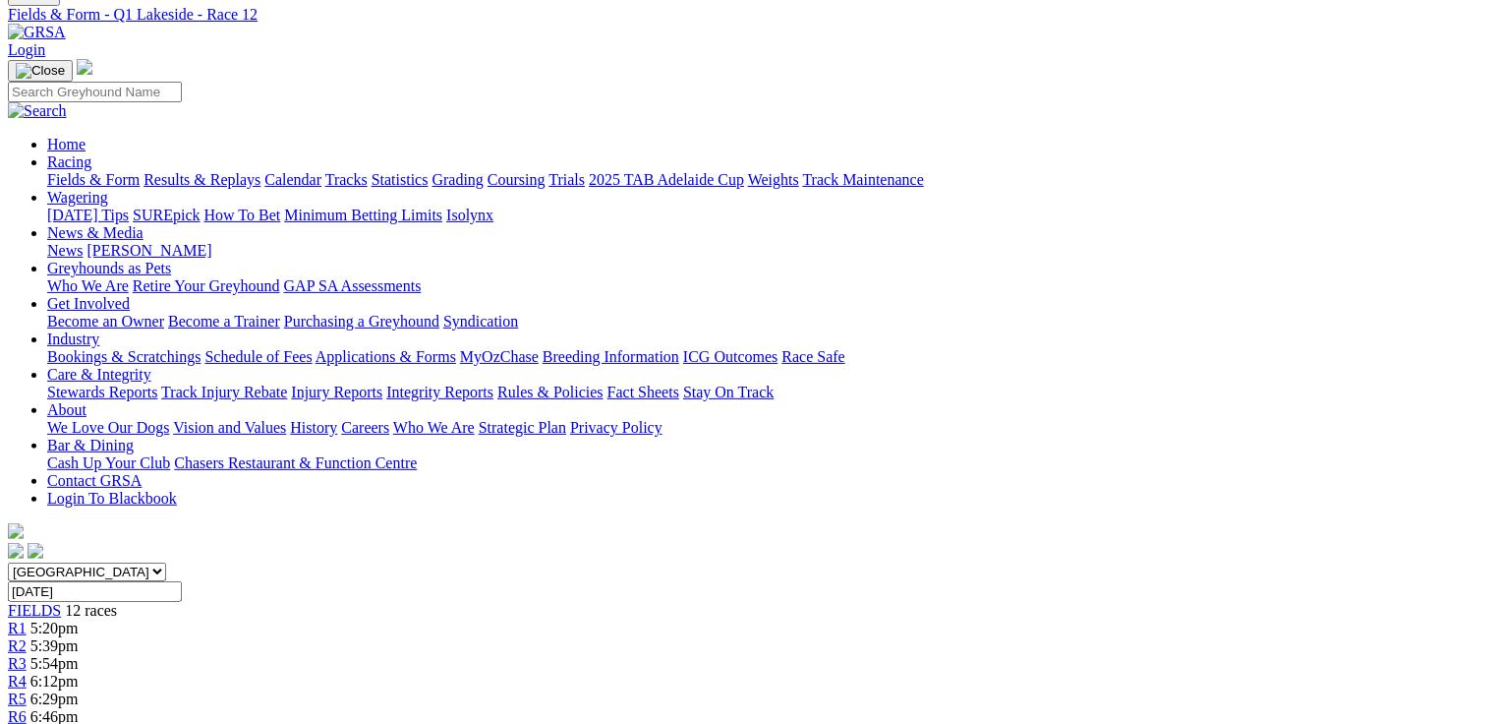
click at [87, 171] on link "Fields & Form" at bounding box center [93, 179] width 92 height 17
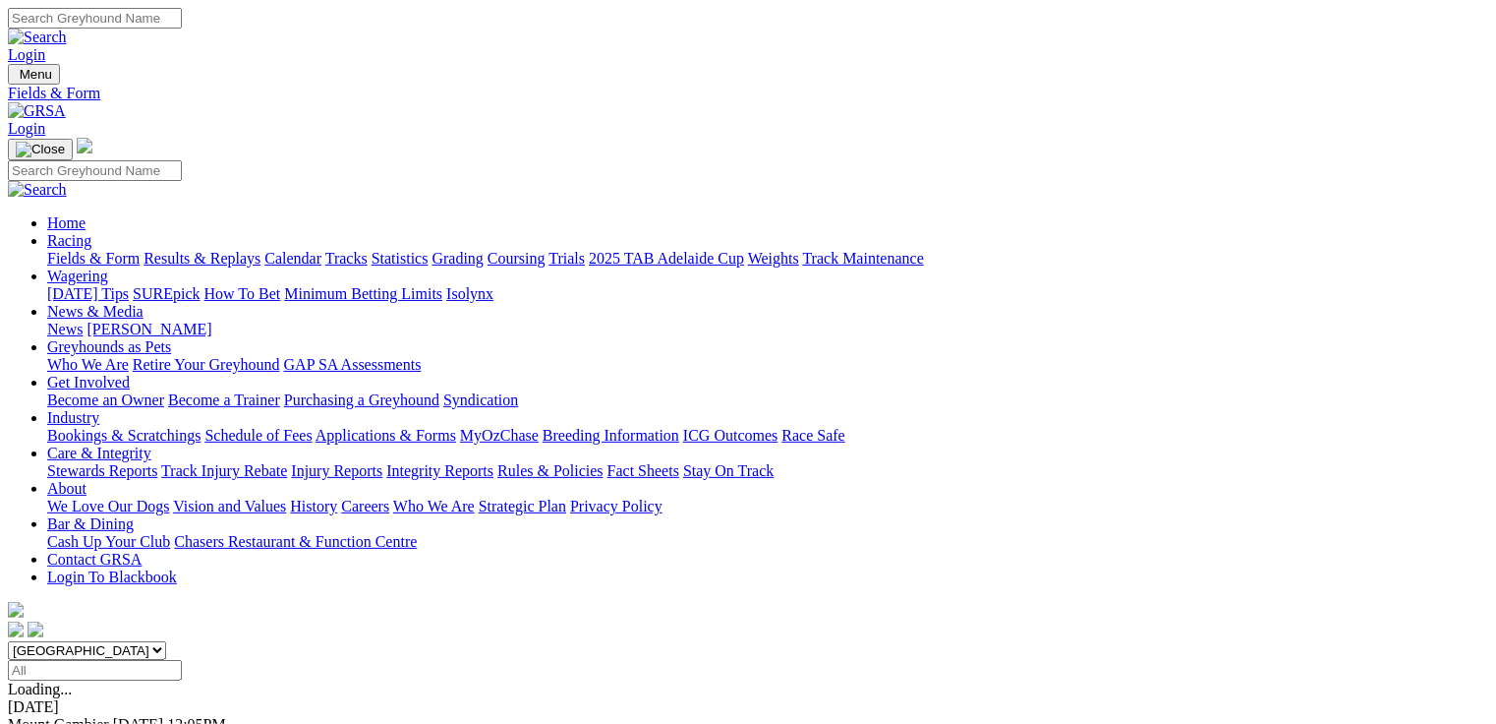
click at [166, 641] on select "[GEOGRAPHIC_DATA] [GEOGRAPHIC_DATA] [GEOGRAPHIC_DATA] [GEOGRAPHIC_DATA] [GEOGRA…" at bounding box center [87, 650] width 158 height 19
select select "QLD"
click at [133, 641] on select "[GEOGRAPHIC_DATA] [GEOGRAPHIC_DATA] [GEOGRAPHIC_DATA] [GEOGRAPHIC_DATA] [GEOGRA…" at bounding box center [87, 650] width 158 height 19
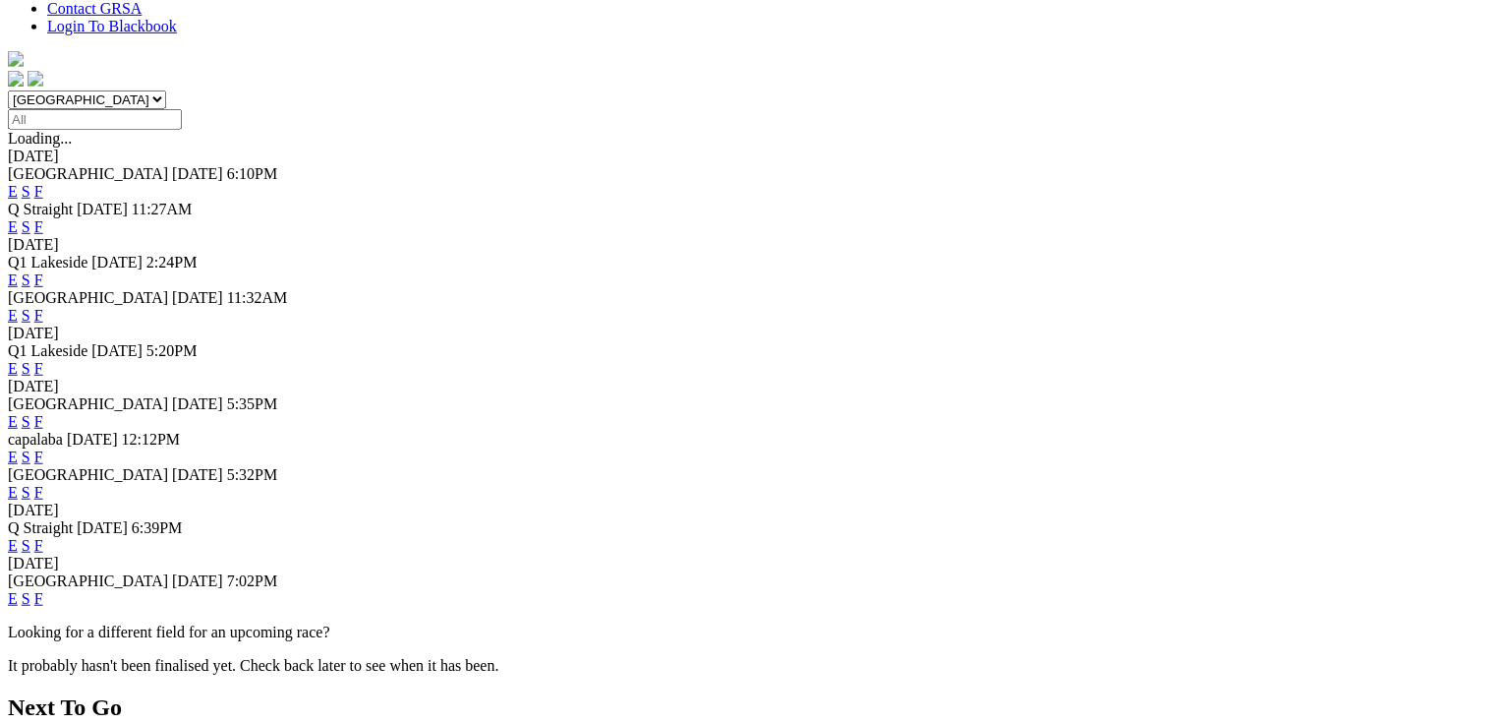
scroll to position [551, 0]
click at [18, 413] on link "E" at bounding box center [13, 421] width 10 height 17
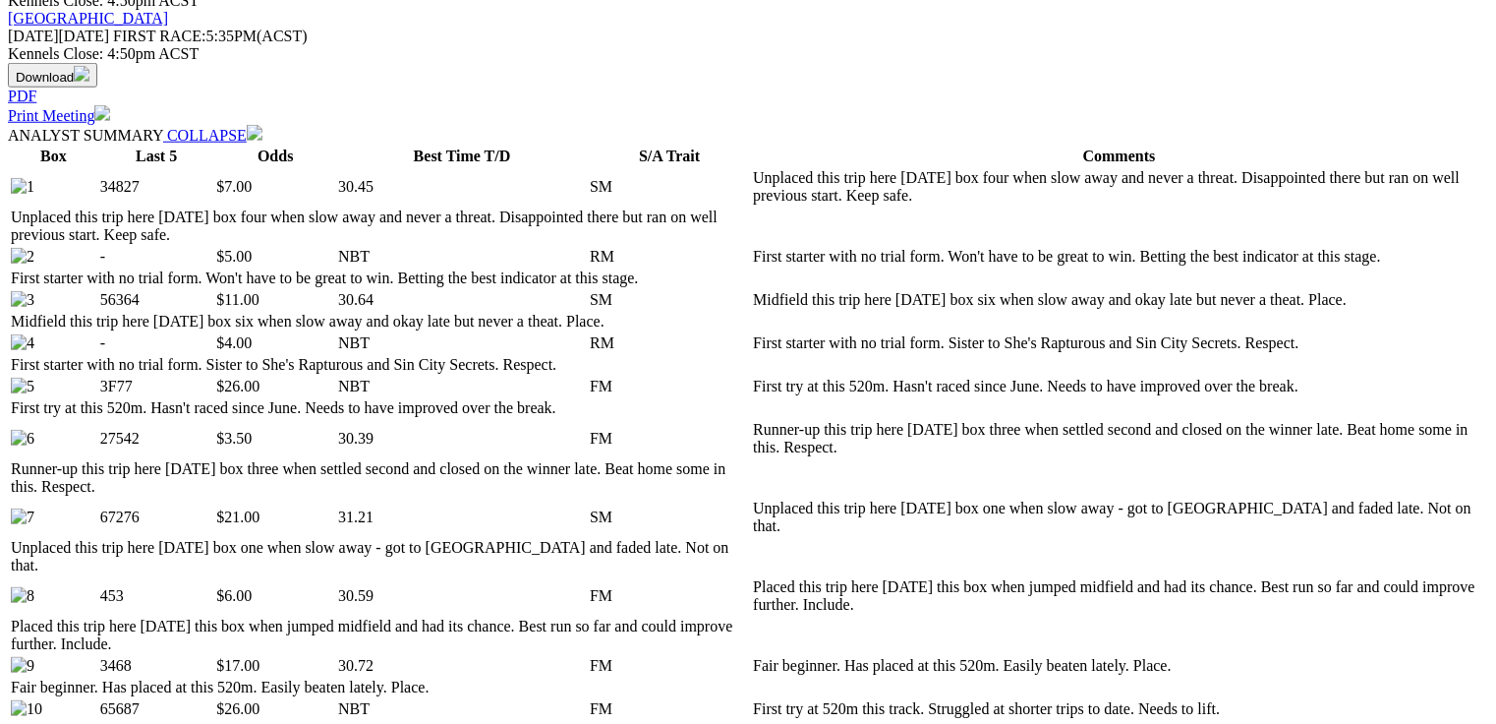
scroll to position [944, 0]
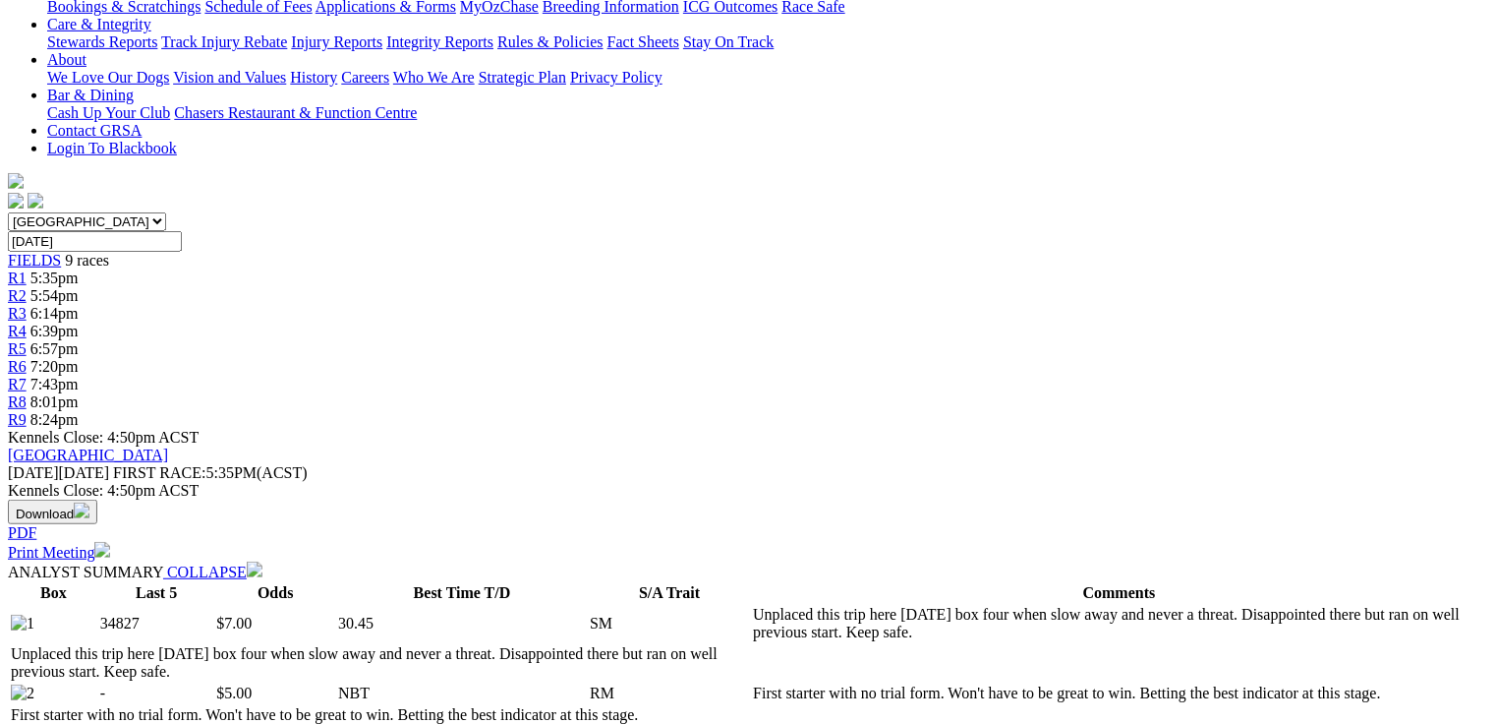
scroll to position [0, 0]
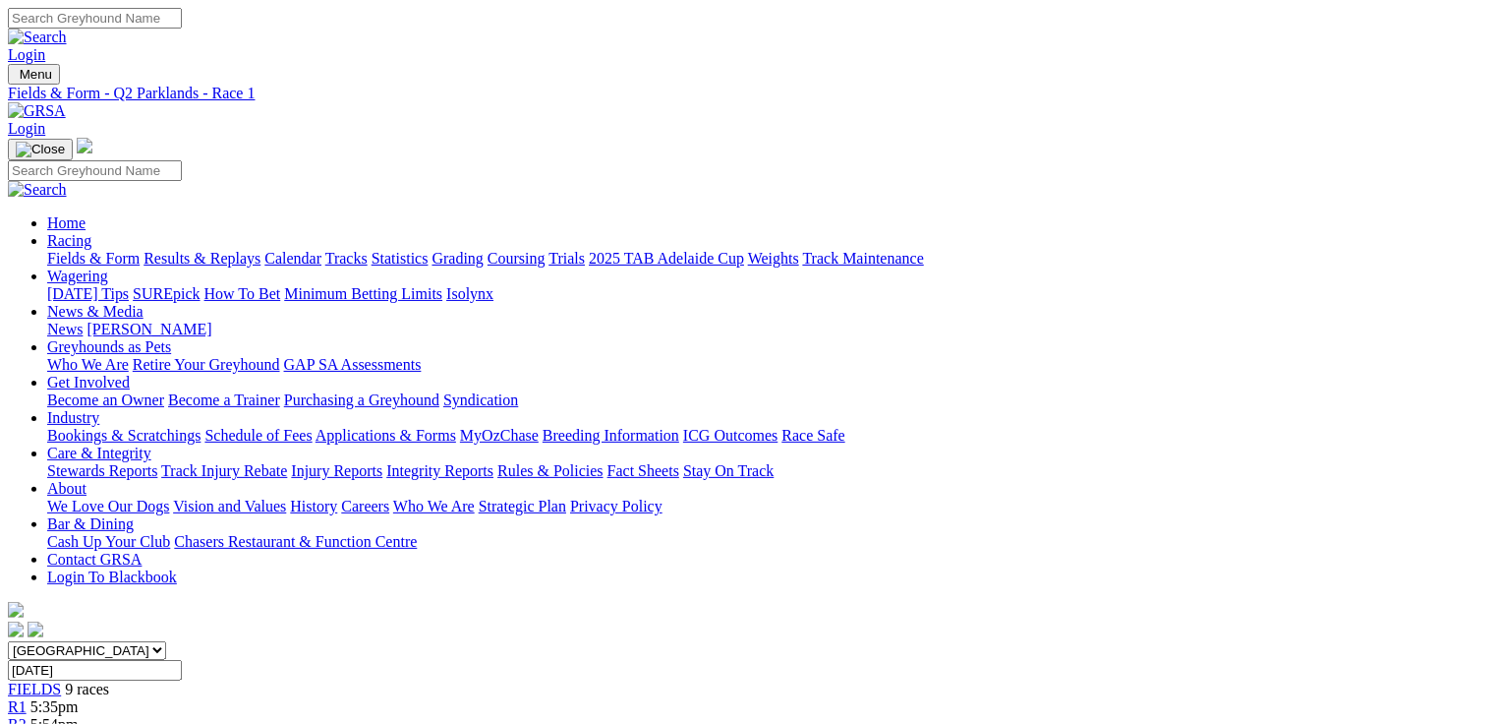
click at [27, 716] on link "R2" at bounding box center [17, 724] width 19 height 17
